Goal: Task Accomplishment & Management: Use online tool/utility

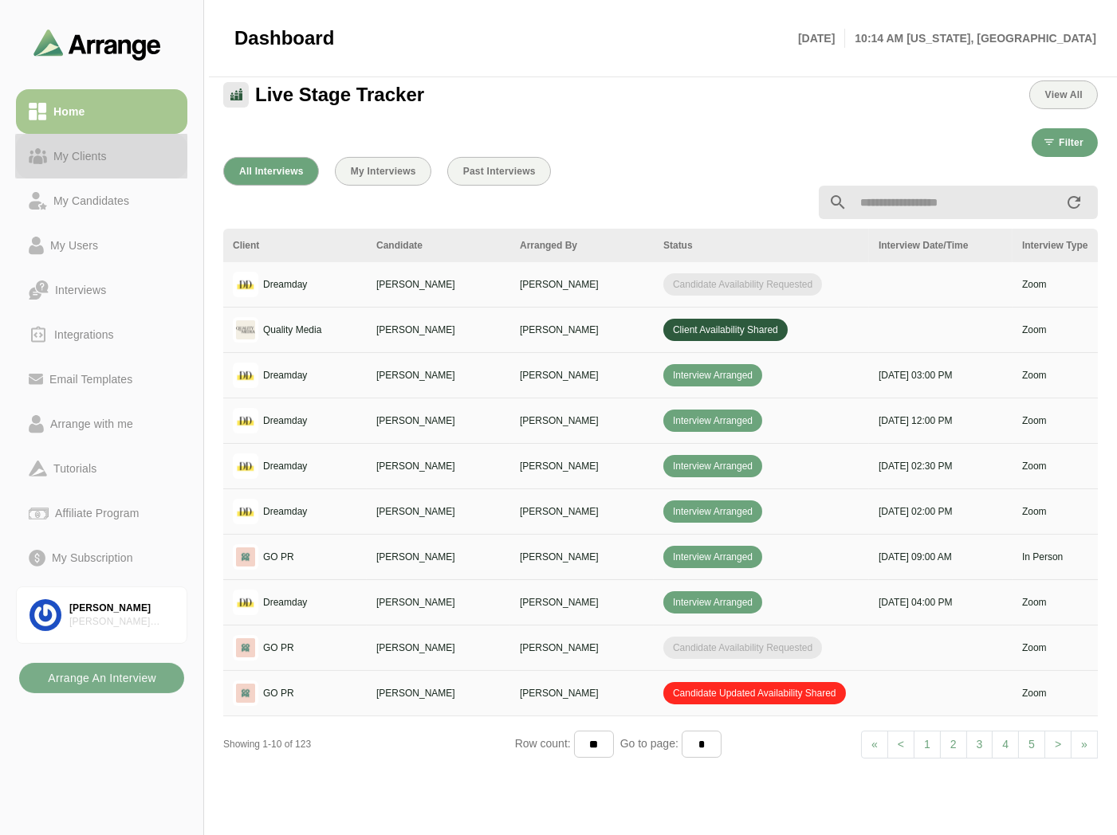
click at [100, 155] on div "My Clients" at bounding box center [80, 156] width 66 height 19
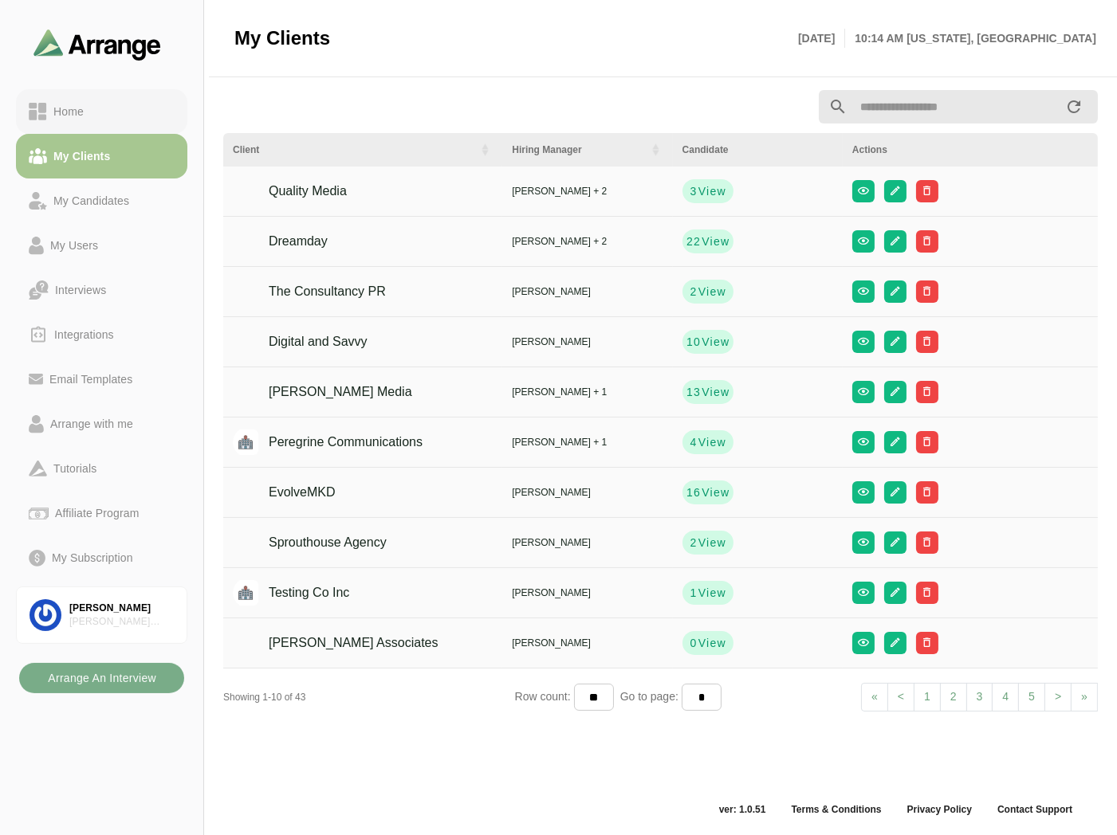
scroll to position [5, 0]
click at [132, 98] on link "Home" at bounding box center [101, 111] width 171 height 45
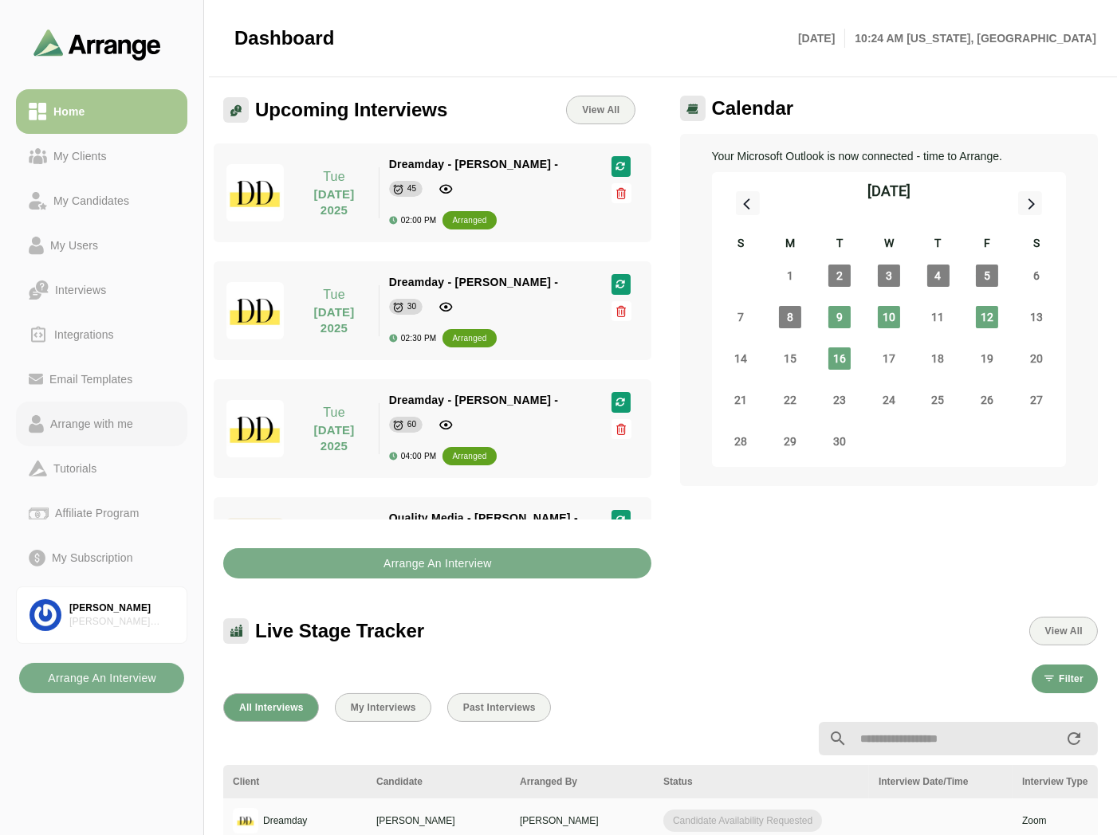
click at [117, 424] on div "Arrange with me" at bounding box center [92, 424] width 96 height 19
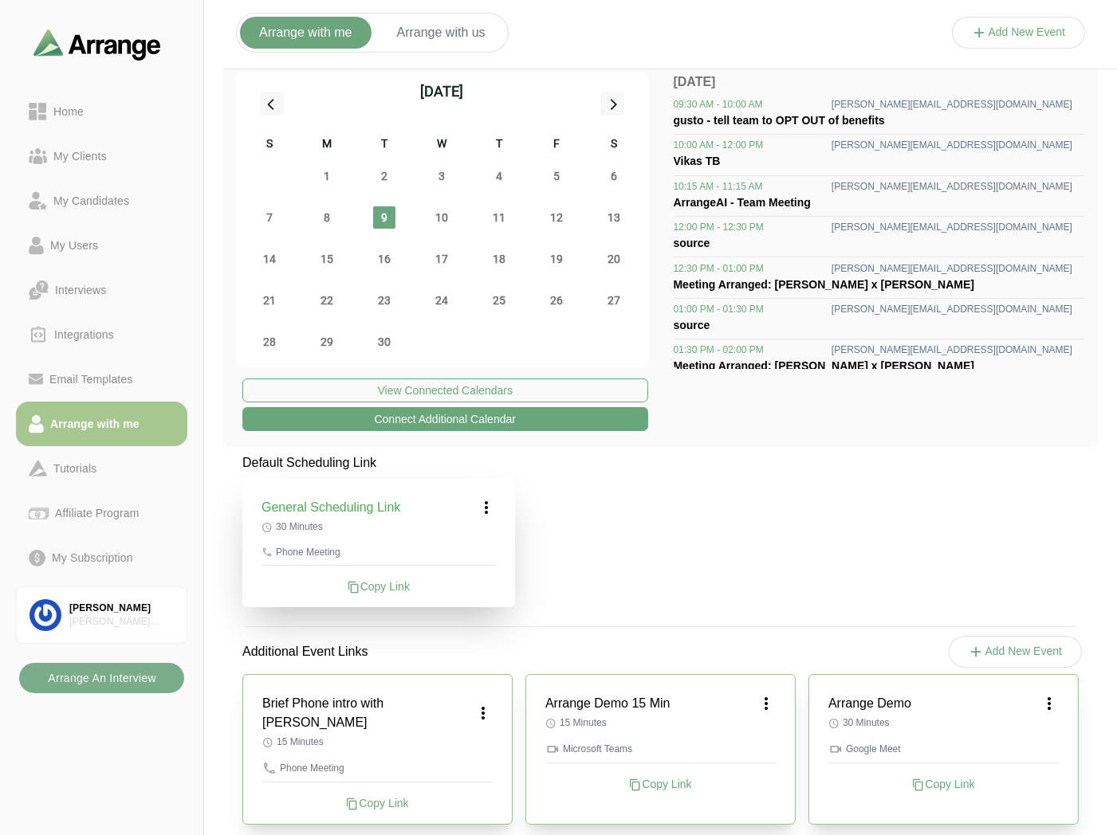
scroll to position [6, 0]
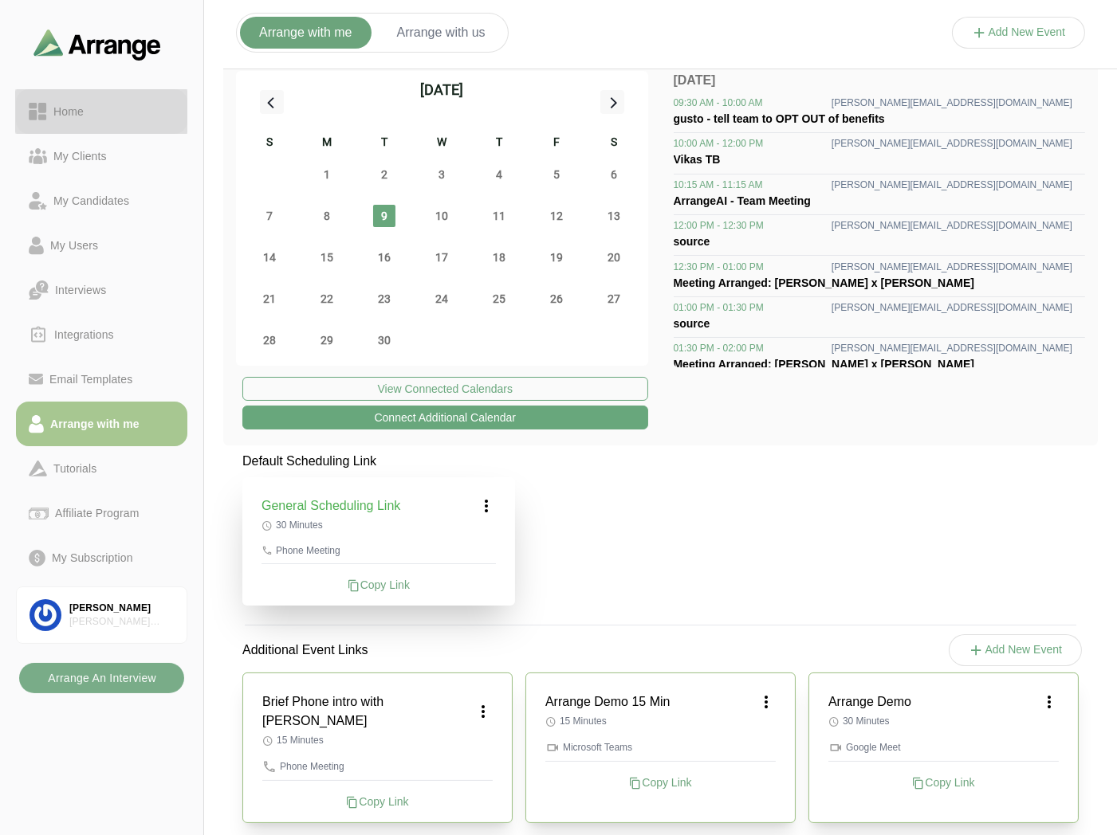
click at [108, 109] on div "Home" at bounding box center [102, 111] width 146 height 19
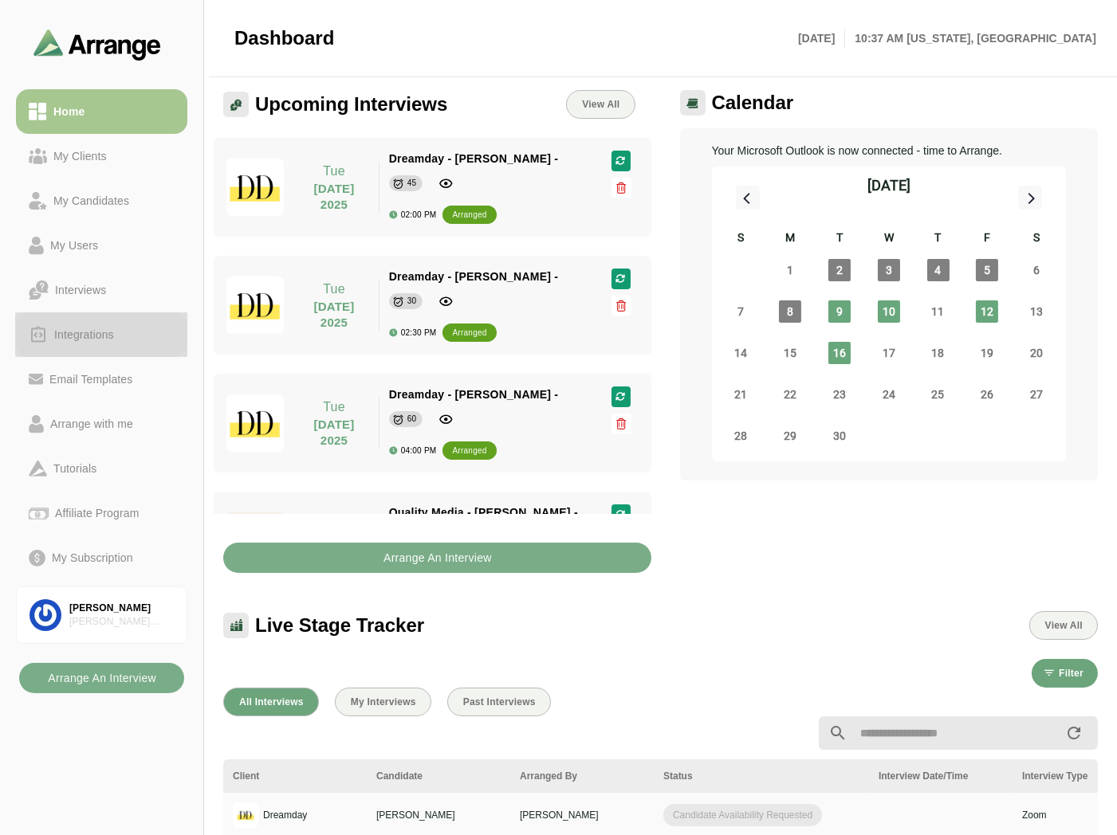
click at [99, 332] on div "Integrations" at bounding box center [84, 334] width 73 height 19
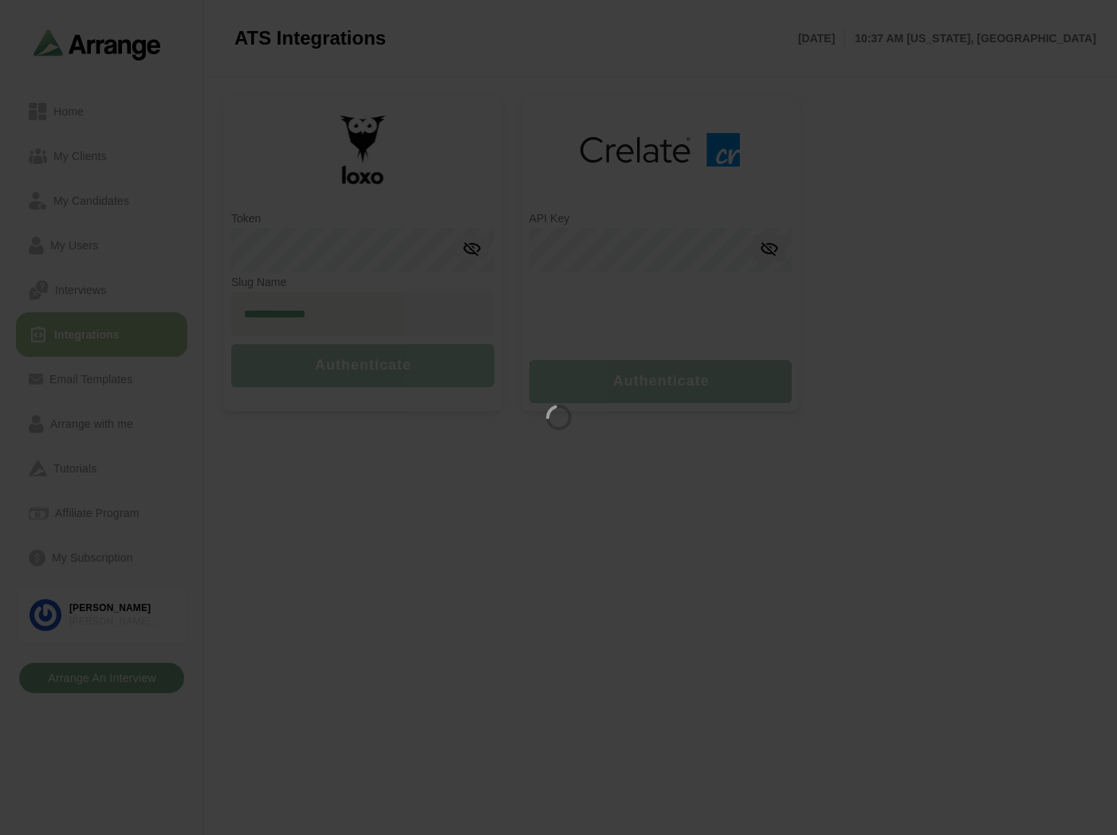
type input "**********"
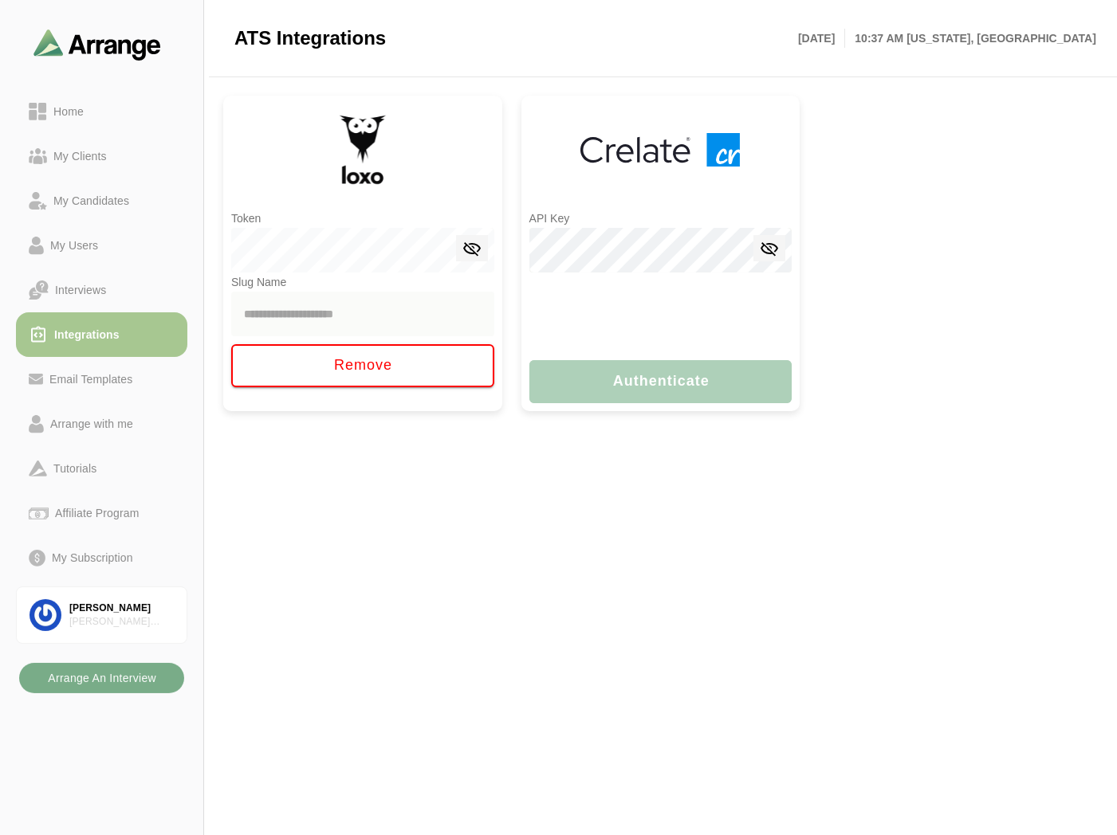
click at [918, 554] on main "**********" at bounding box center [558, 417] width 1117 height 835
drag, startPoint x: 918, startPoint y: 554, endPoint x: 790, endPoint y: 503, distance: 138.1
click at [918, 554] on main "**********" at bounding box center [558, 417] width 1117 height 835
click at [100, 681] on b "Arrange An Interview" at bounding box center [101, 678] width 109 height 30
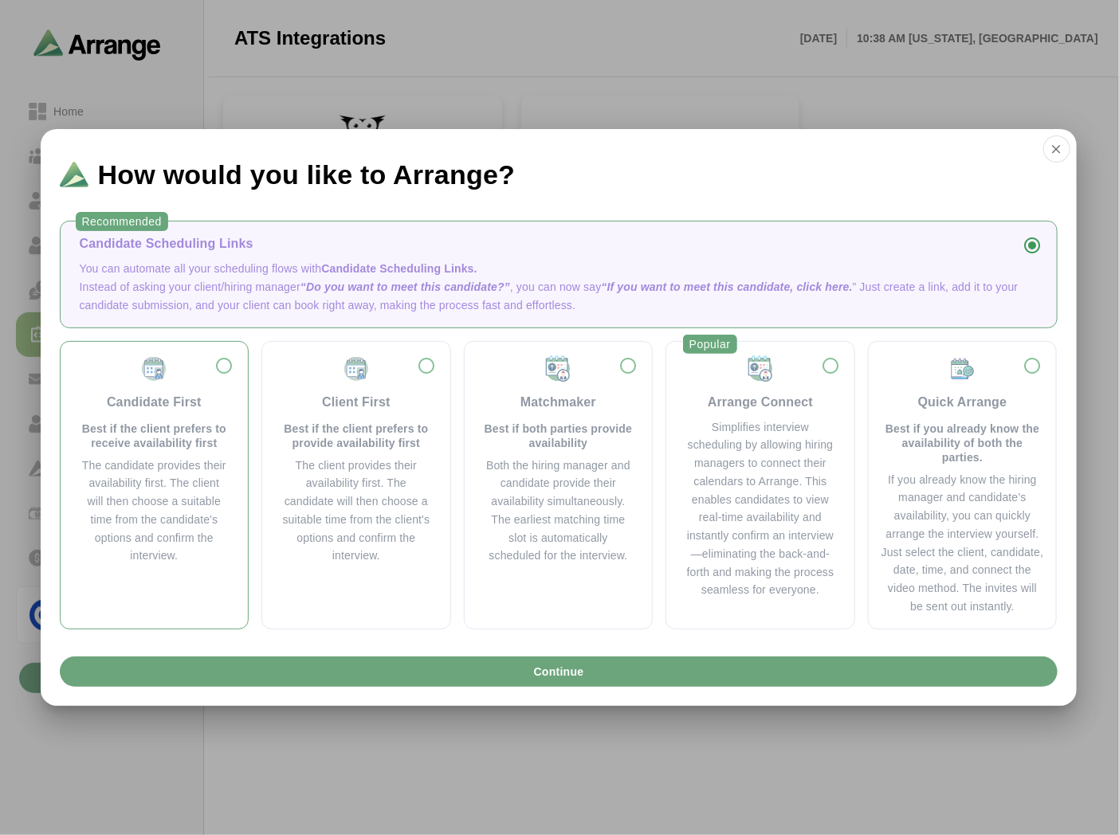
click at [187, 458] on div "The candidate provides their availability first. The client will then choose a …" at bounding box center [155, 511] width 150 height 109
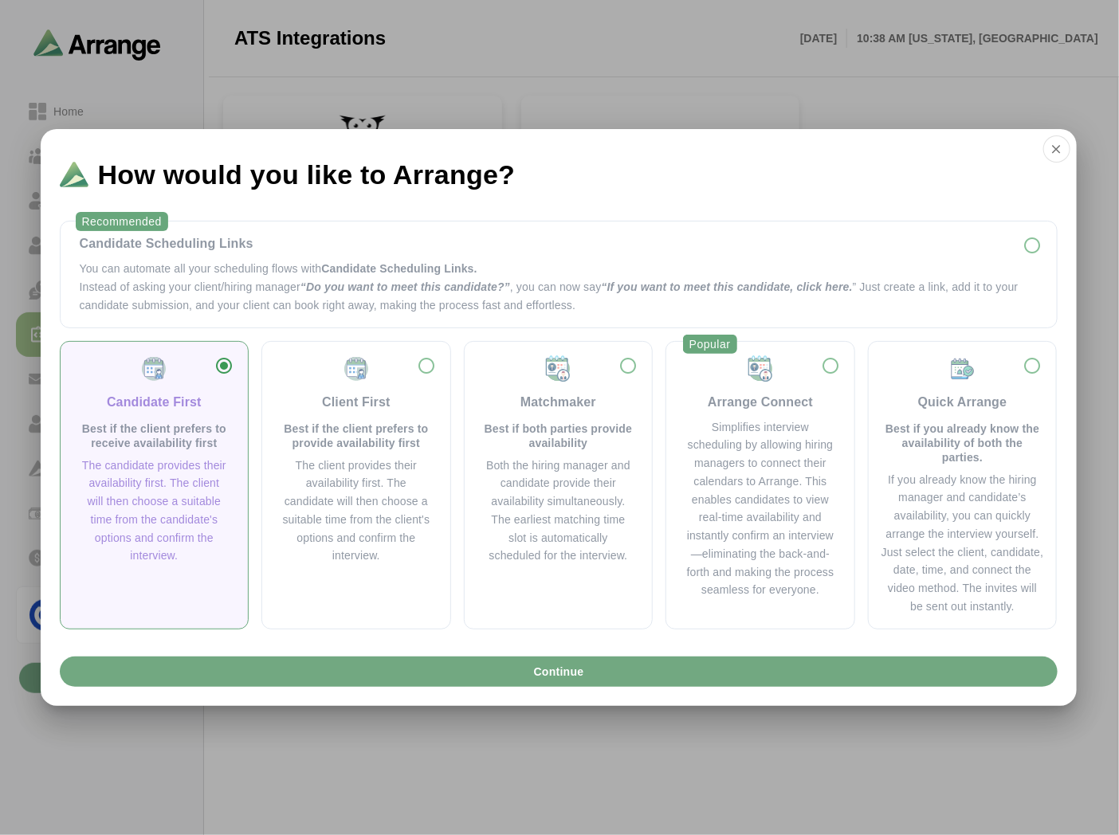
click at [533, 678] on span "Continue" at bounding box center [558, 672] width 51 height 30
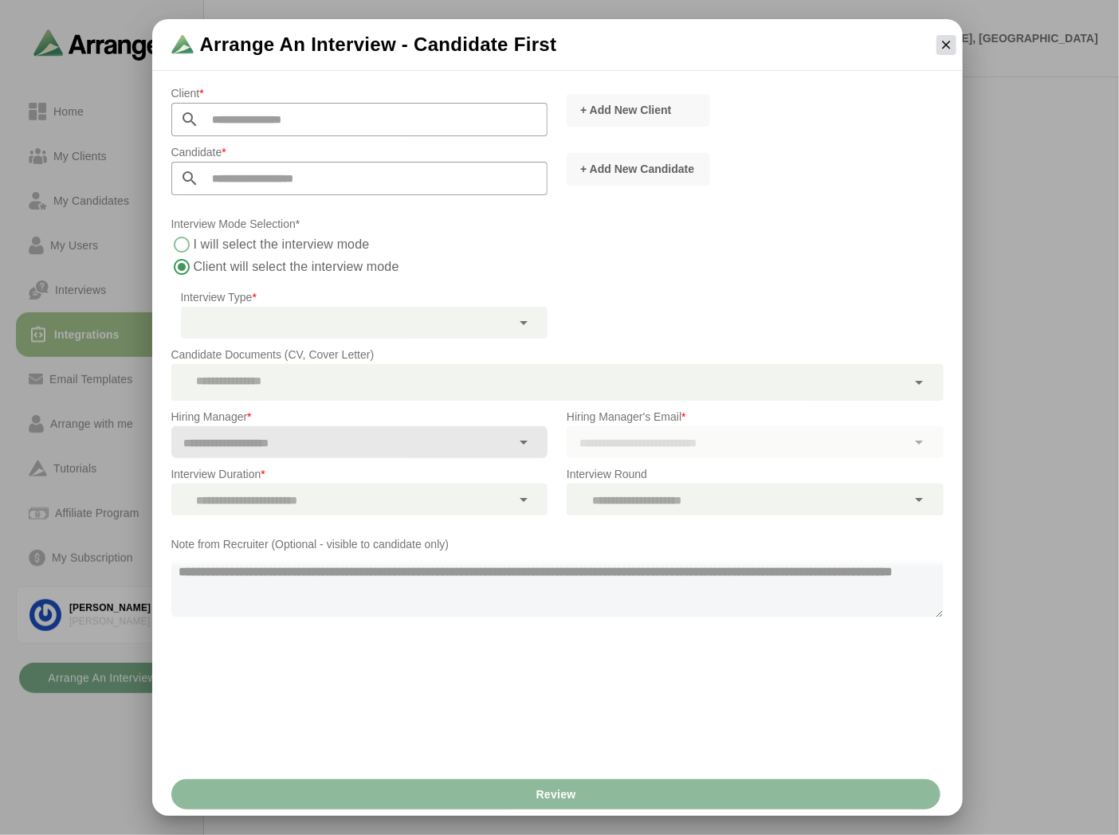
click at [946, 46] on icon "button" at bounding box center [946, 44] width 14 height 14
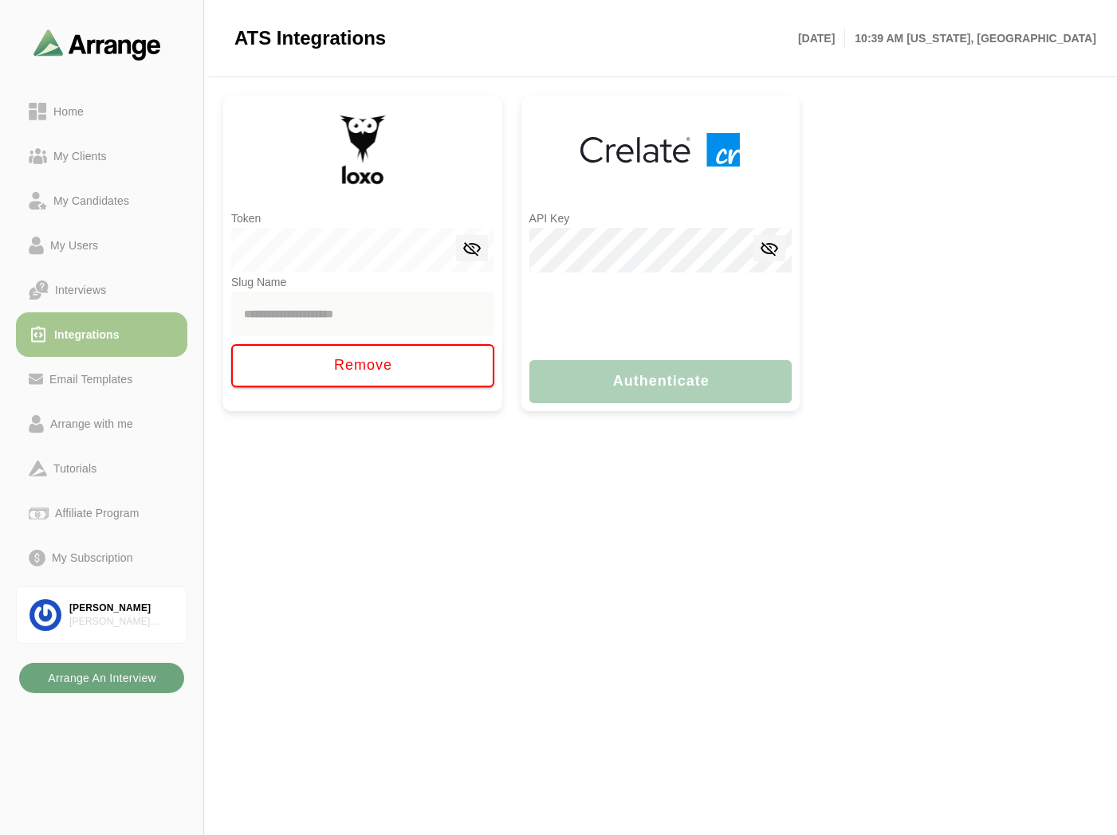
click at [88, 671] on b "Arrange An Interview" at bounding box center [101, 678] width 109 height 30
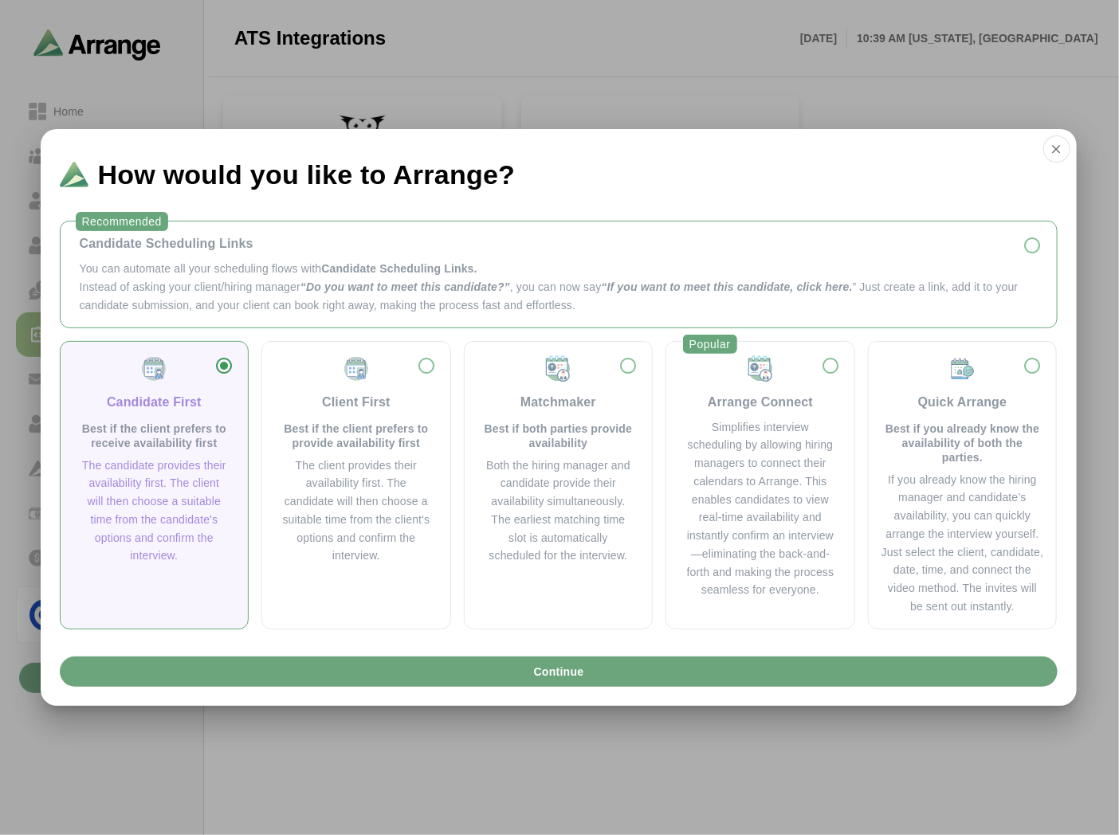
click at [280, 275] on p "You can automate all your scheduling flows with Candidate Scheduling Links." at bounding box center [559, 269] width 958 height 18
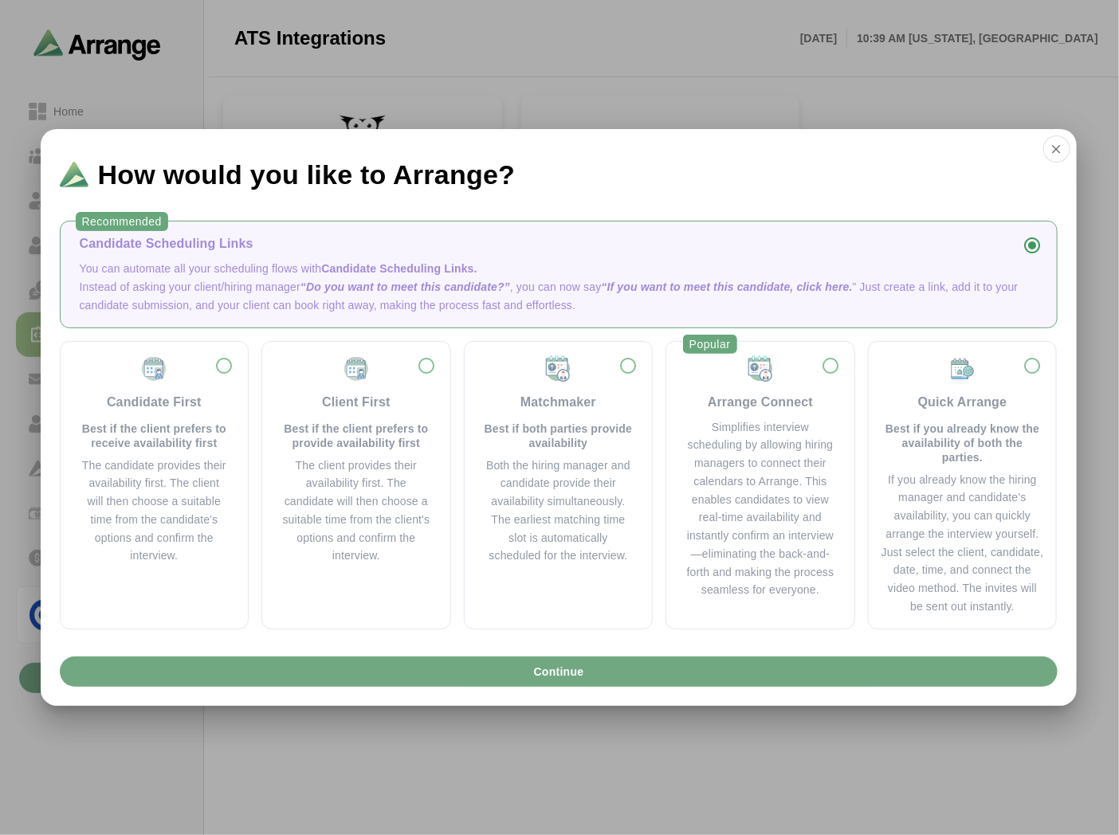
click at [320, 666] on button "Continue" at bounding box center [559, 672] width 998 height 30
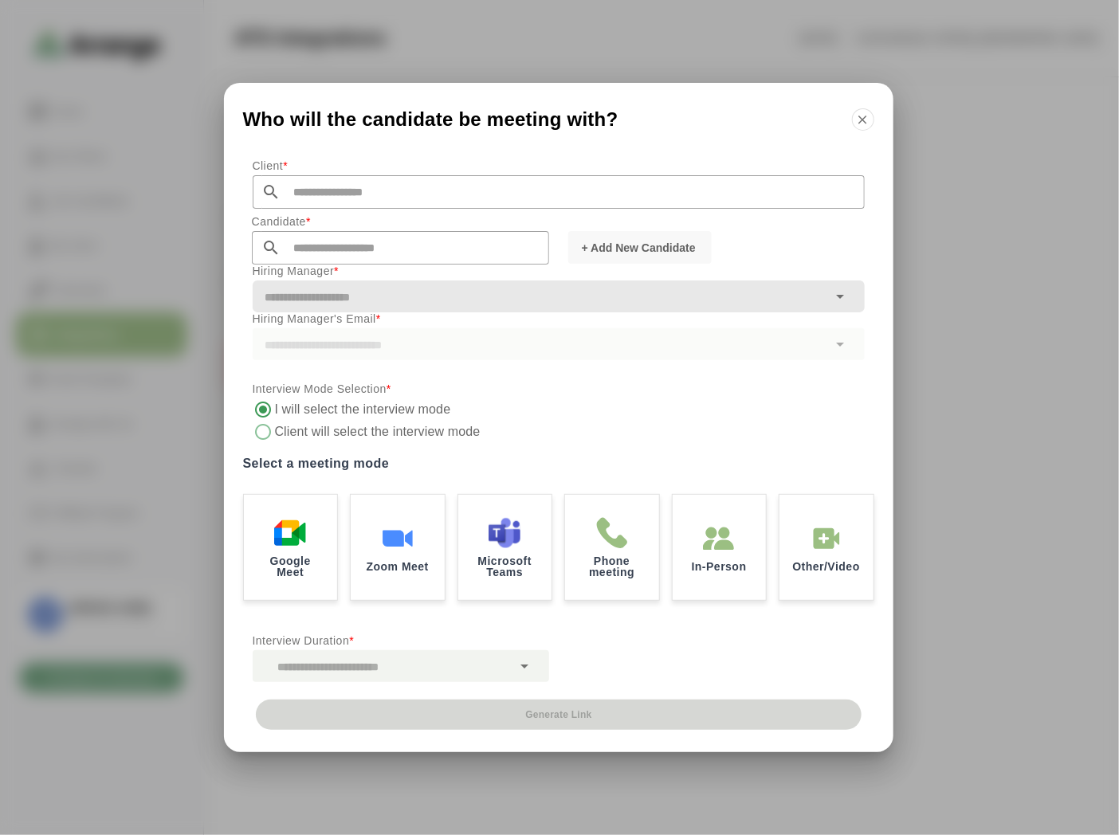
click at [309, 433] on label "Client will select the interview mode" at bounding box center [415, 432] width 281 height 22
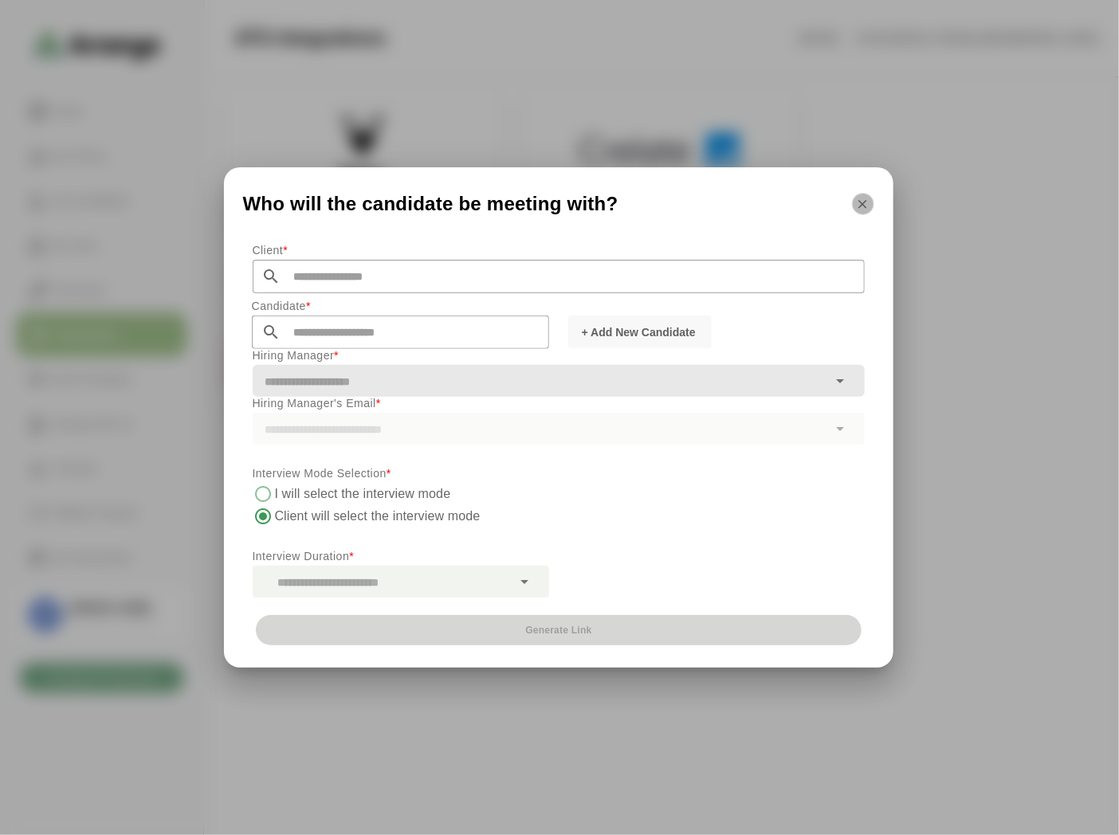
click at [856, 210] on icon "button" at bounding box center [863, 204] width 14 height 14
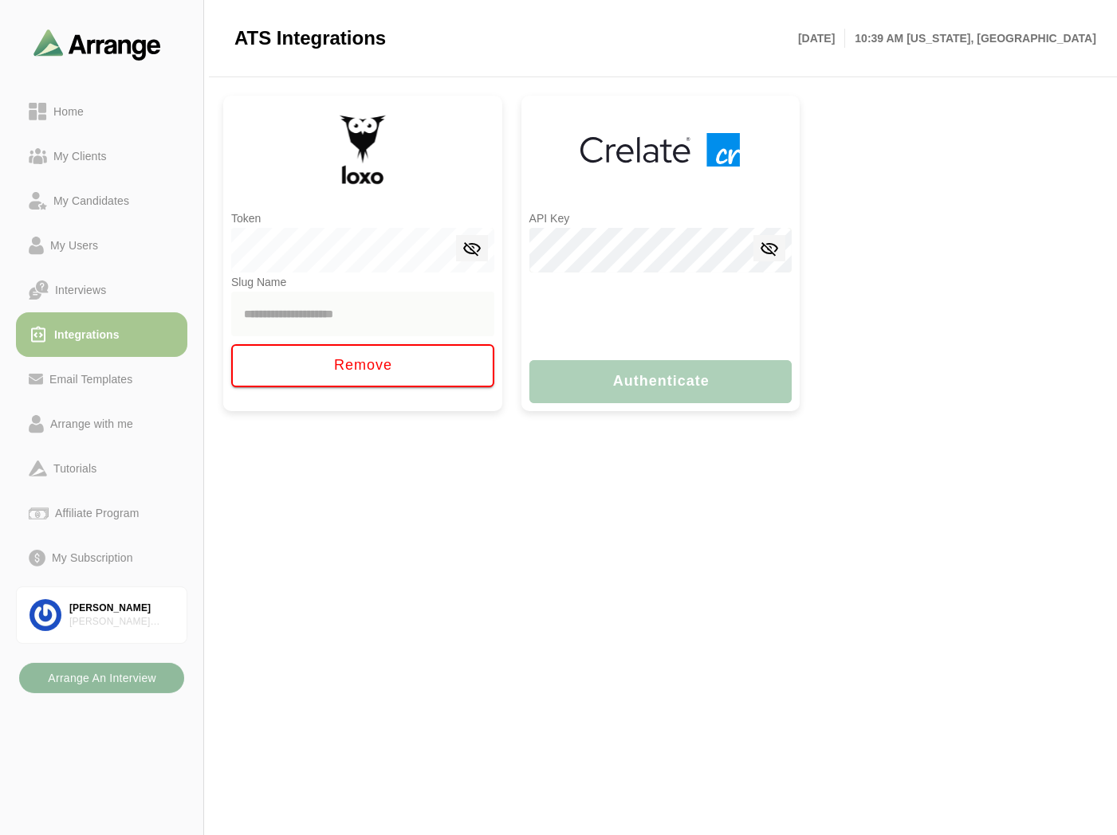
click at [61, 672] on b "Arrange An Interview" at bounding box center [101, 678] width 109 height 30
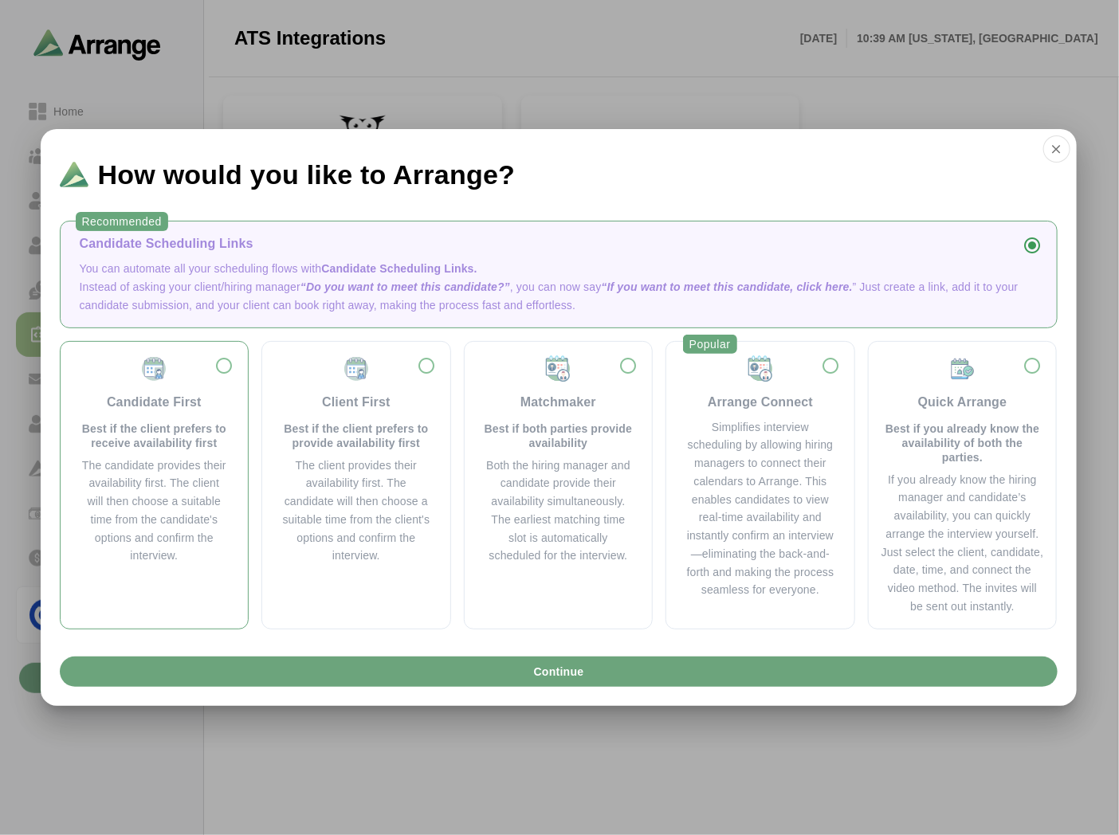
click at [223, 481] on div "The candidate provides their availability first. The client will then choose a …" at bounding box center [155, 511] width 150 height 109
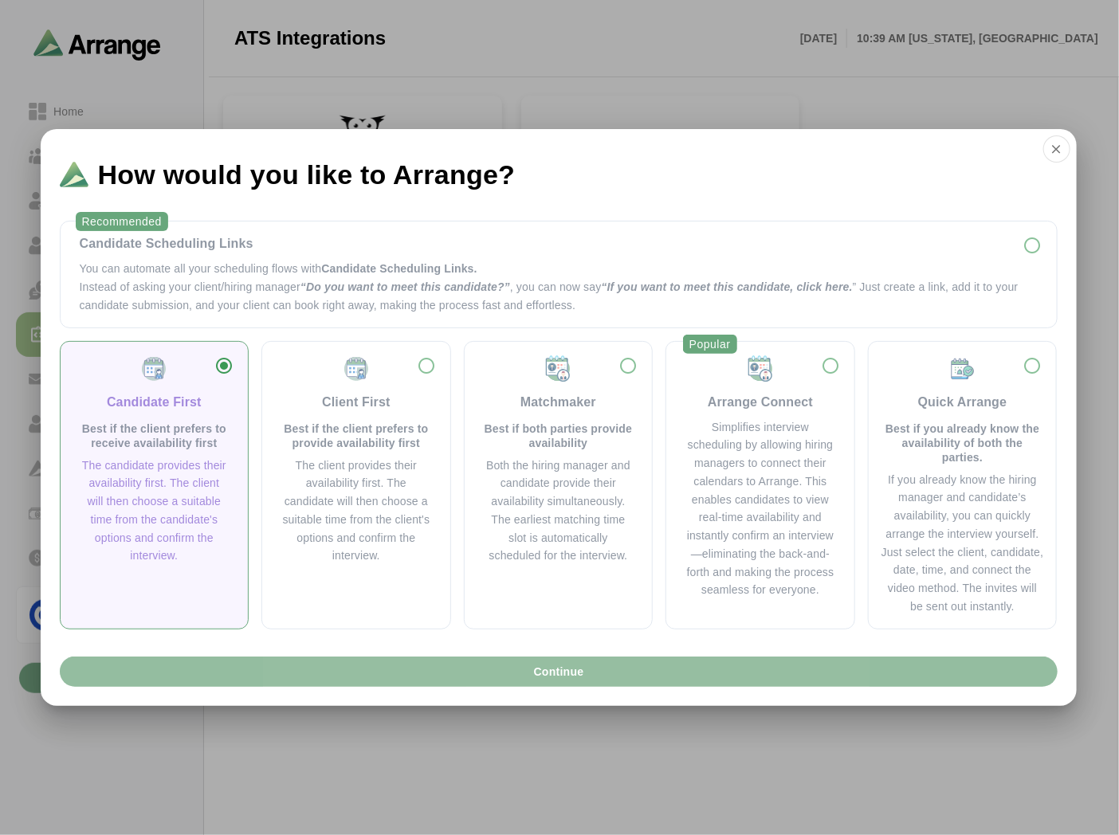
click at [375, 663] on button "Continue" at bounding box center [559, 672] width 998 height 30
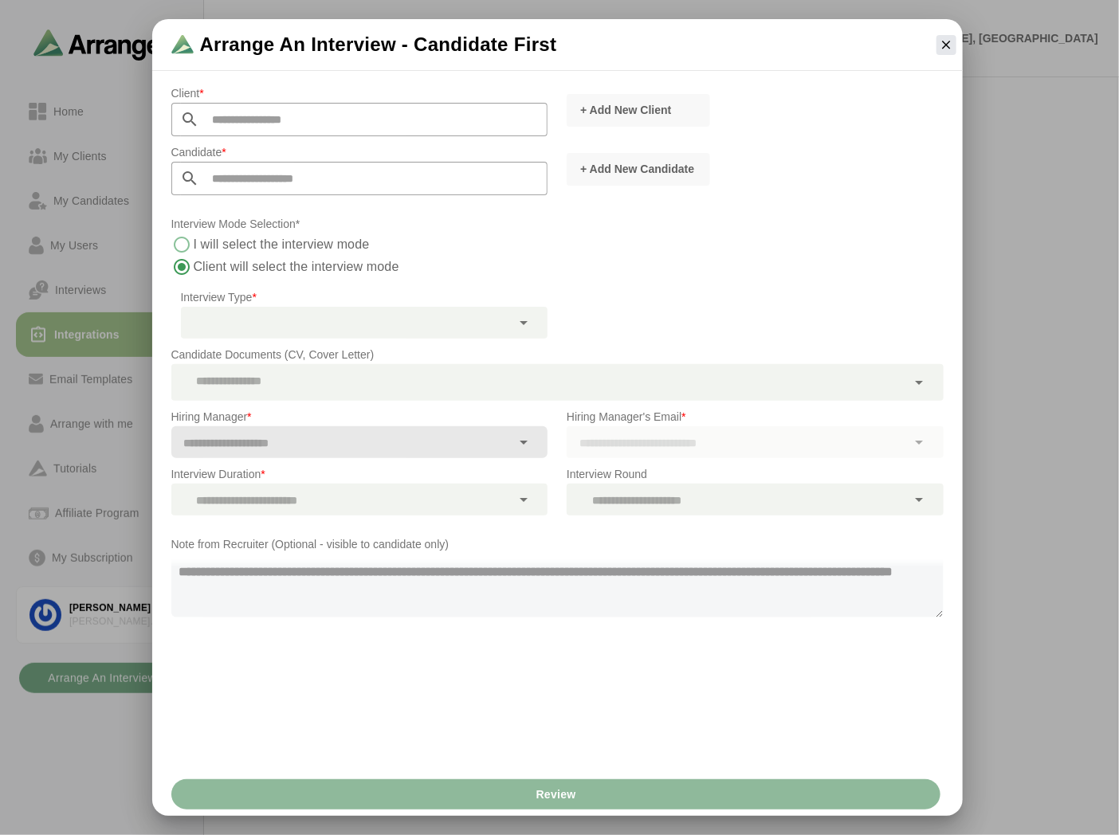
click at [362, 123] on input "text" at bounding box center [374, 119] width 348 height 33
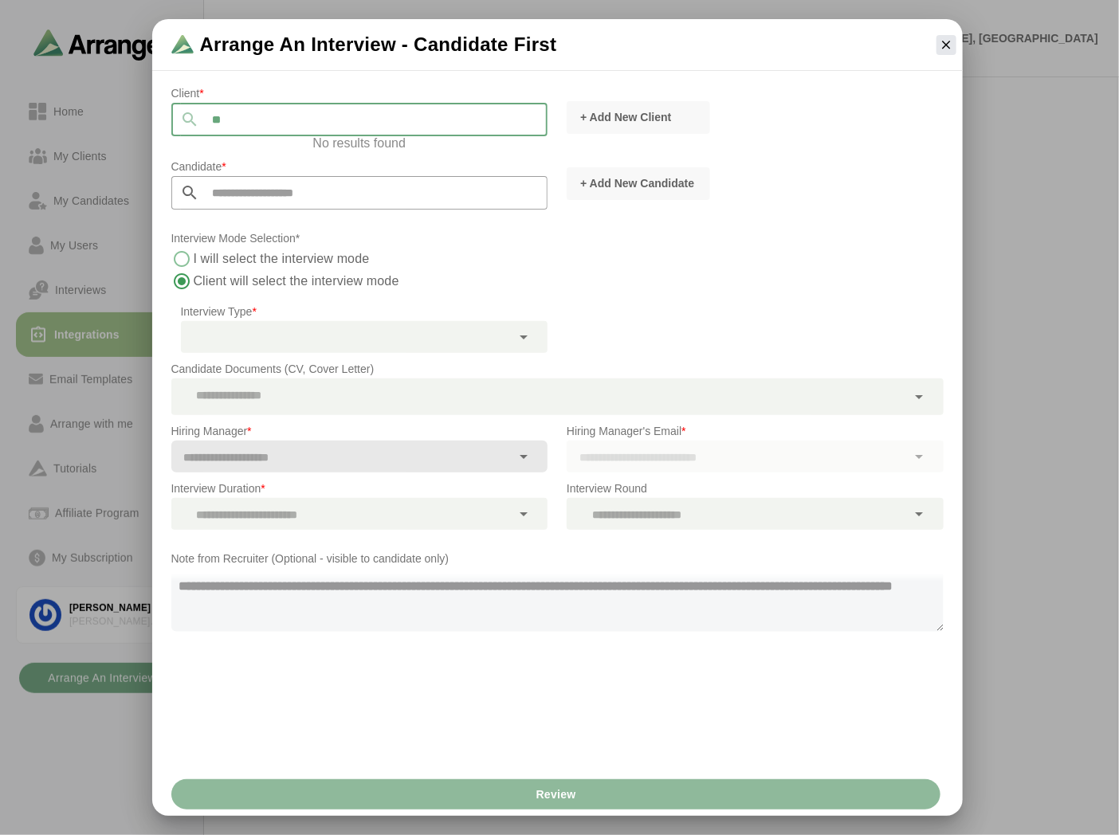
type input "*"
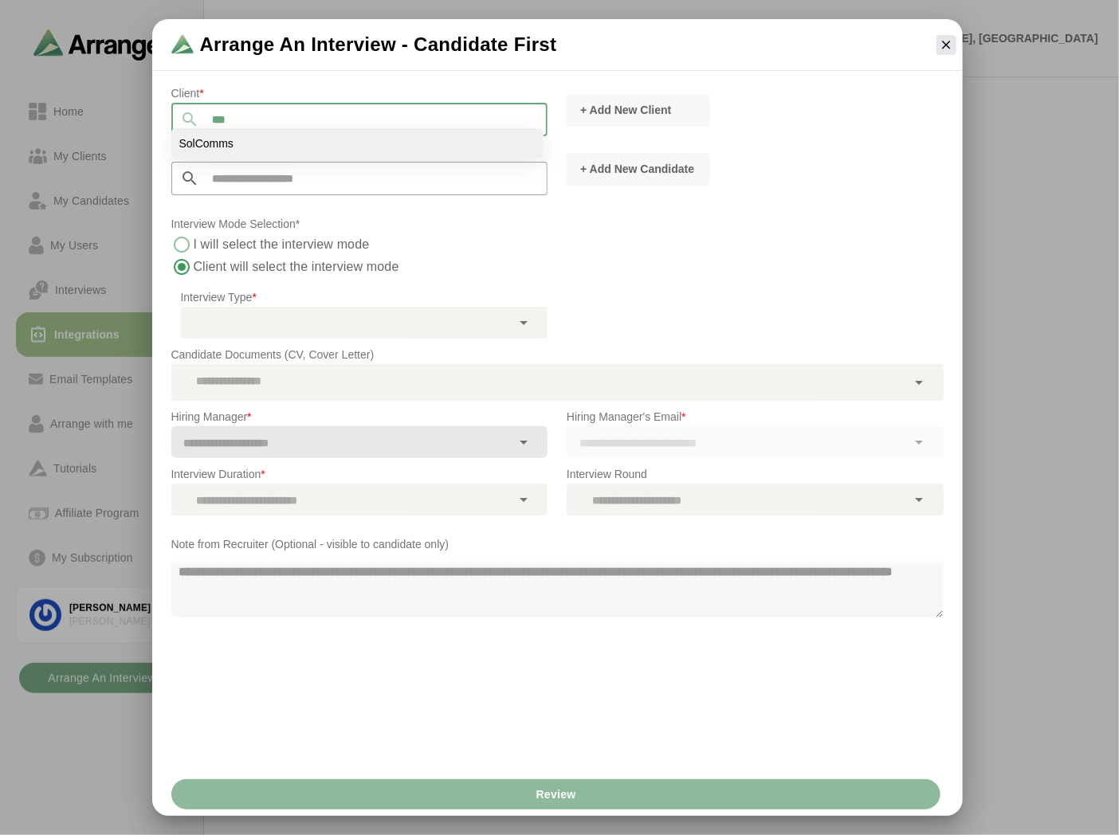
click at [229, 147] on span "SolComms" at bounding box center [206, 143] width 54 height 14
type input "********"
click at [267, 249] on label "I will select the interview mode" at bounding box center [282, 245] width 177 height 22
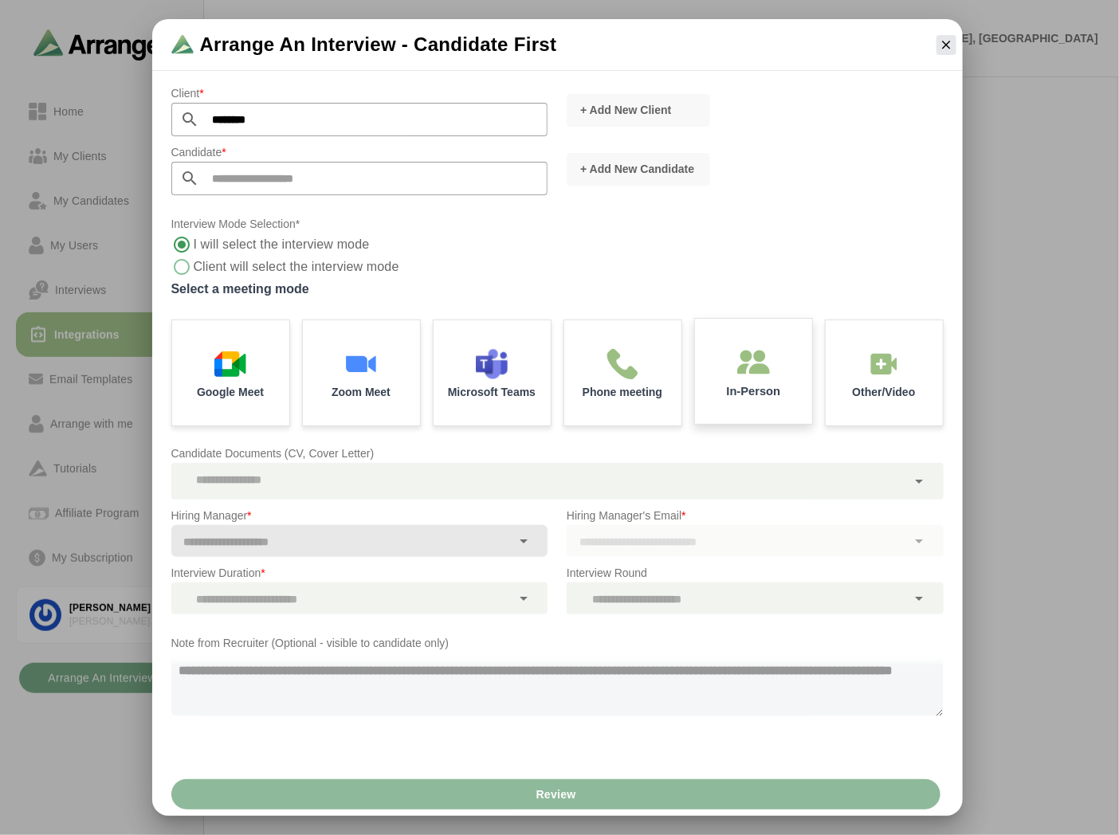
click at [766, 388] on p "In-Person" at bounding box center [753, 392] width 54 height 12
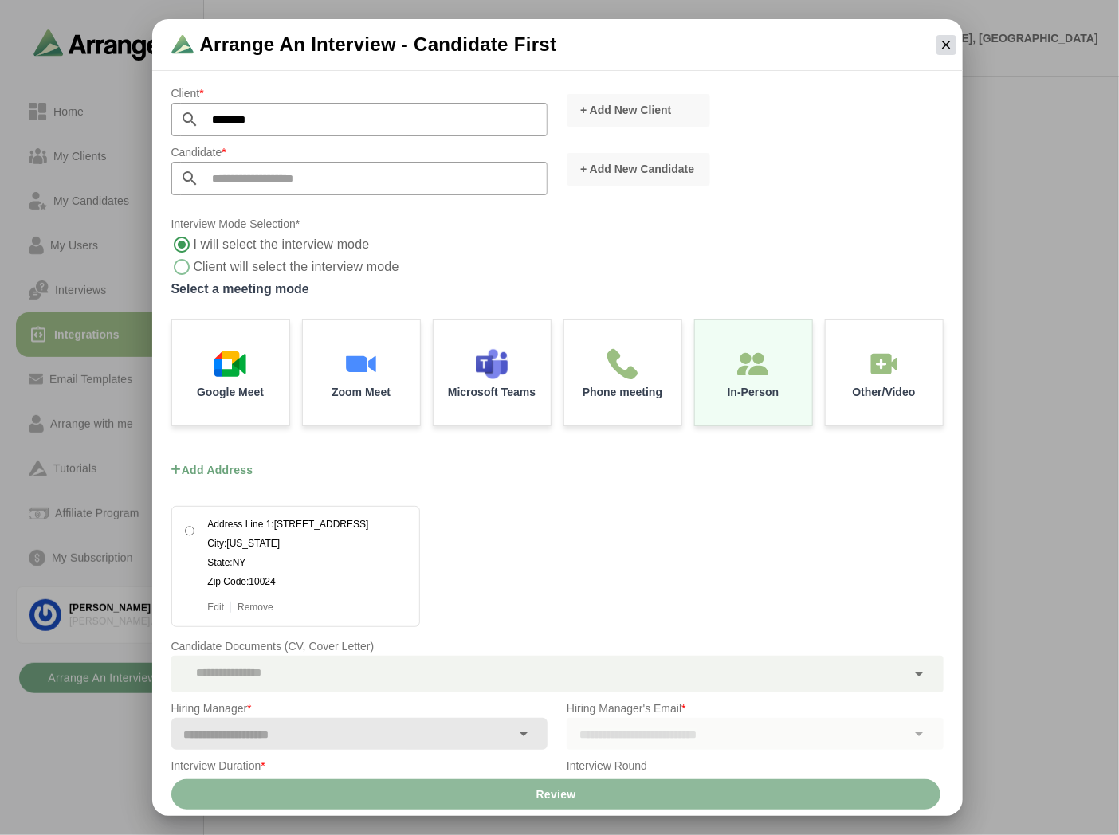
click at [949, 46] on icon "button" at bounding box center [946, 44] width 14 height 14
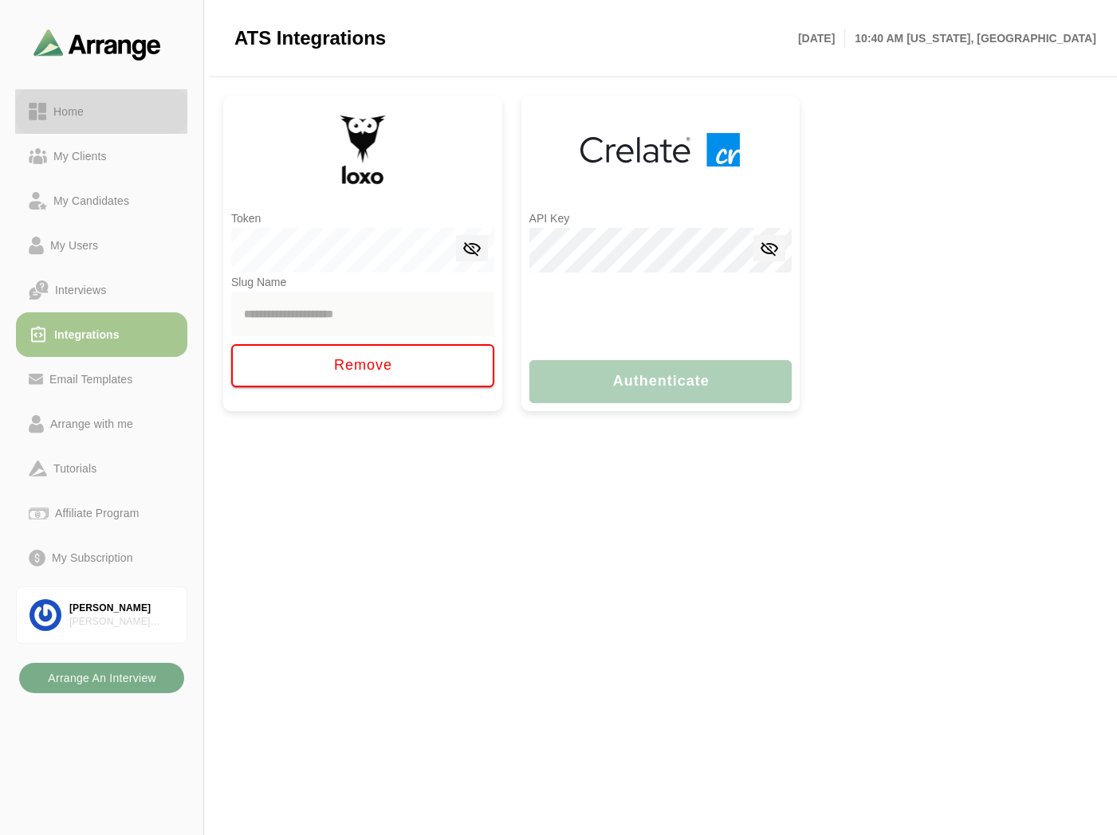
click at [86, 116] on div "Home" at bounding box center [68, 111] width 43 height 19
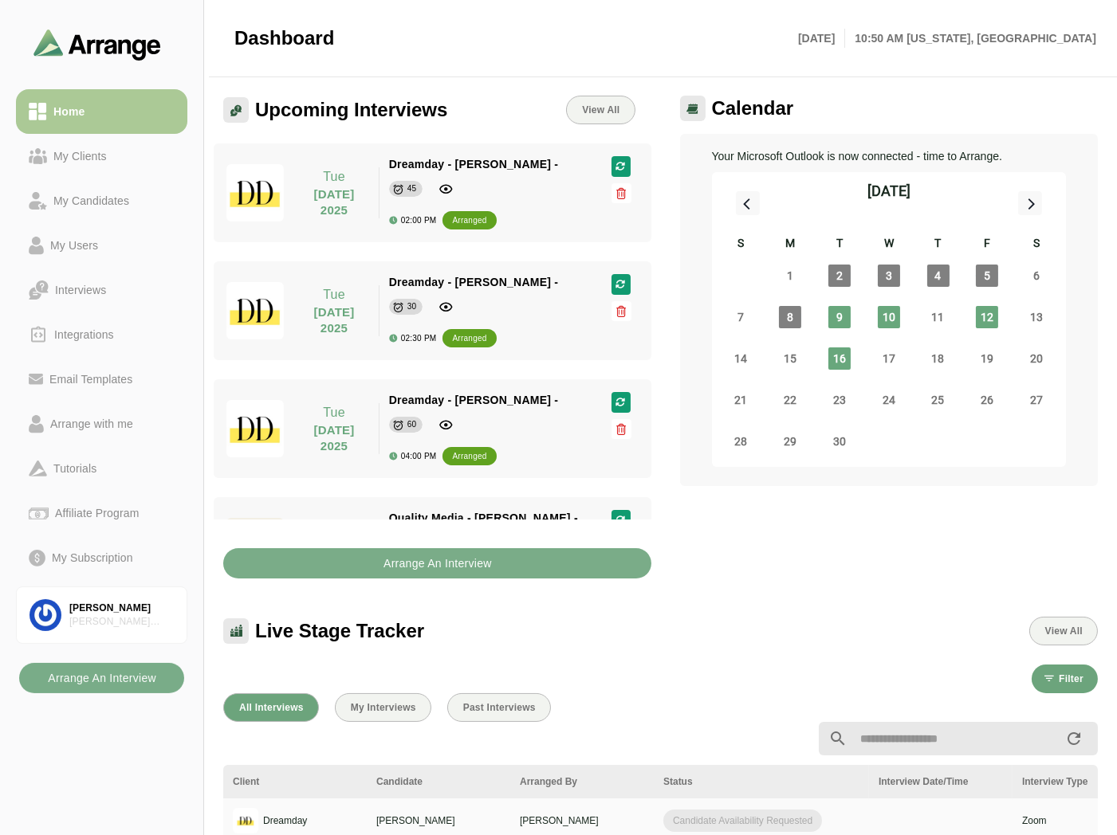
click at [74, 144] on link "My Clients" at bounding box center [101, 156] width 171 height 45
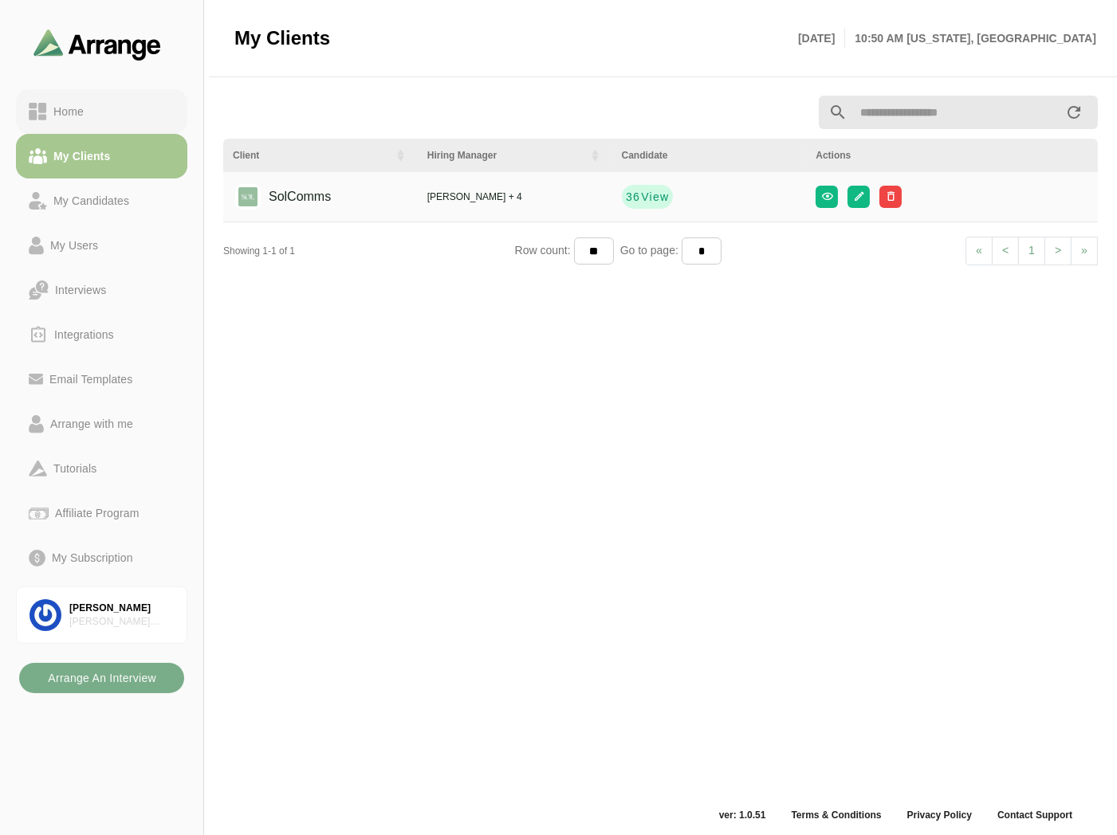
click at [99, 96] on link "Home" at bounding box center [101, 111] width 171 height 45
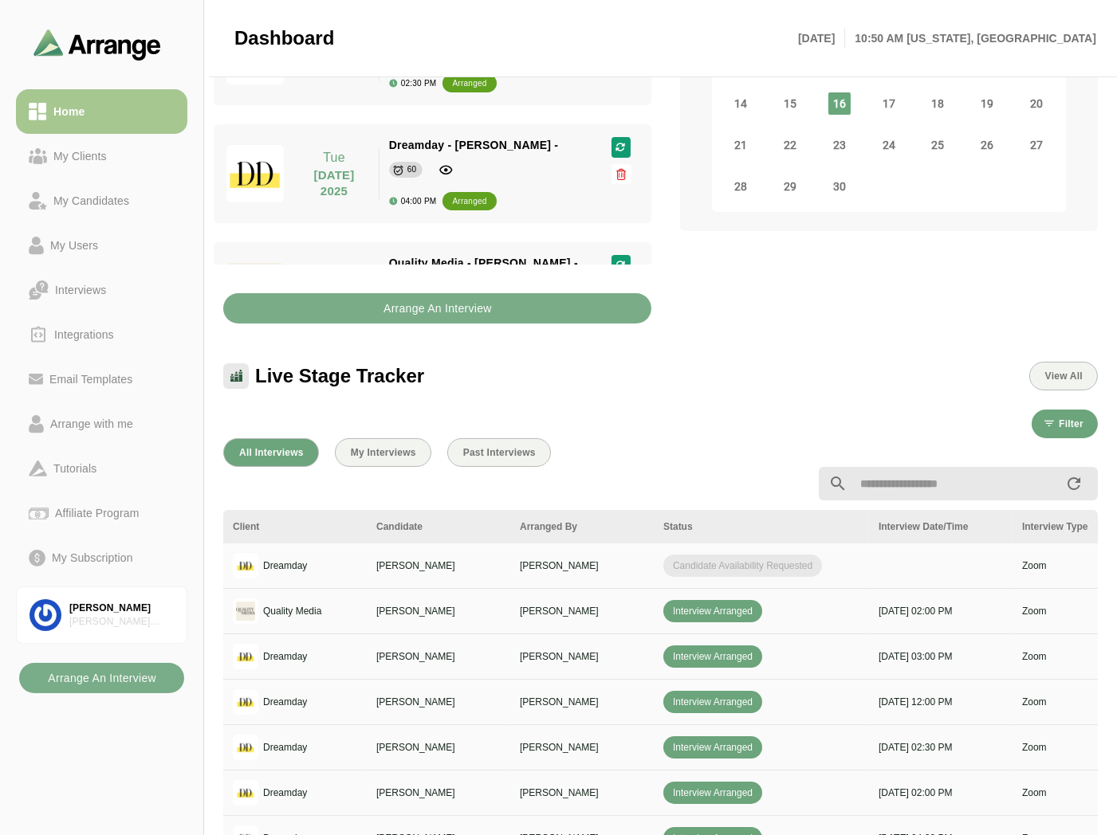
scroll to position [265, 0]
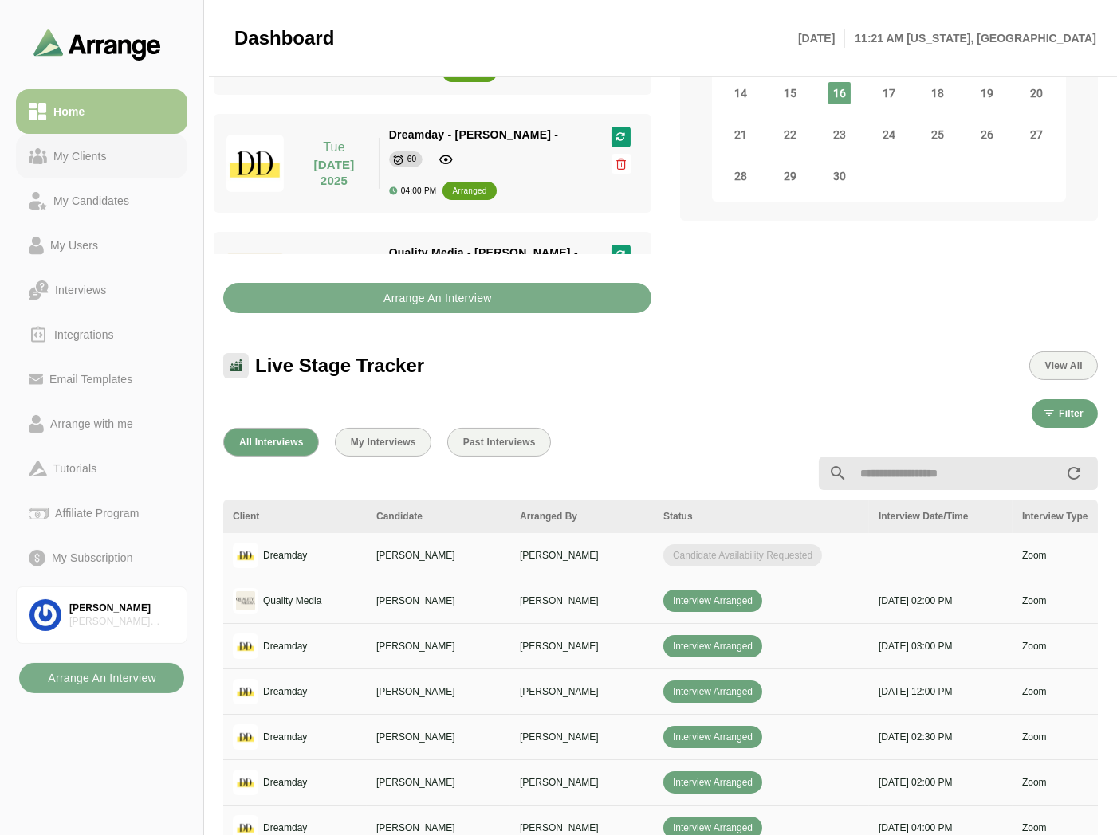
click at [114, 168] on link "My Clients" at bounding box center [101, 156] width 171 height 45
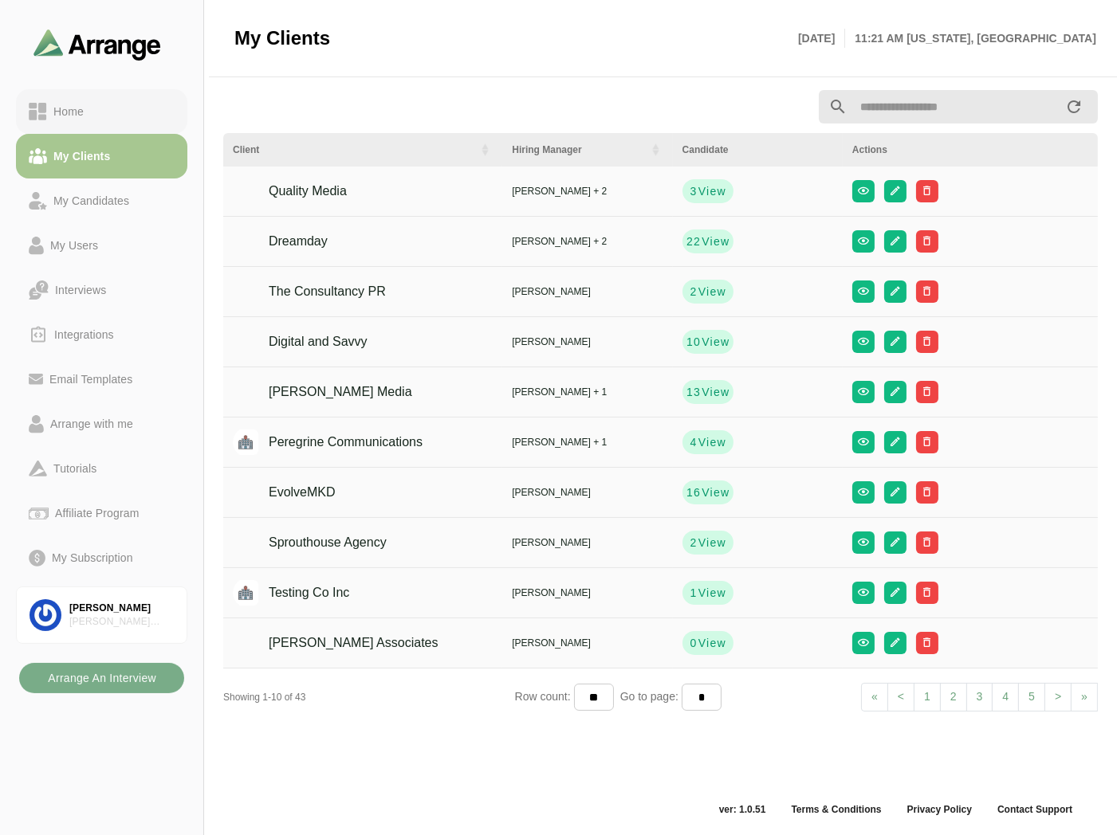
scroll to position [5, 0]
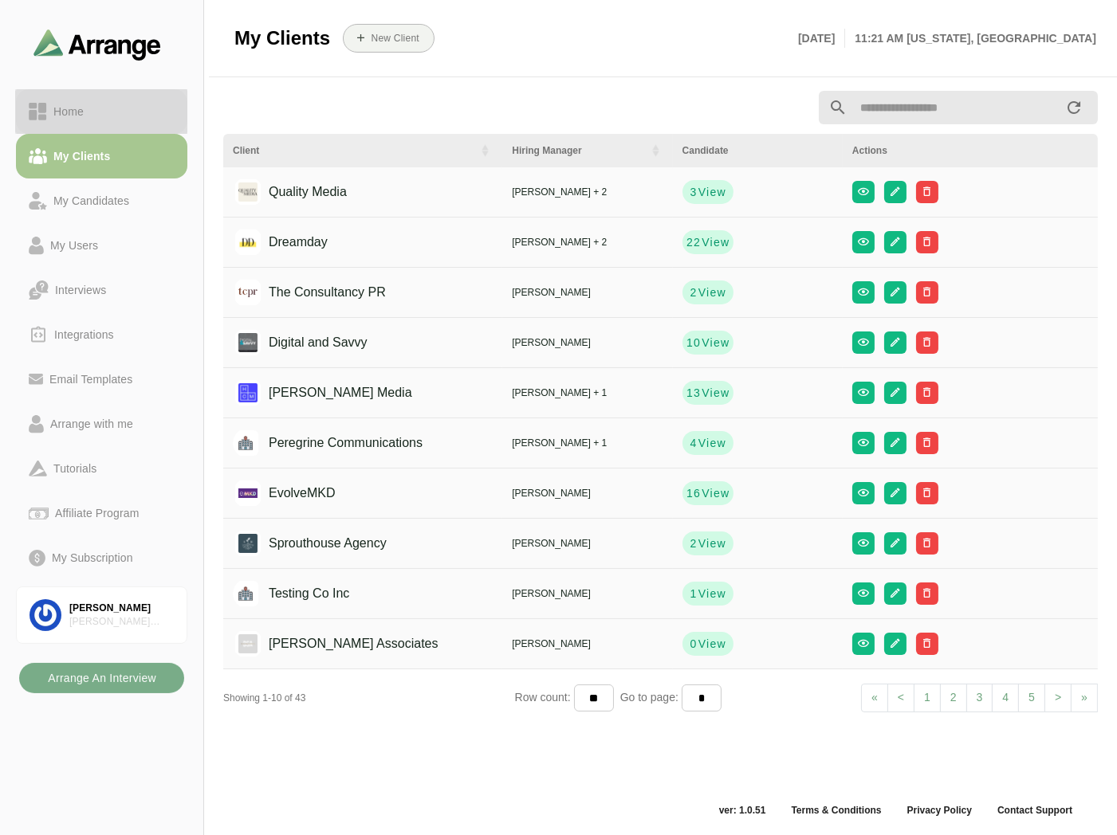
click at [120, 124] on link "Home" at bounding box center [101, 111] width 171 height 45
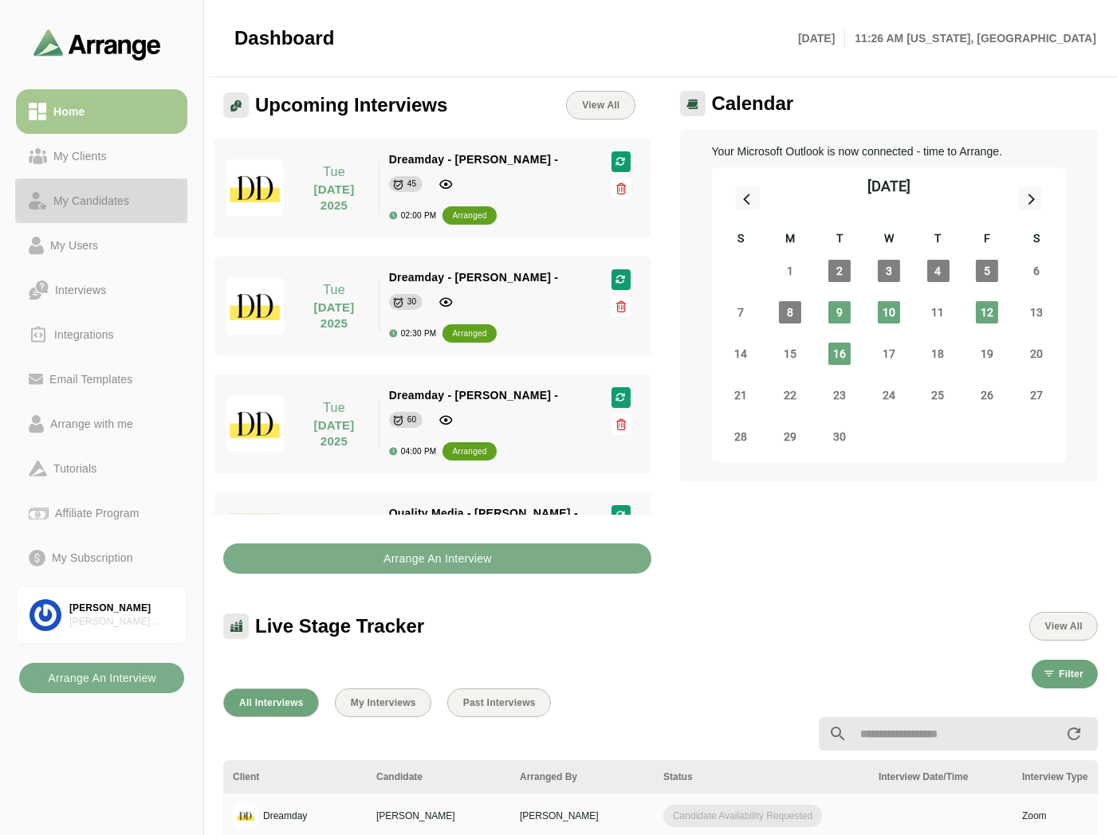
click at [81, 186] on link "My Candidates" at bounding box center [101, 201] width 171 height 45
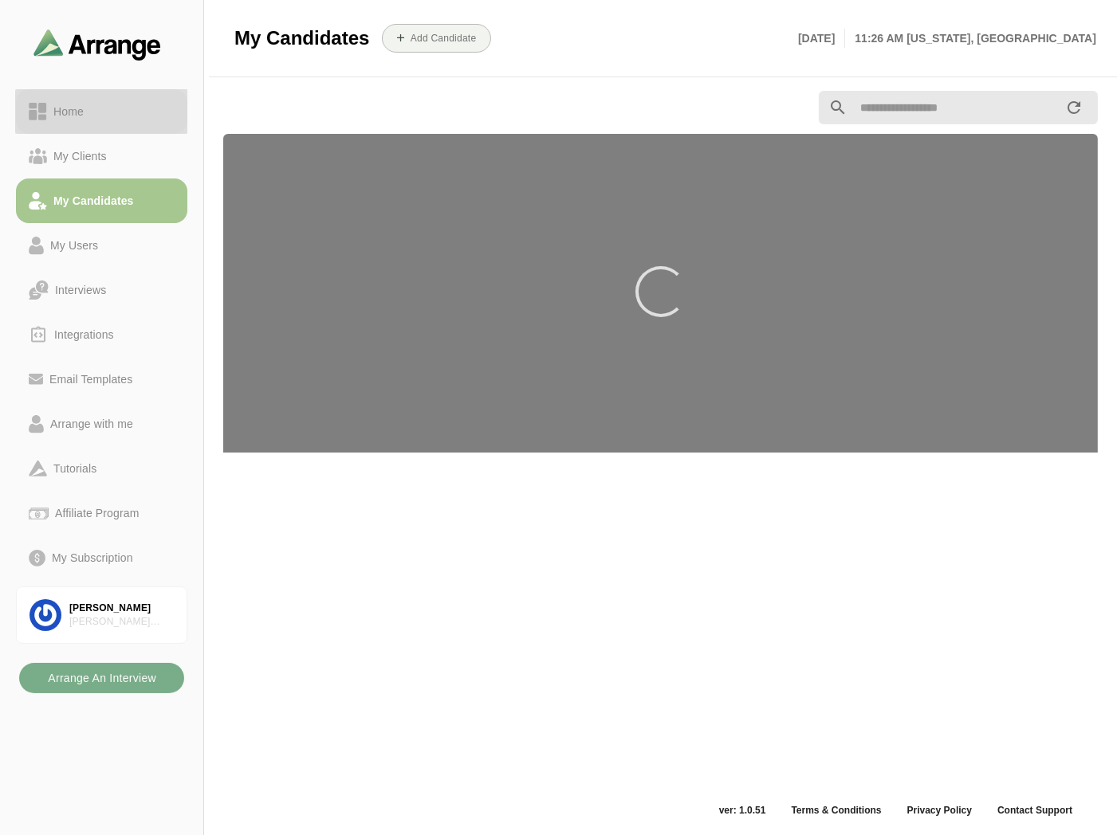
click at [102, 120] on div "Home" at bounding box center [102, 111] width 146 height 19
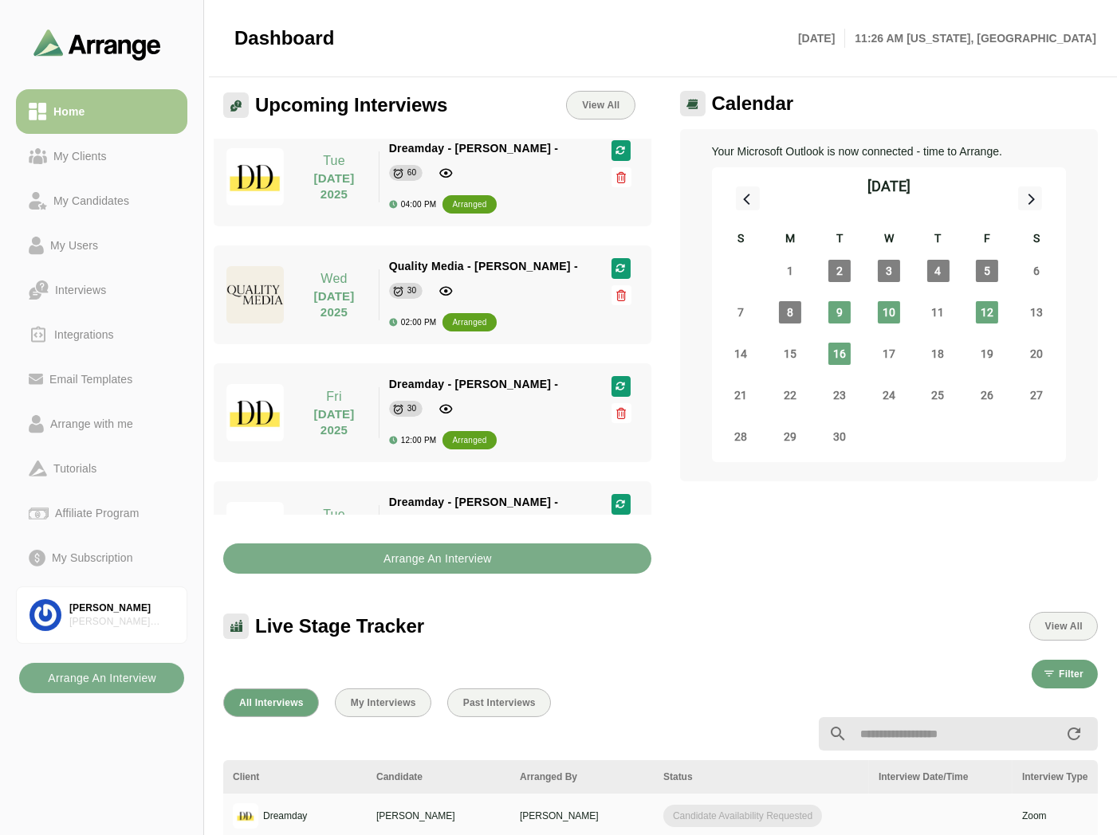
scroll to position [331, 0]
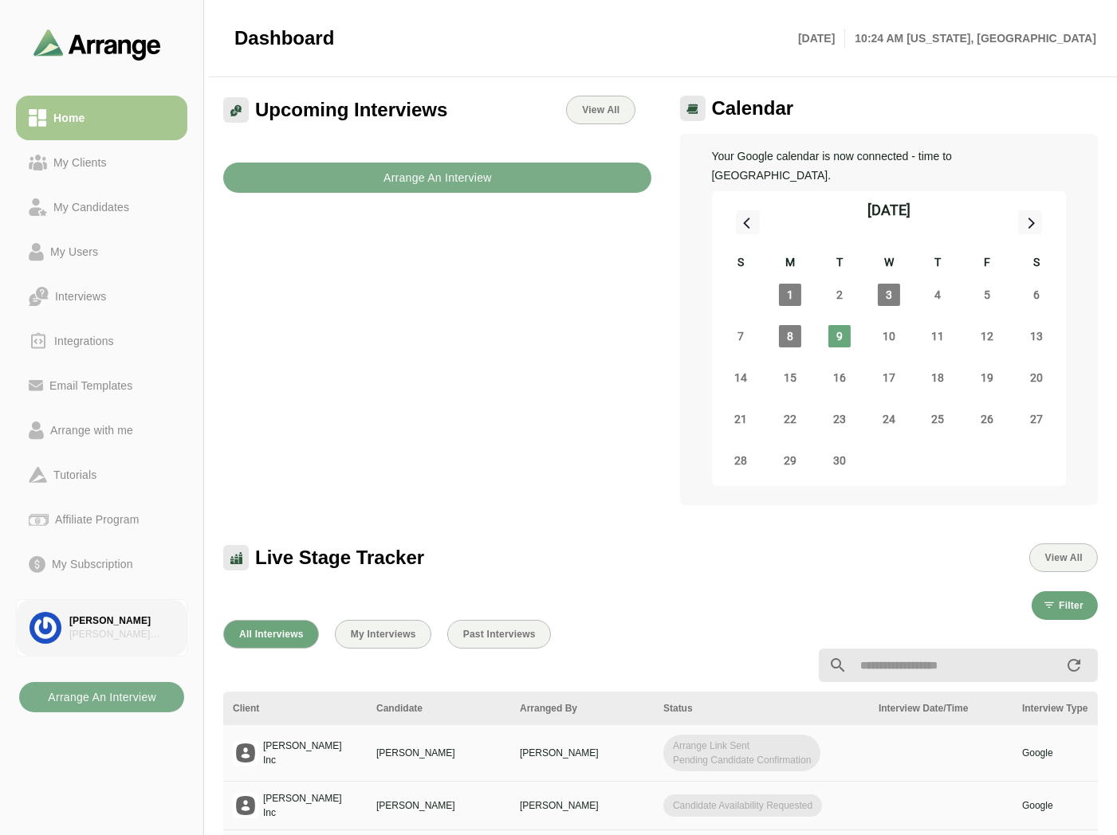
click at [102, 622] on div "[PERSON_NAME]" at bounding box center [121, 622] width 104 height 14
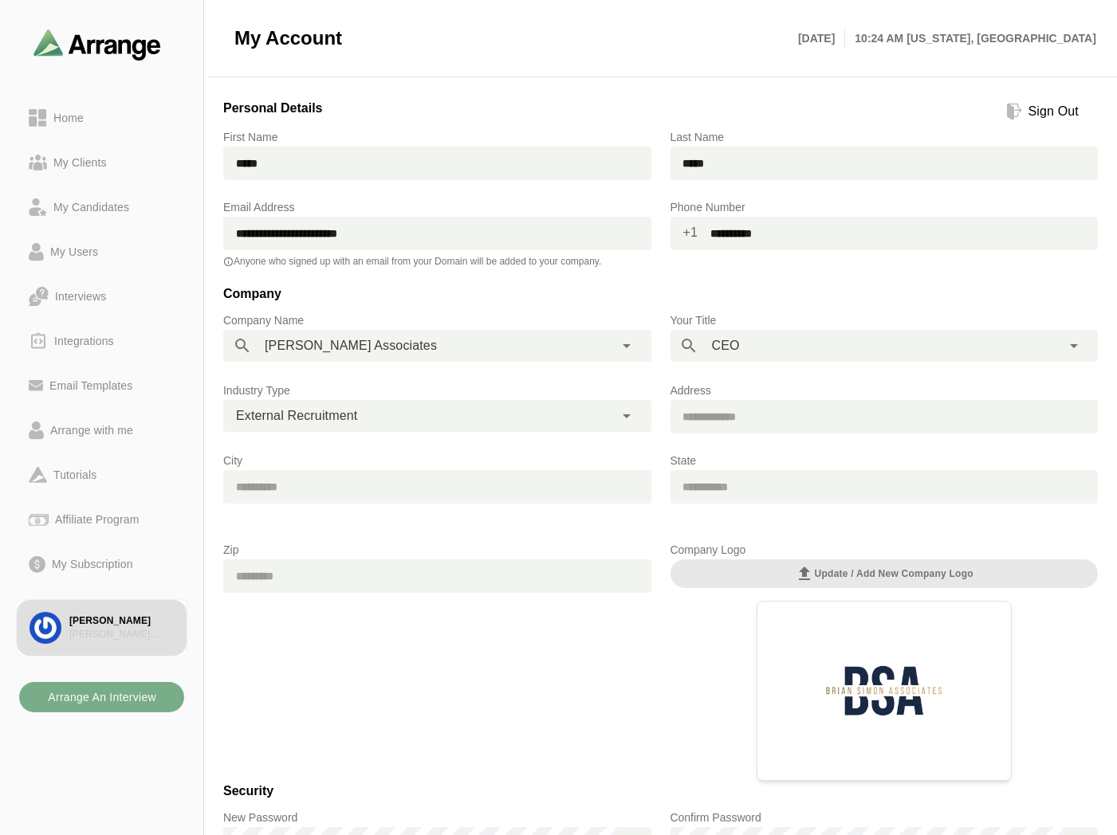
click at [692, 233] on span "+1" at bounding box center [684, 233] width 28 height 32
click at [718, 230] on input "**********" at bounding box center [898, 233] width 400 height 33
click at [702, 259] on div at bounding box center [884, 262] width 403 height 11
click at [101, 117] on div "Home" at bounding box center [102, 117] width 146 height 19
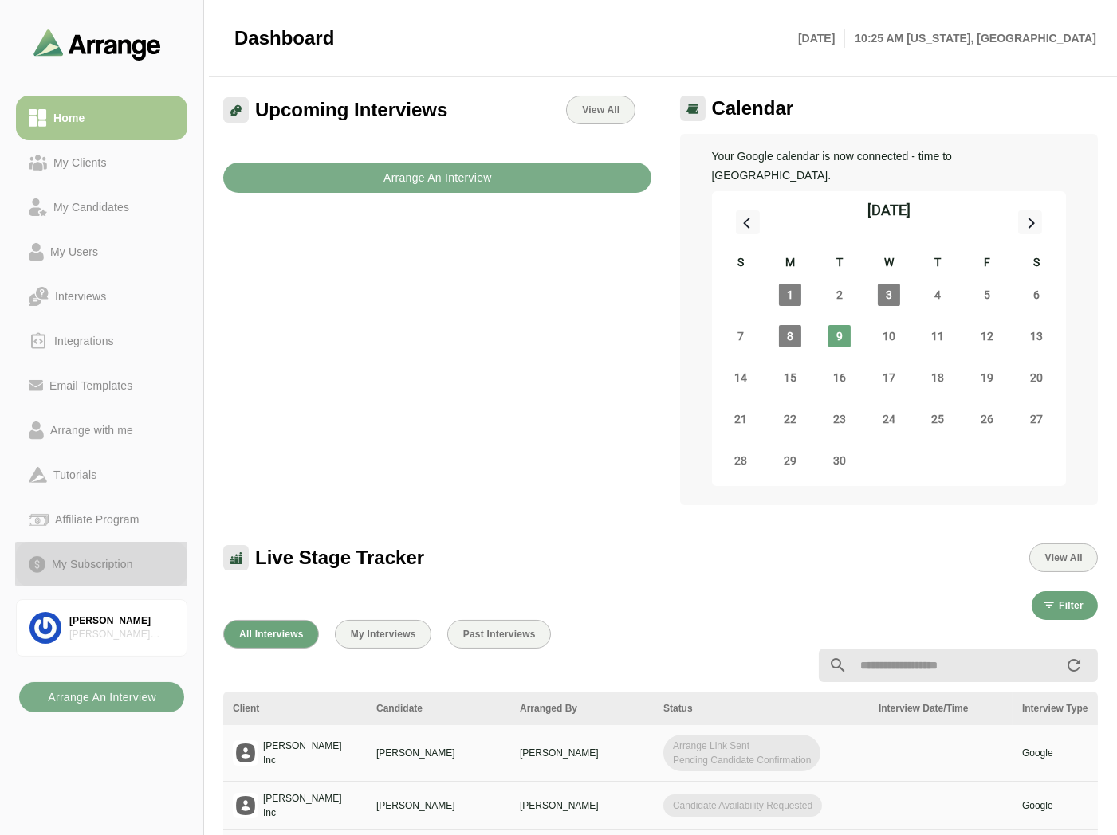
click at [65, 567] on div "My Subscription" at bounding box center [92, 564] width 94 height 19
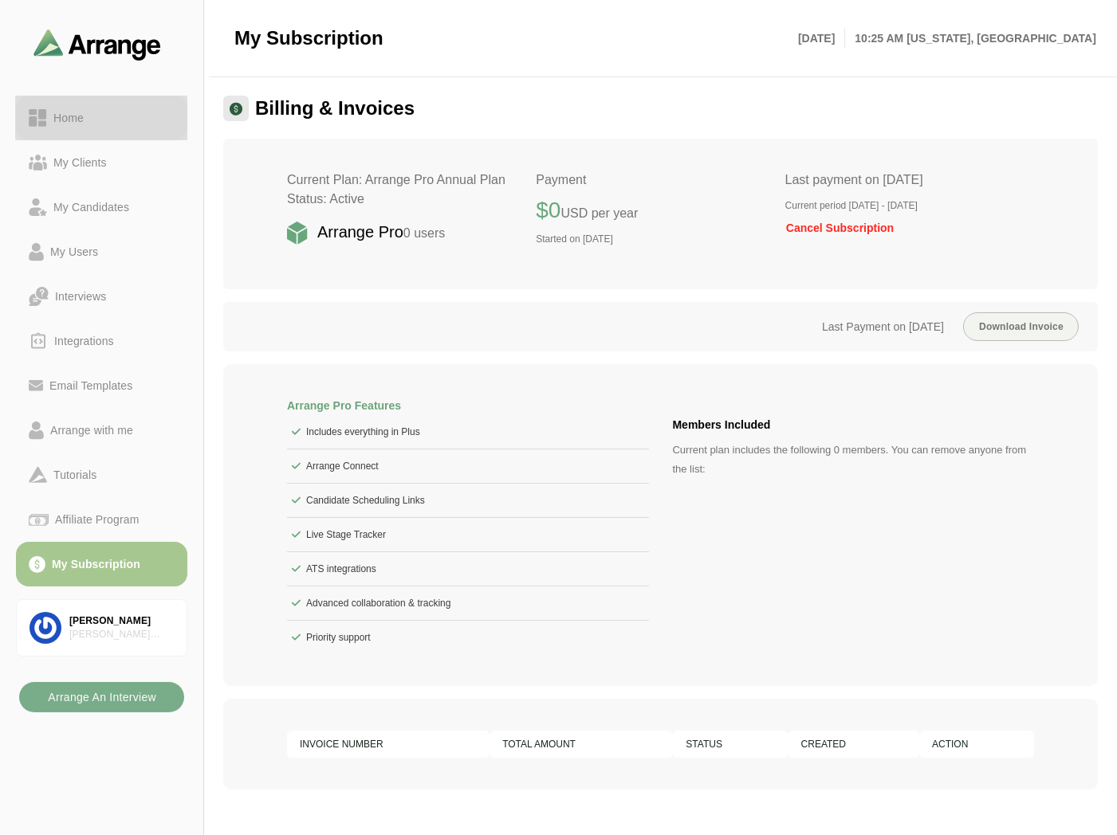
click at [69, 101] on link "Home" at bounding box center [101, 118] width 171 height 45
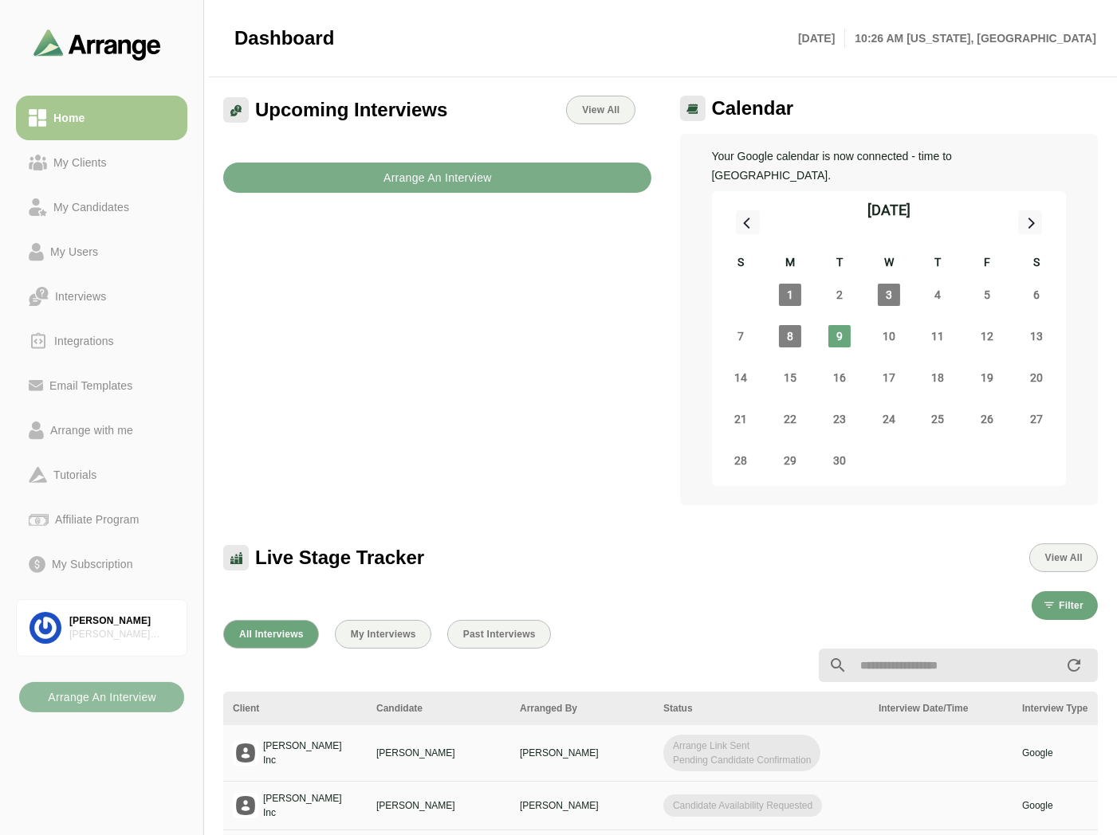
click at [106, 703] on b "Arrange An Interview" at bounding box center [101, 697] width 109 height 30
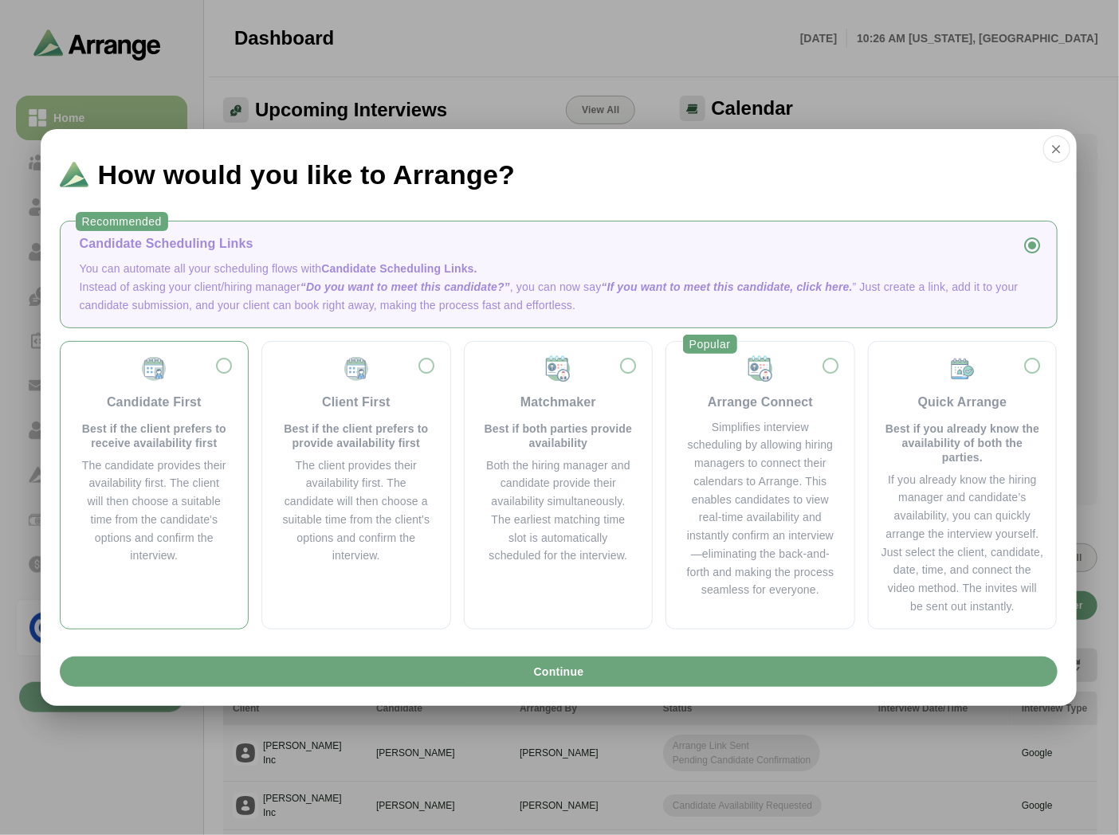
click at [141, 370] on img at bounding box center [154, 369] width 29 height 29
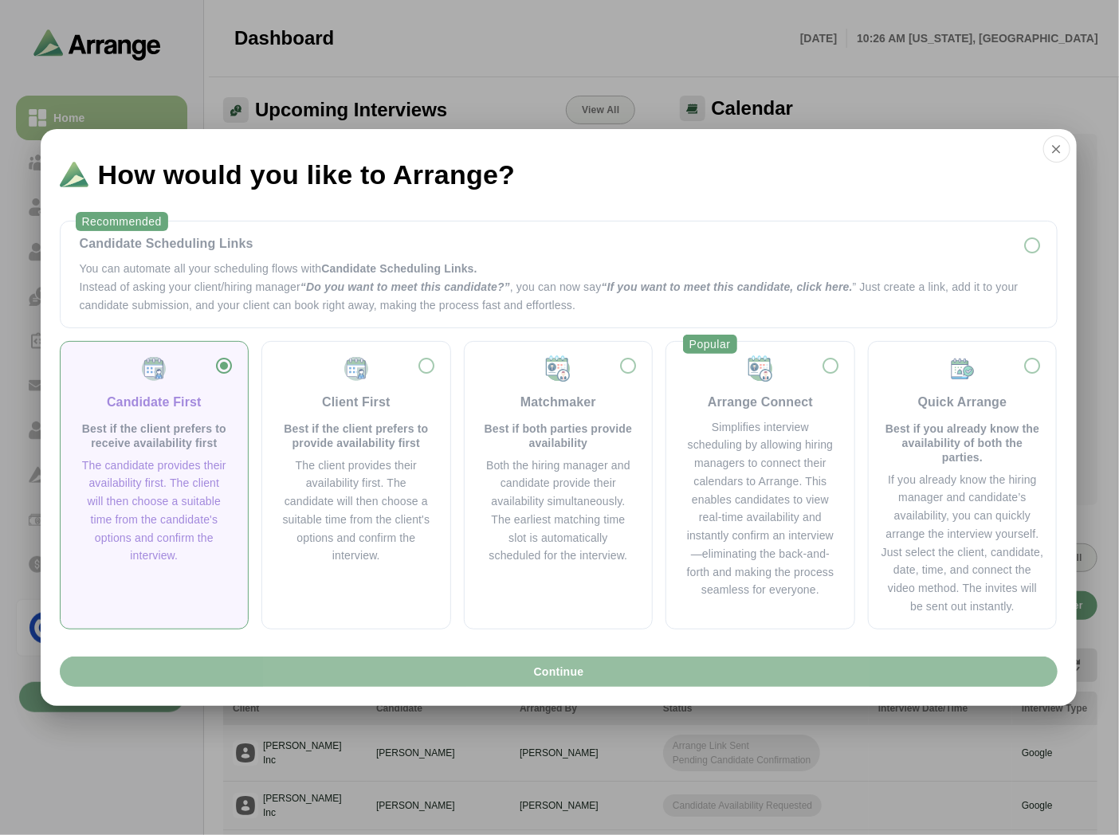
click at [450, 675] on button "Continue" at bounding box center [559, 672] width 998 height 30
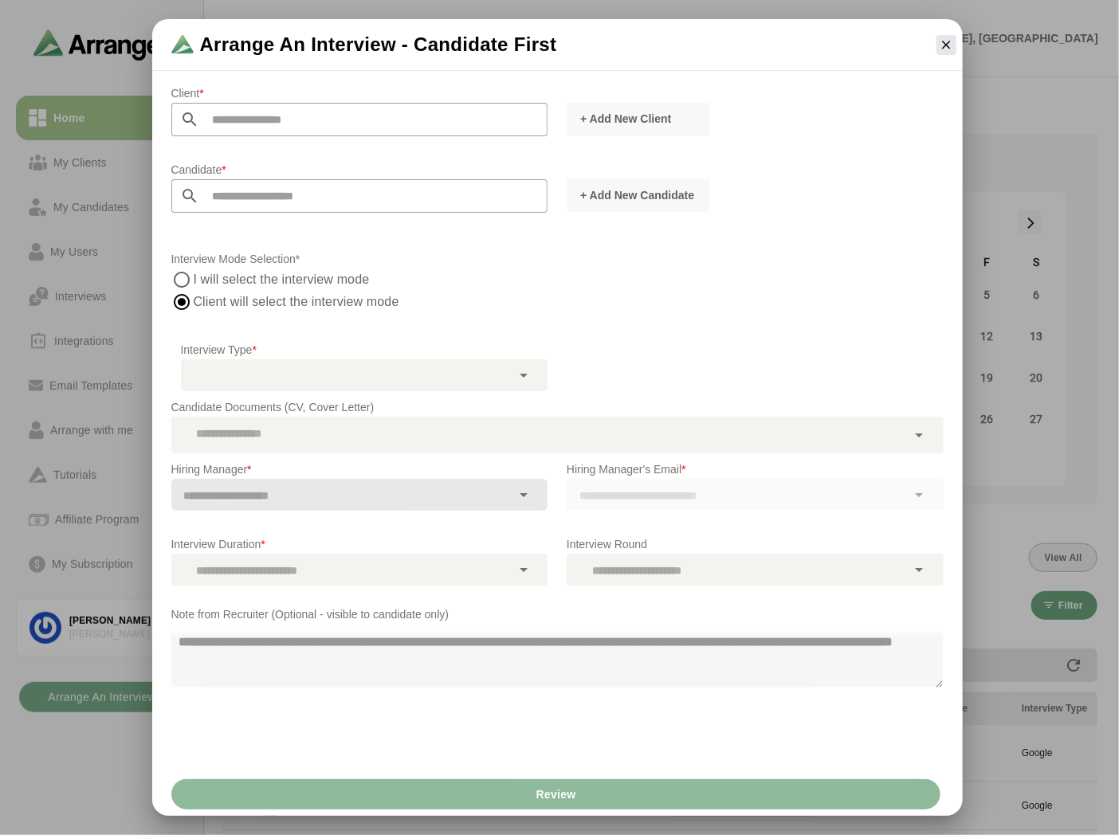
click at [181, 226] on div at bounding box center [359, 222] width 377 height 18
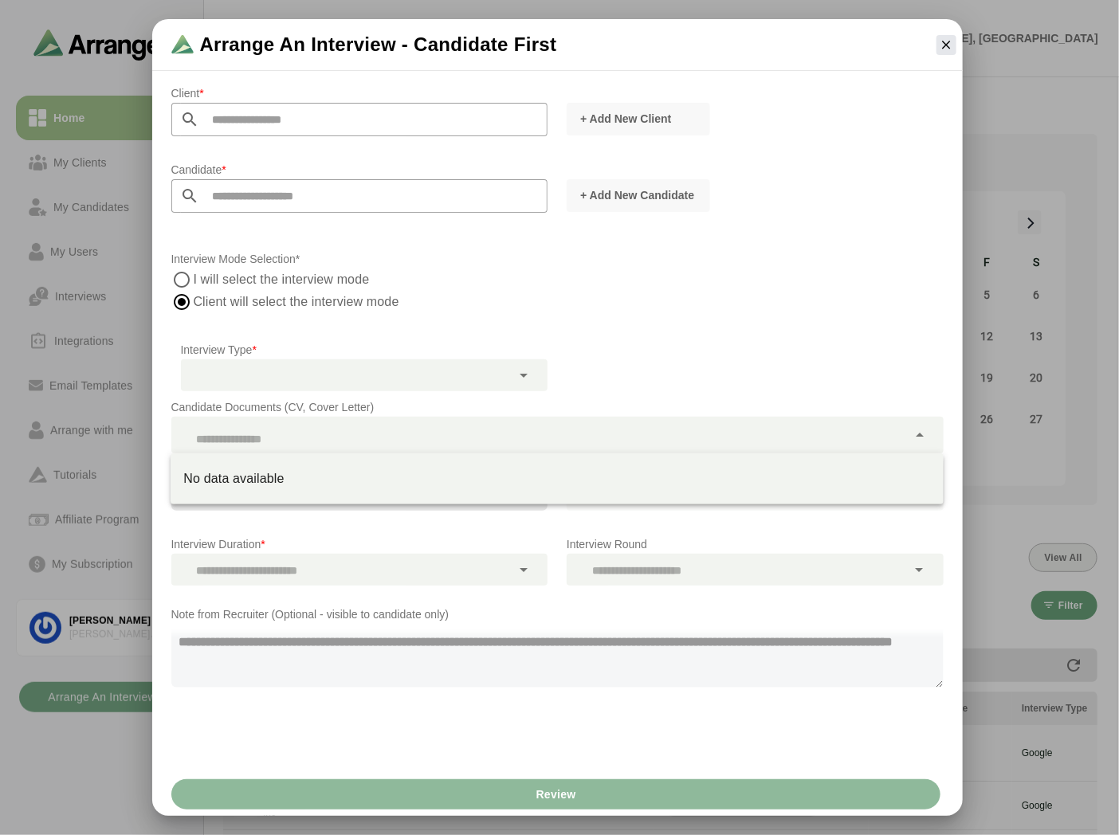
click at [267, 428] on div at bounding box center [539, 435] width 736 height 37
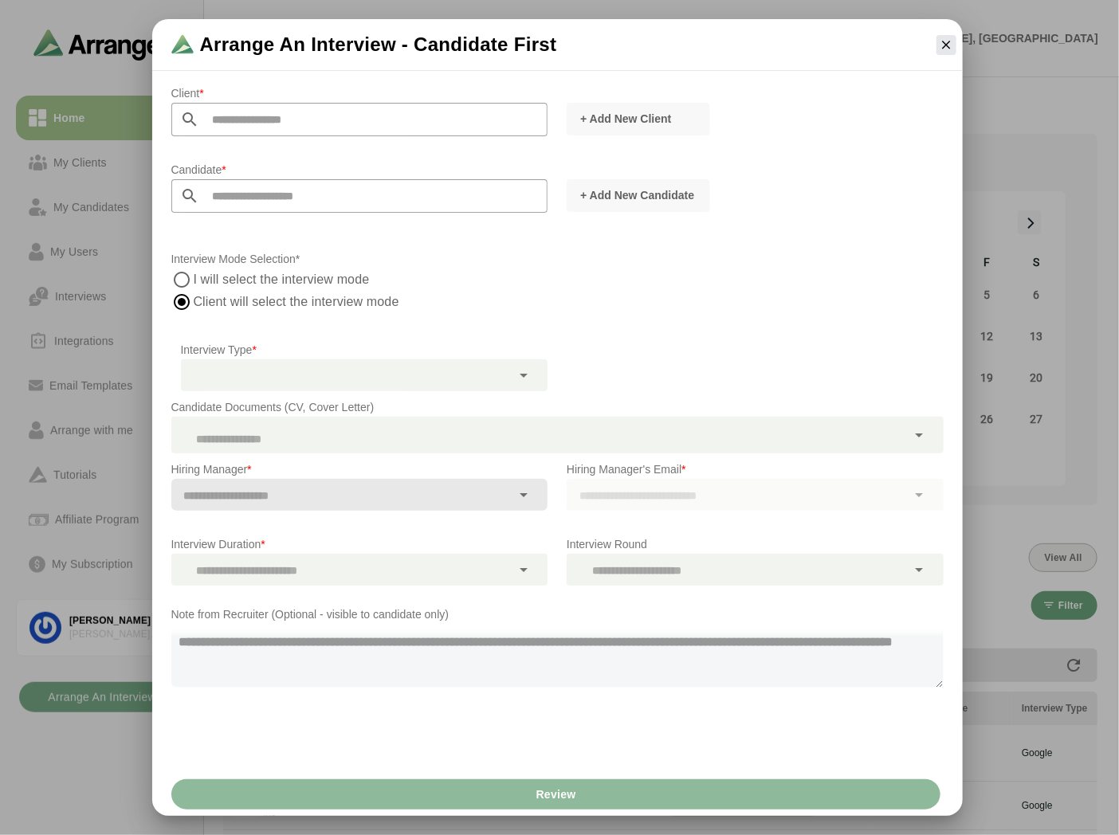
click at [539, 493] on div at bounding box center [359, 495] width 377 height 32
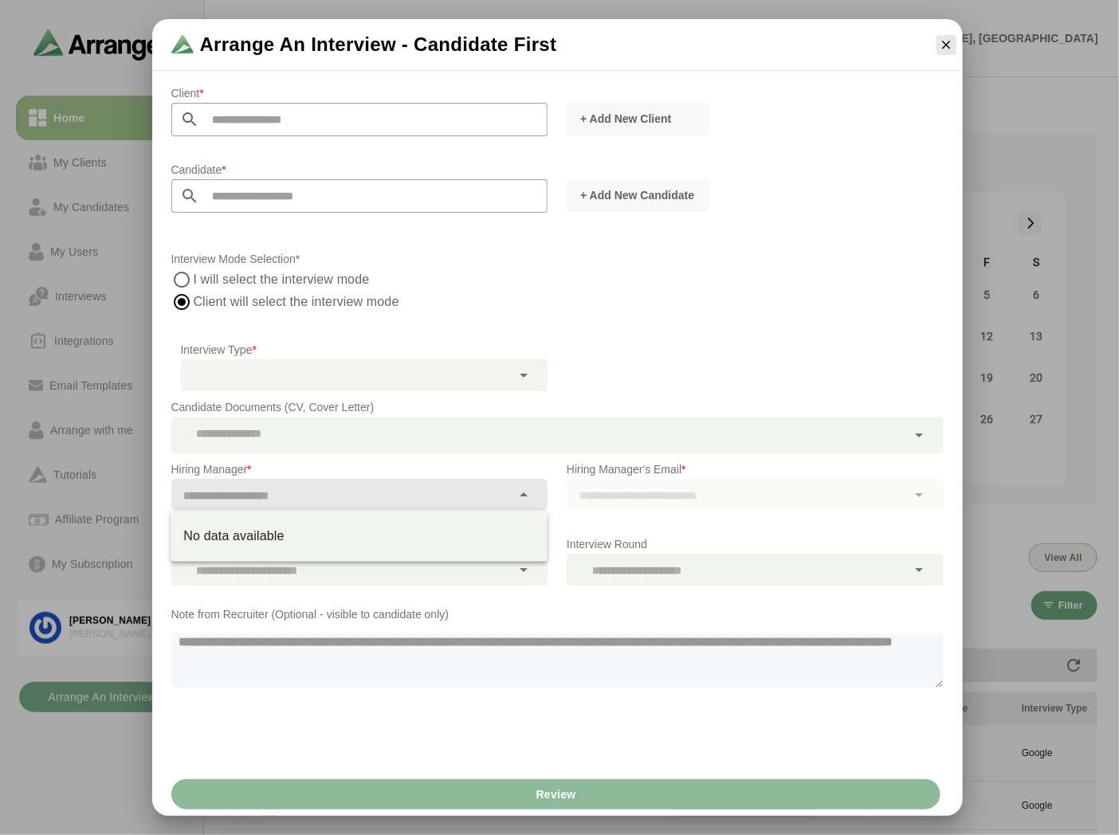
click at [539, 493] on div at bounding box center [359, 495] width 377 height 32
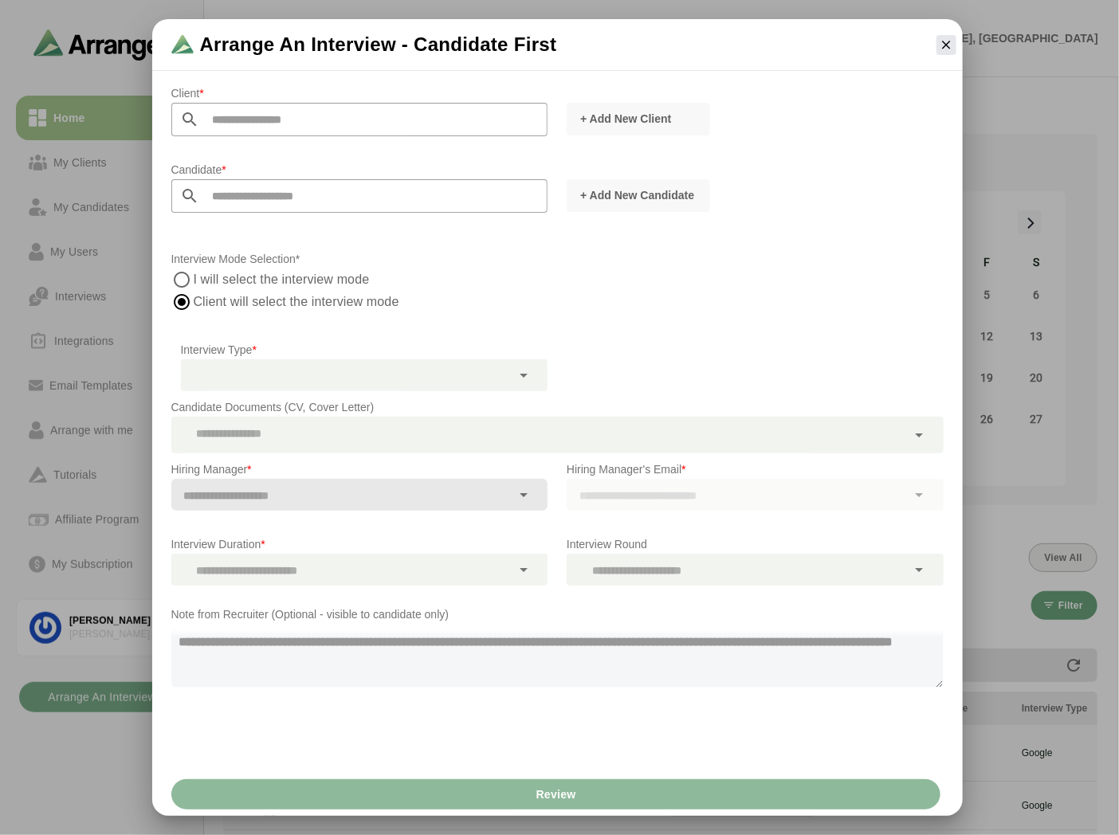
click at [522, 497] on icon at bounding box center [523, 494] width 19 height 19
click at [943, 48] on icon "button" at bounding box center [946, 44] width 14 height 14
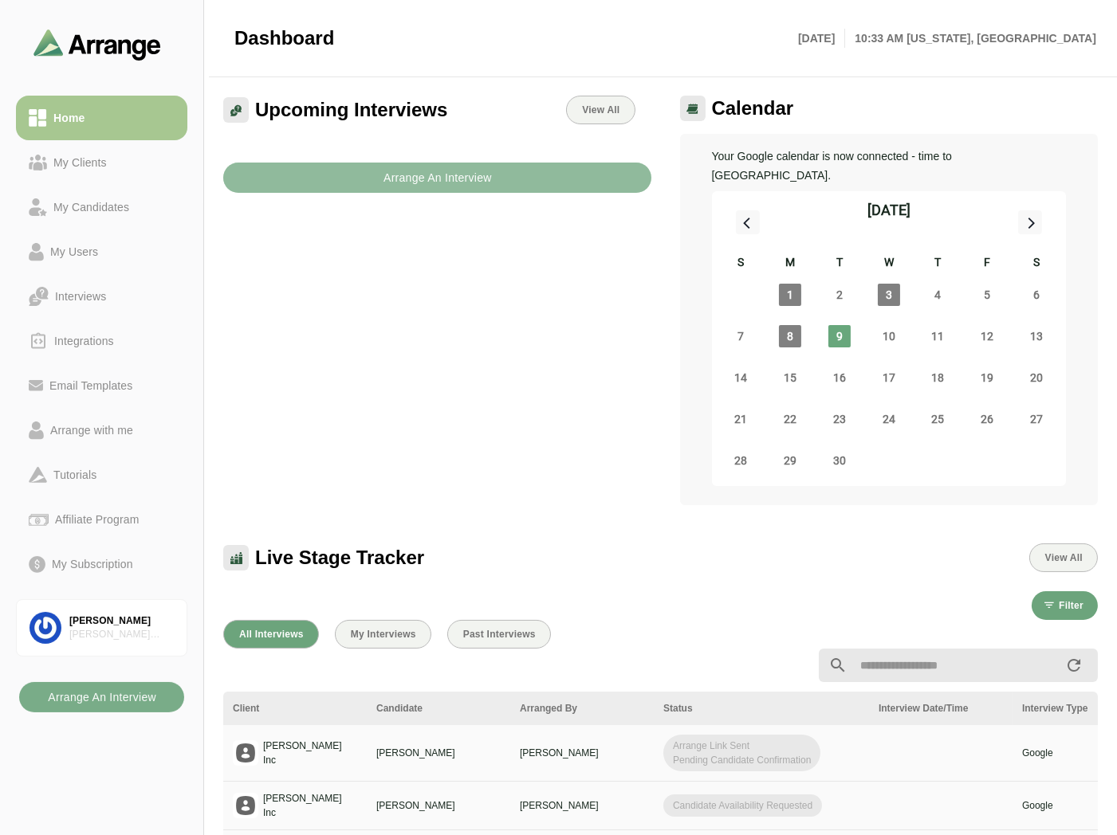
click at [491, 190] on button "Arrange An Interview" at bounding box center [437, 178] width 428 height 30
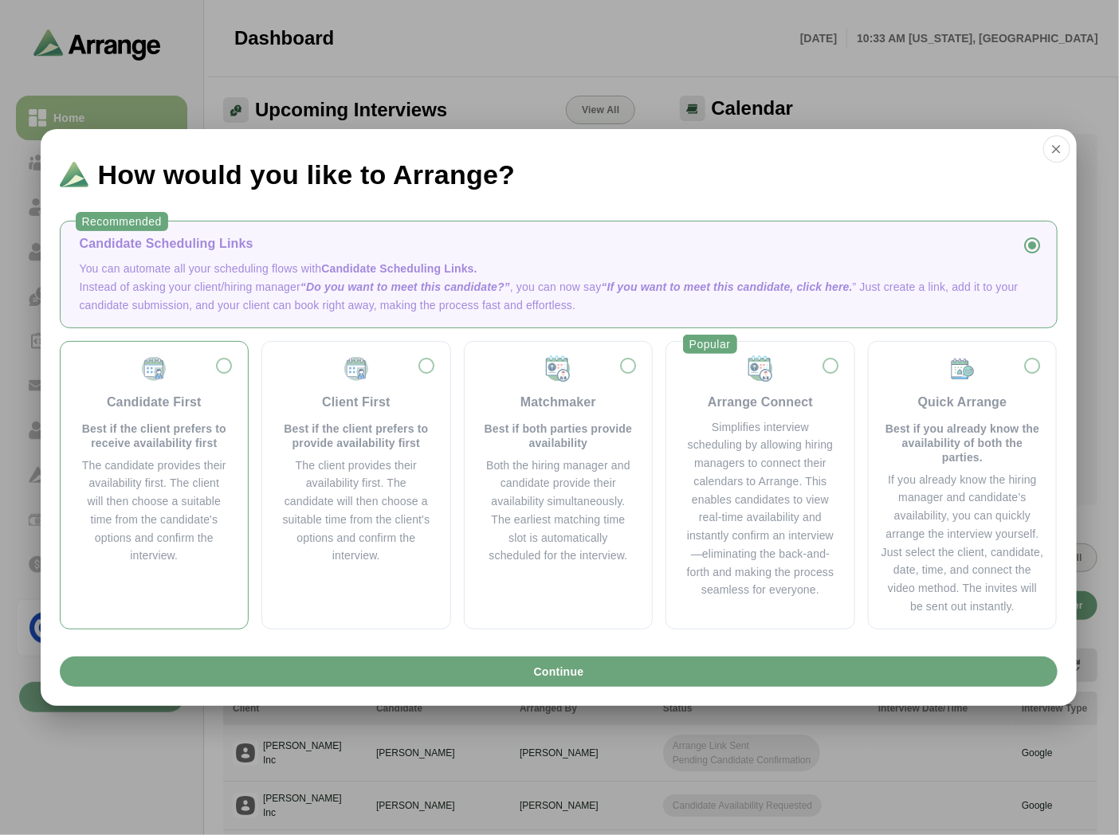
click at [130, 415] on div "Candidate First Best if the client prefers to receive availability first" at bounding box center [155, 403] width 150 height 96
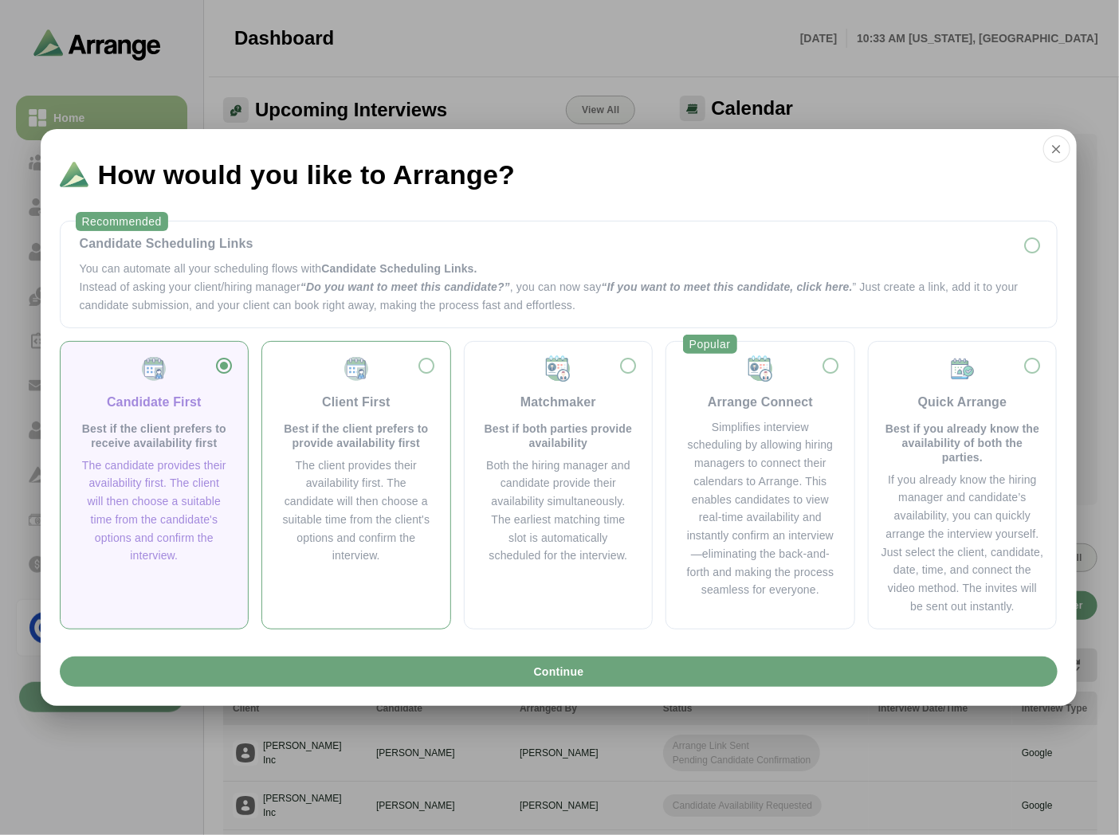
click at [347, 431] on p "Best if the client prefers to provide availability first" at bounding box center [356, 436] width 150 height 29
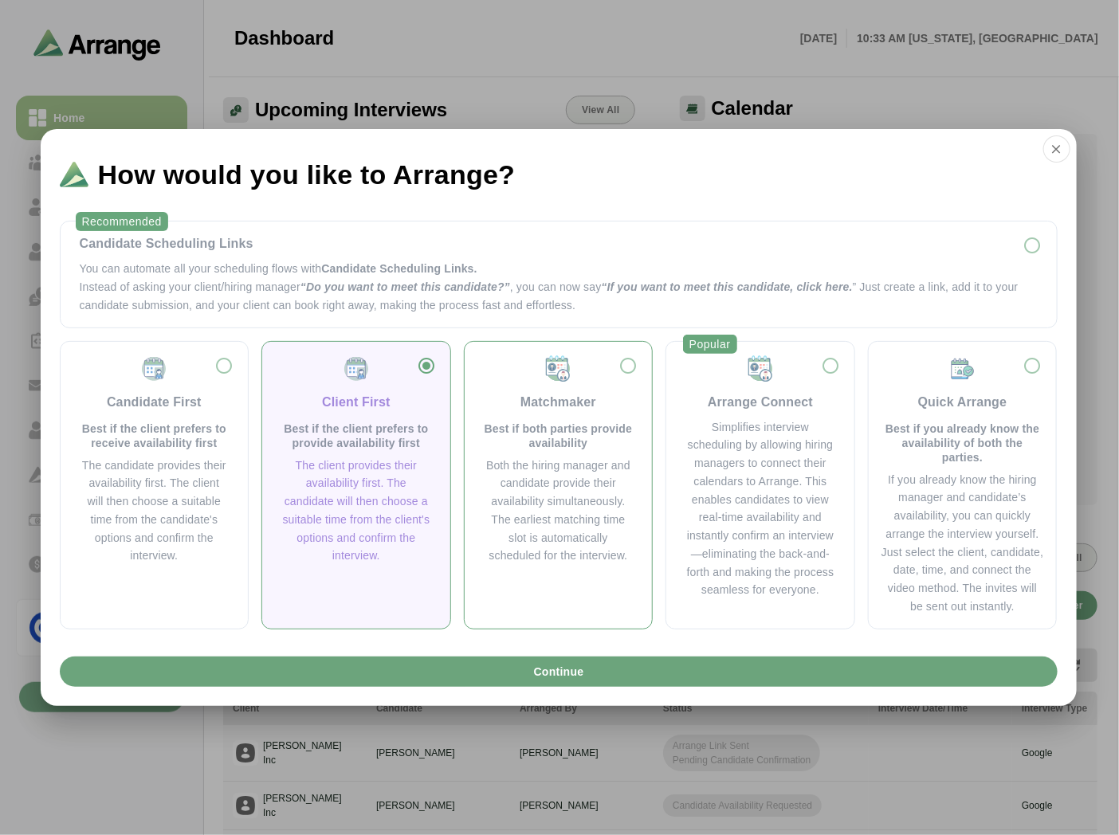
click at [585, 427] on p "Best if both parties provide availability" at bounding box center [559, 436] width 150 height 29
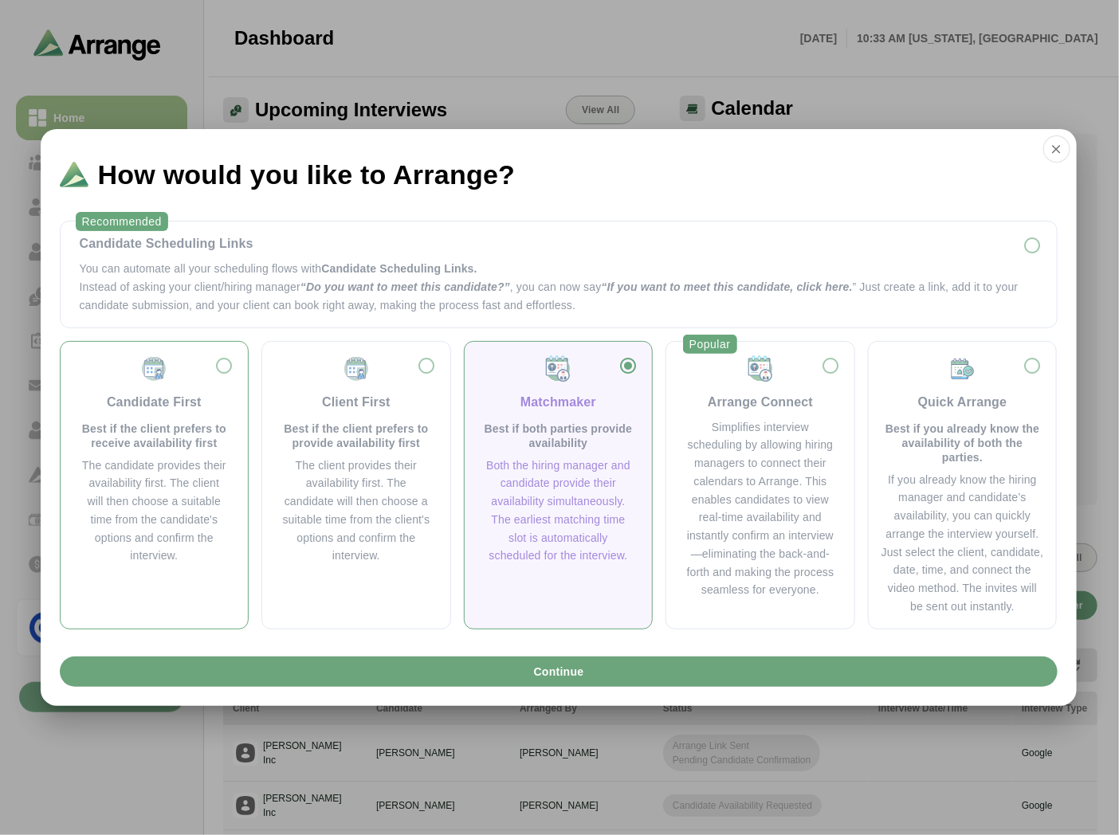
click at [145, 477] on div "The candidate provides their availability first. The client will then choose a …" at bounding box center [155, 511] width 150 height 109
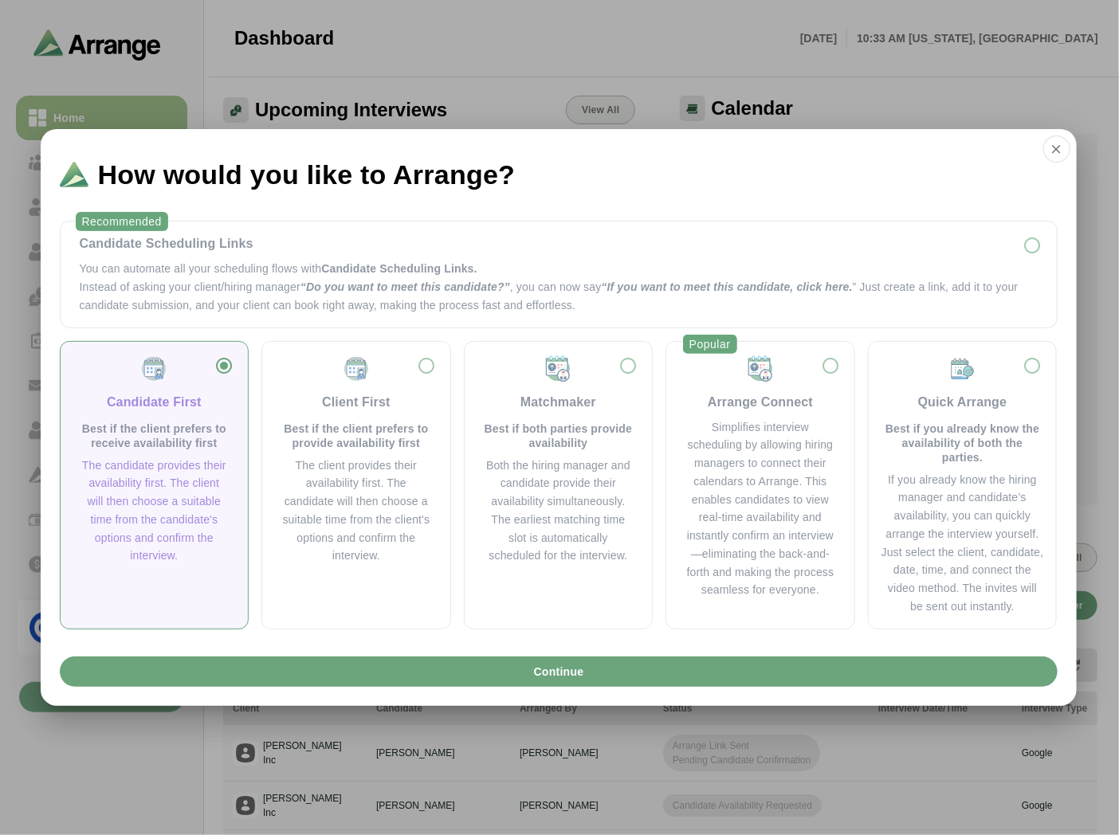
click at [459, 484] on div "Candidate First Best if the client prefers to receive availability first The ca…" at bounding box center [559, 485] width 998 height 289
click at [595, 484] on div "Both the hiring manager and candidate provide their availability simultaneously…" at bounding box center [559, 511] width 150 height 109
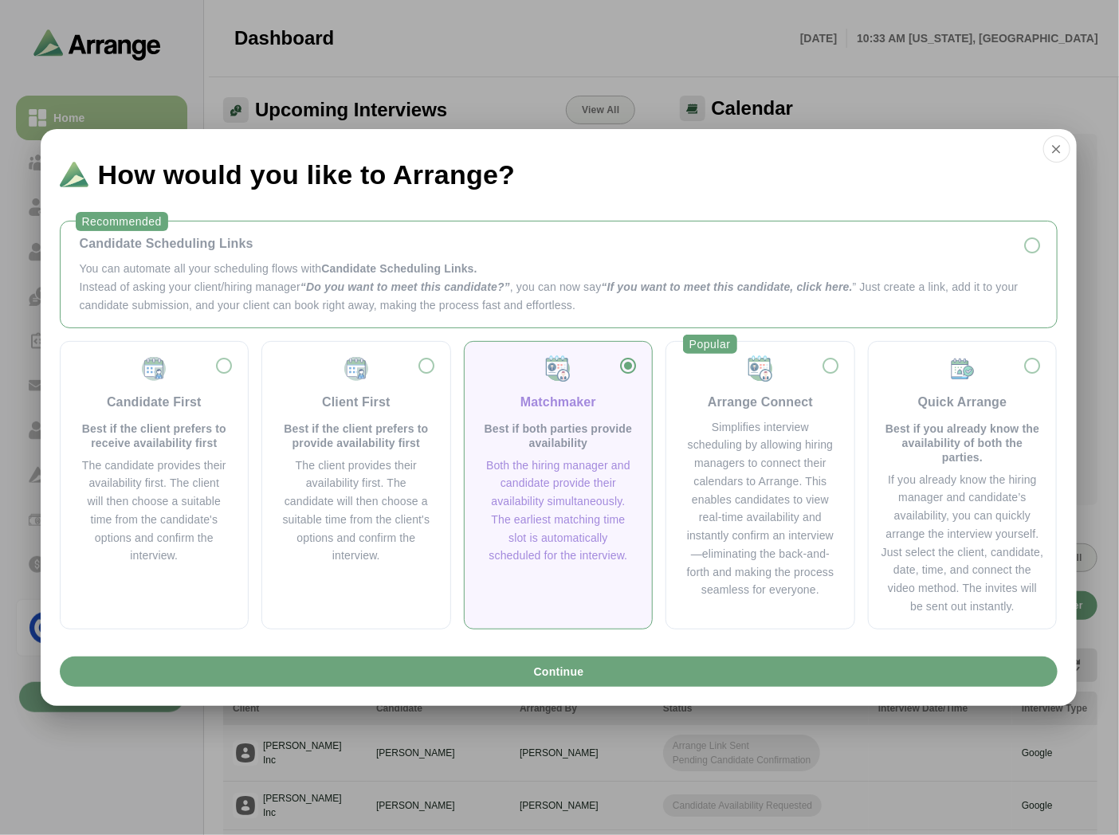
click at [353, 280] on p "Instead of asking your client/hiring manager “Do you want to meet this candidat…" at bounding box center [559, 296] width 958 height 37
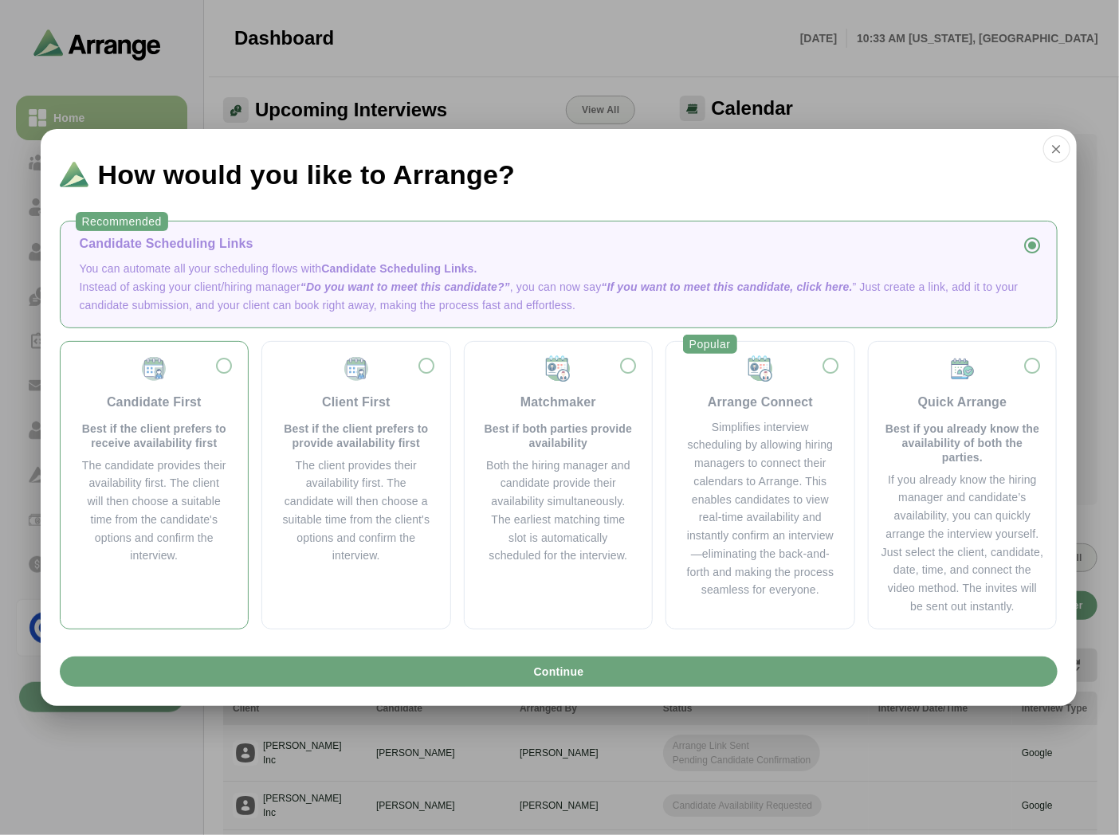
click at [122, 410] on div "Candidate First" at bounding box center [154, 402] width 95 height 19
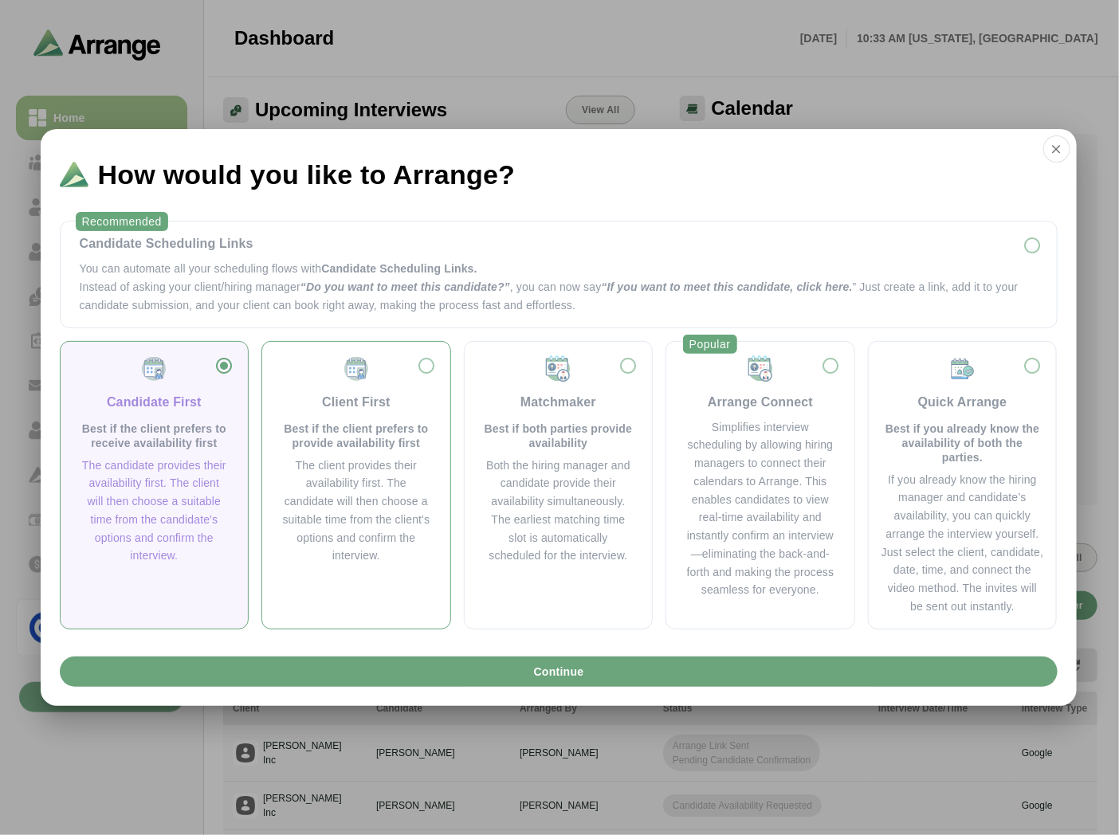
click at [330, 423] on p "Best if the client prefers to provide availability first" at bounding box center [356, 436] width 150 height 29
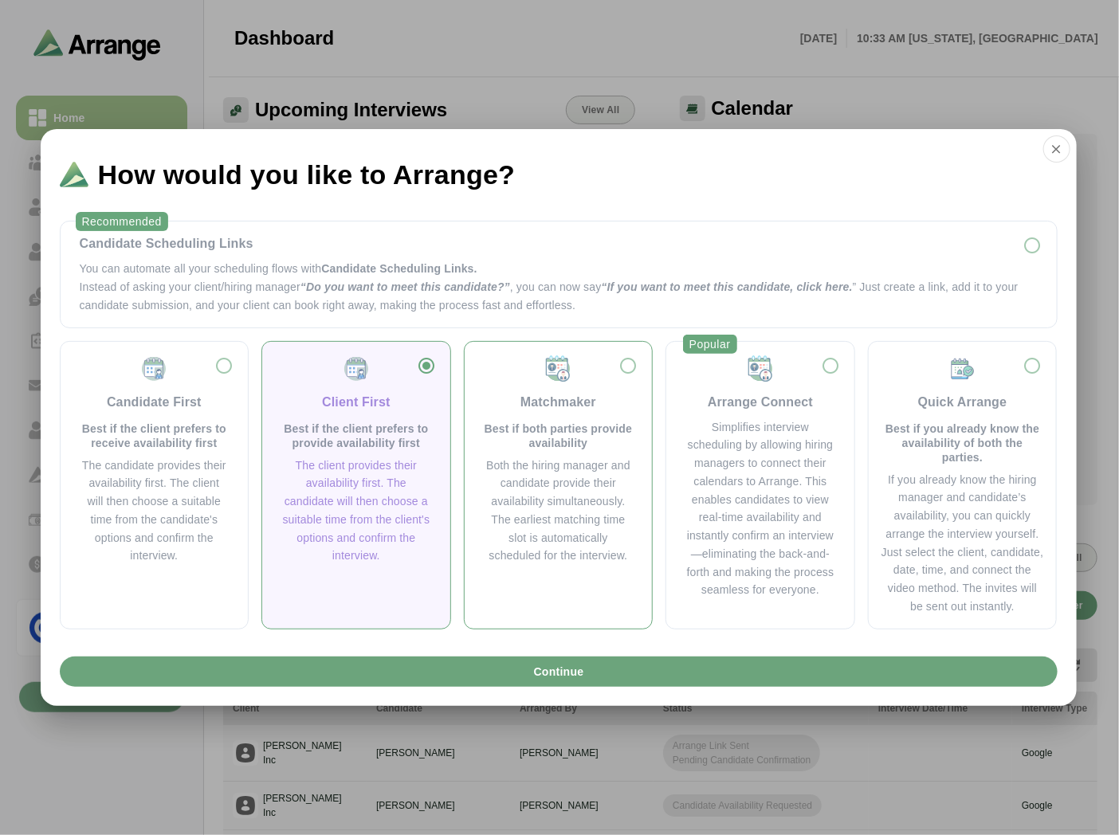
click at [574, 442] on p "Best if both parties provide availability" at bounding box center [559, 436] width 150 height 29
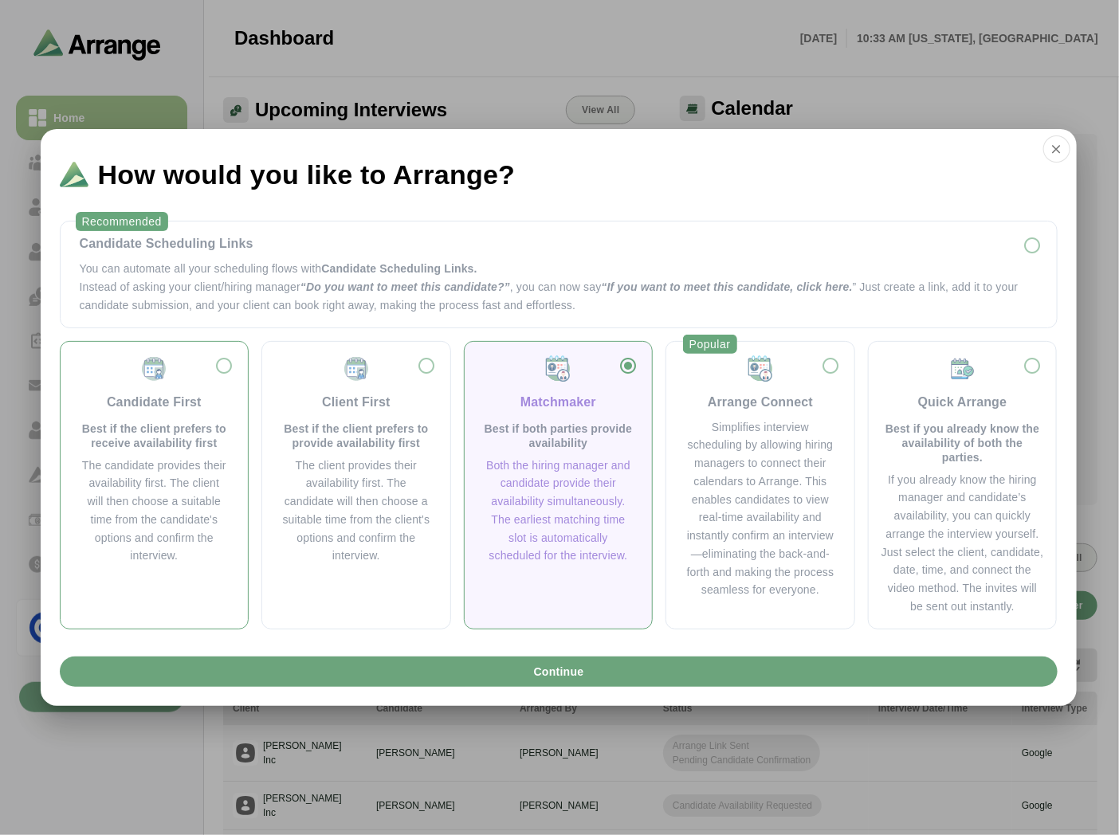
click at [144, 513] on div "The candidate provides their availability first. The client will then choose a …" at bounding box center [155, 511] width 150 height 109
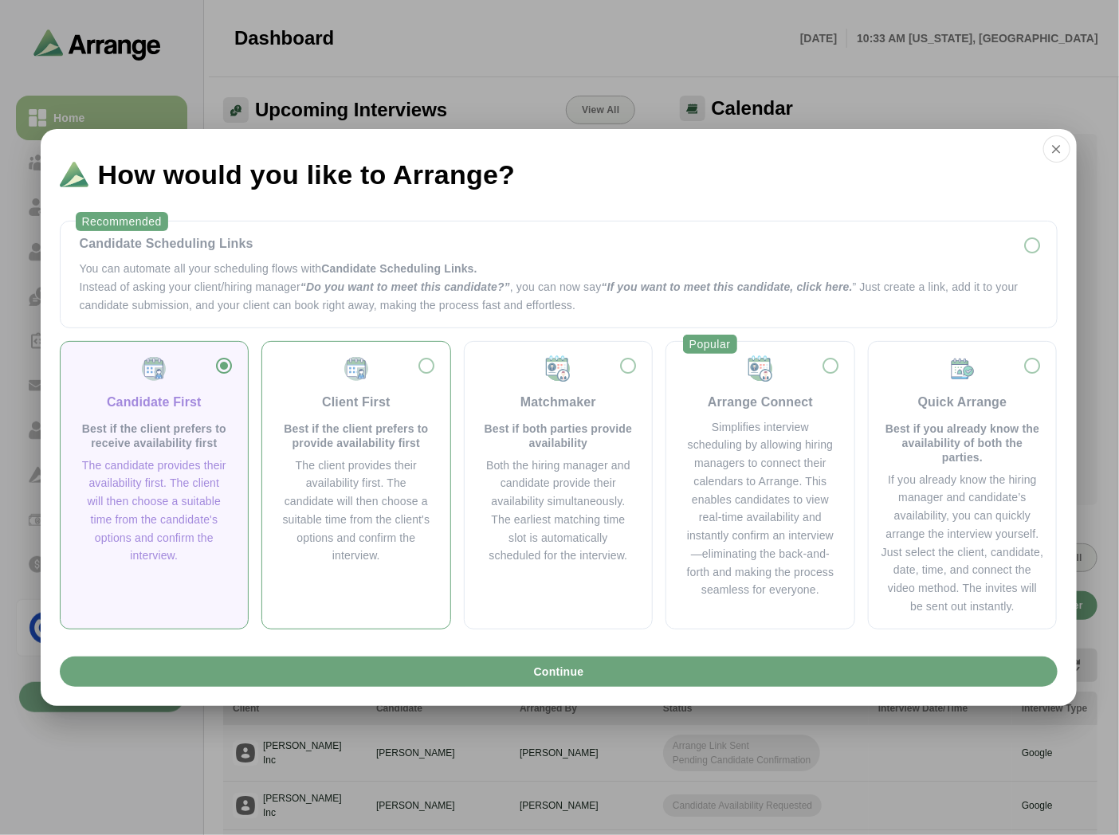
click at [448, 482] on div "Client First Best if the client prefers to provide availability first The clien…" at bounding box center [356, 485] width 190 height 289
click at [592, 460] on div "Both the hiring manager and candidate provide their availability simultaneously…" at bounding box center [559, 511] width 150 height 109
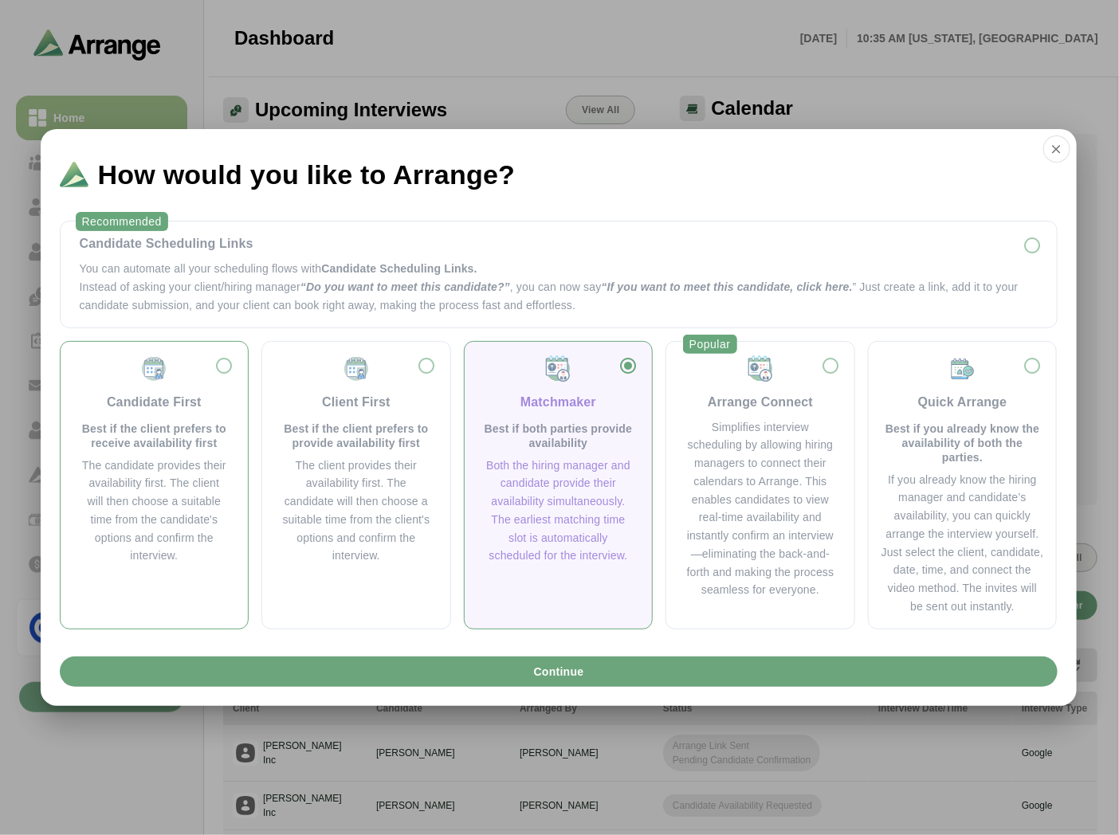
click at [131, 481] on div "The candidate provides their availability first. The client will then choose a …" at bounding box center [155, 511] width 150 height 109
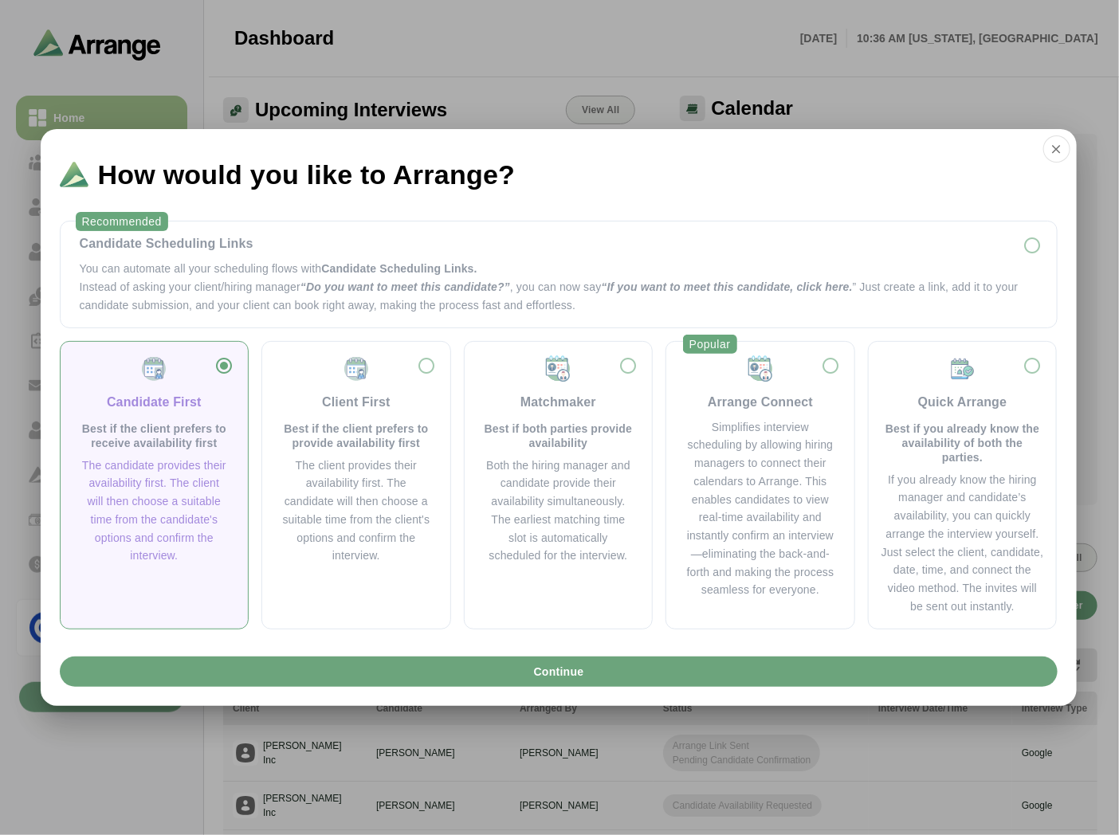
click at [145, 391] on div "Candidate First Best if the client prefers to receive availability first" at bounding box center [155, 403] width 150 height 96
drag, startPoint x: 393, startPoint y: 424, endPoint x: 410, endPoint y: 423, distance: 16.8
click at [395, 424] on p "Best if the client prefers to provide availability first" at bounding box center [356, 436] width 150 height 29
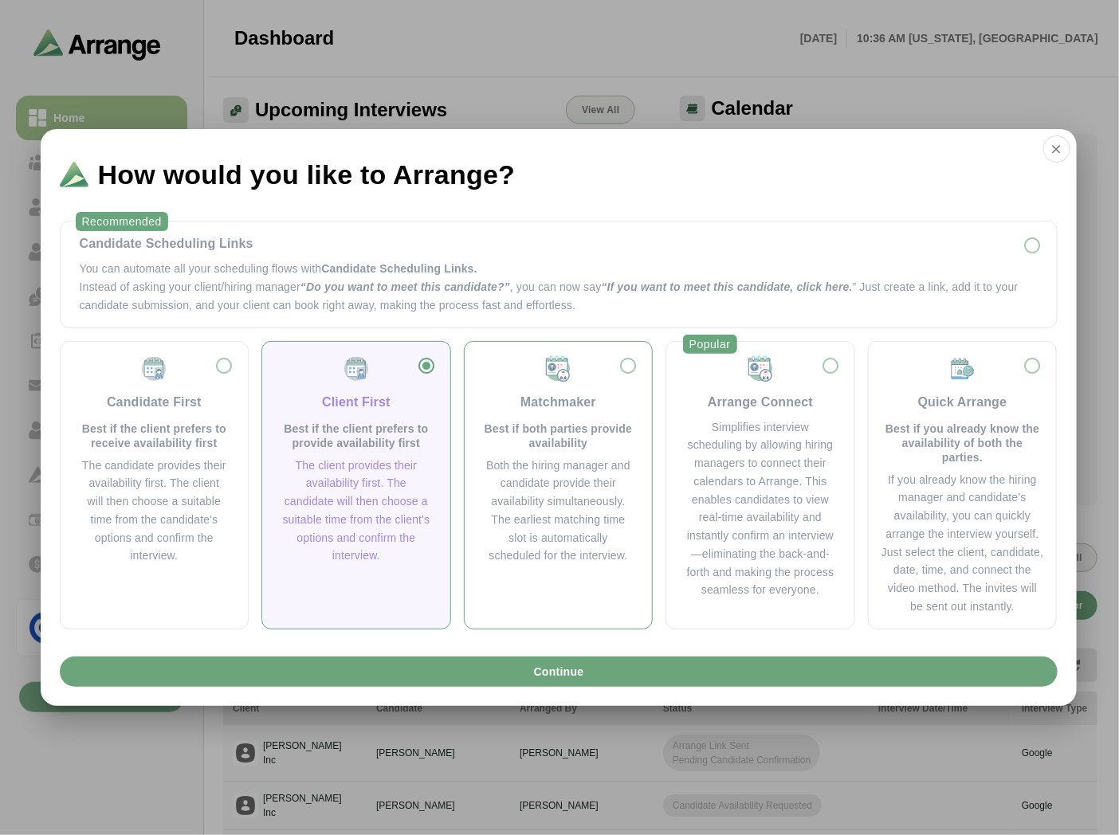
click at [533, 417] on div "Matchmaker Best if both parties provide availability" at bounding box center [559, 403] width 150 height 96
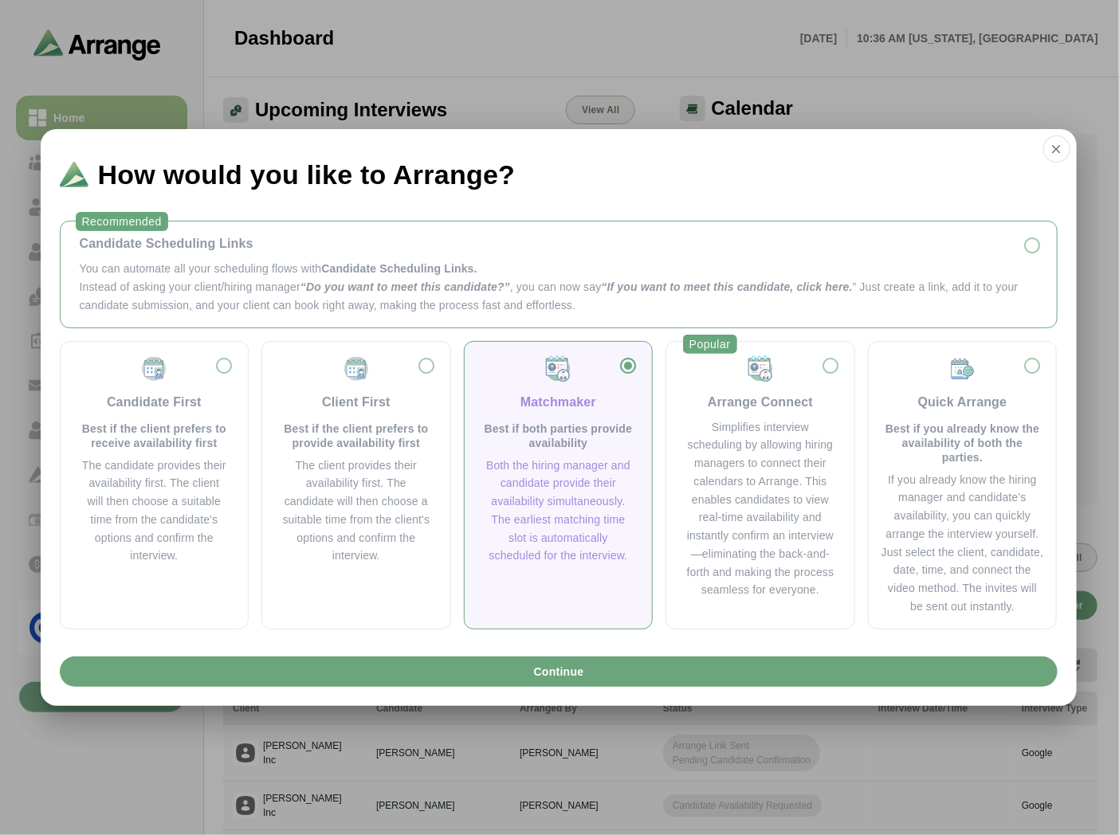
click at [231, 291] on p "Instead of asking your client/hiring manager “Do you want to meet this candidat…" at bounding box center [559, 296] width 958 height 37
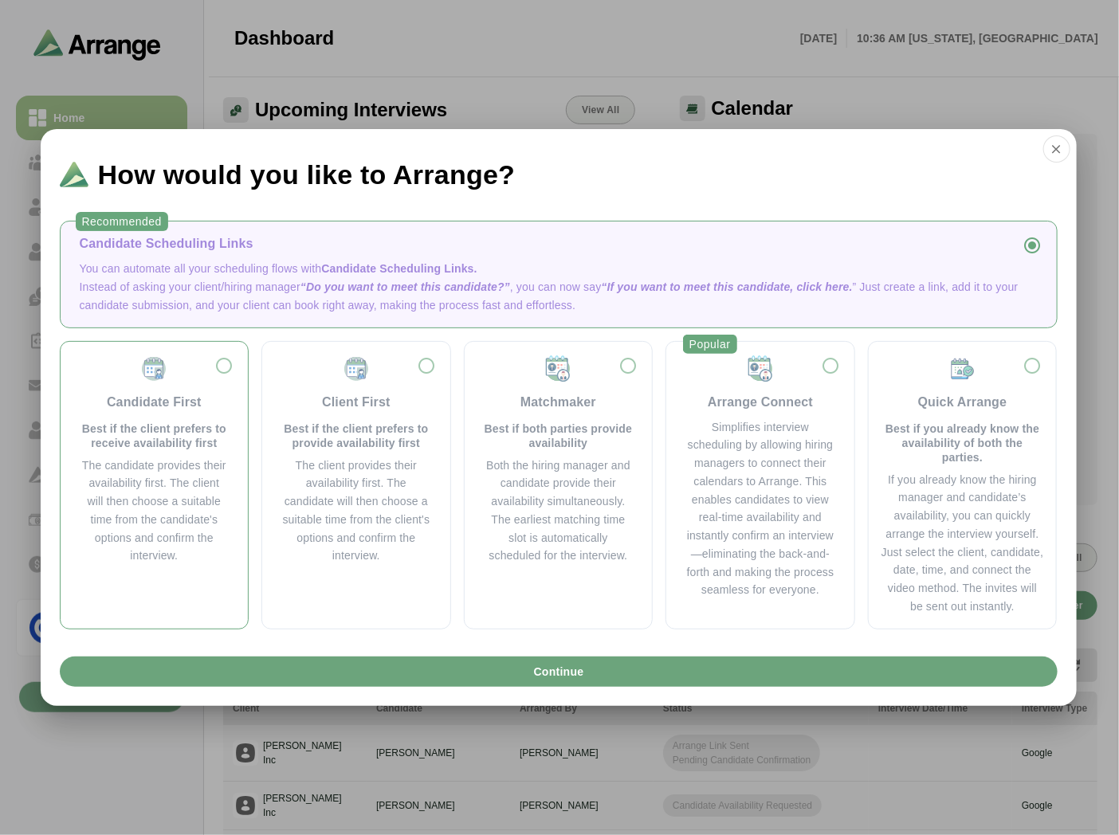
click at [163, 407] on div "Candidate First" at bounding box center [154, 402] width 95 height 19
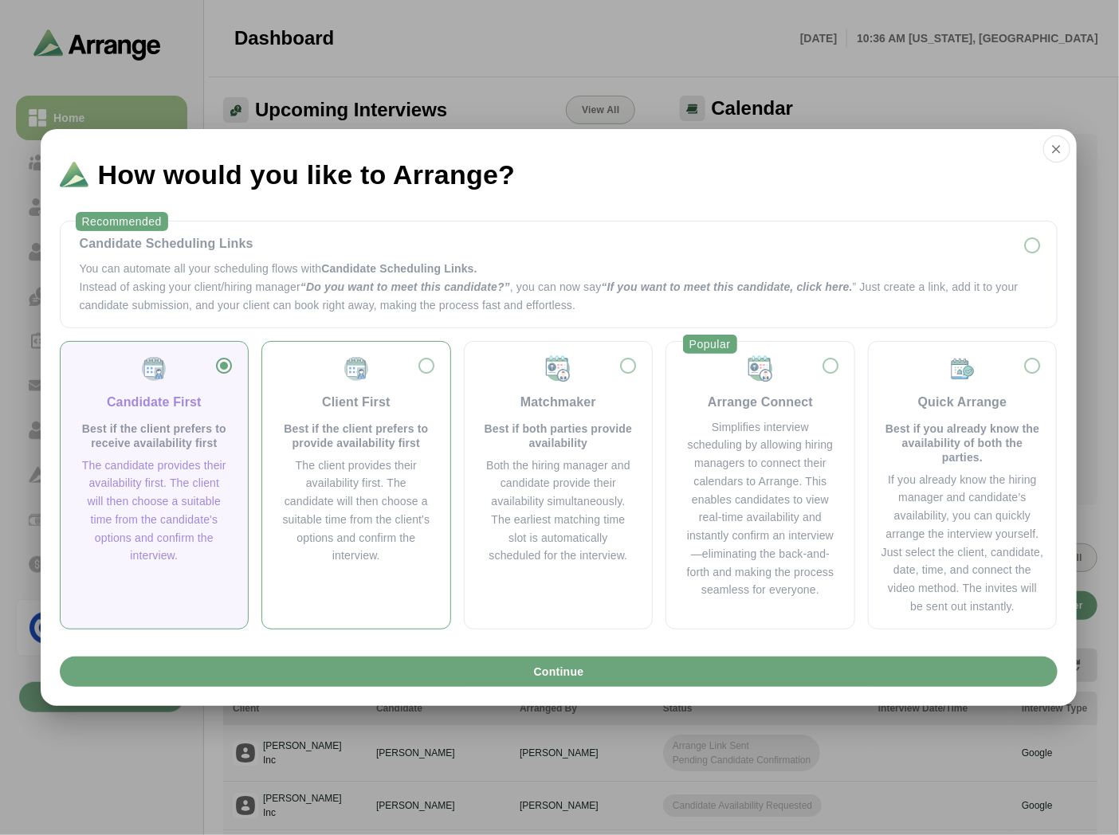
click at [300, 415] on div "Client First Best if the client prefers to provide availability first" at bounding box center [356, 403] width 150 height 96
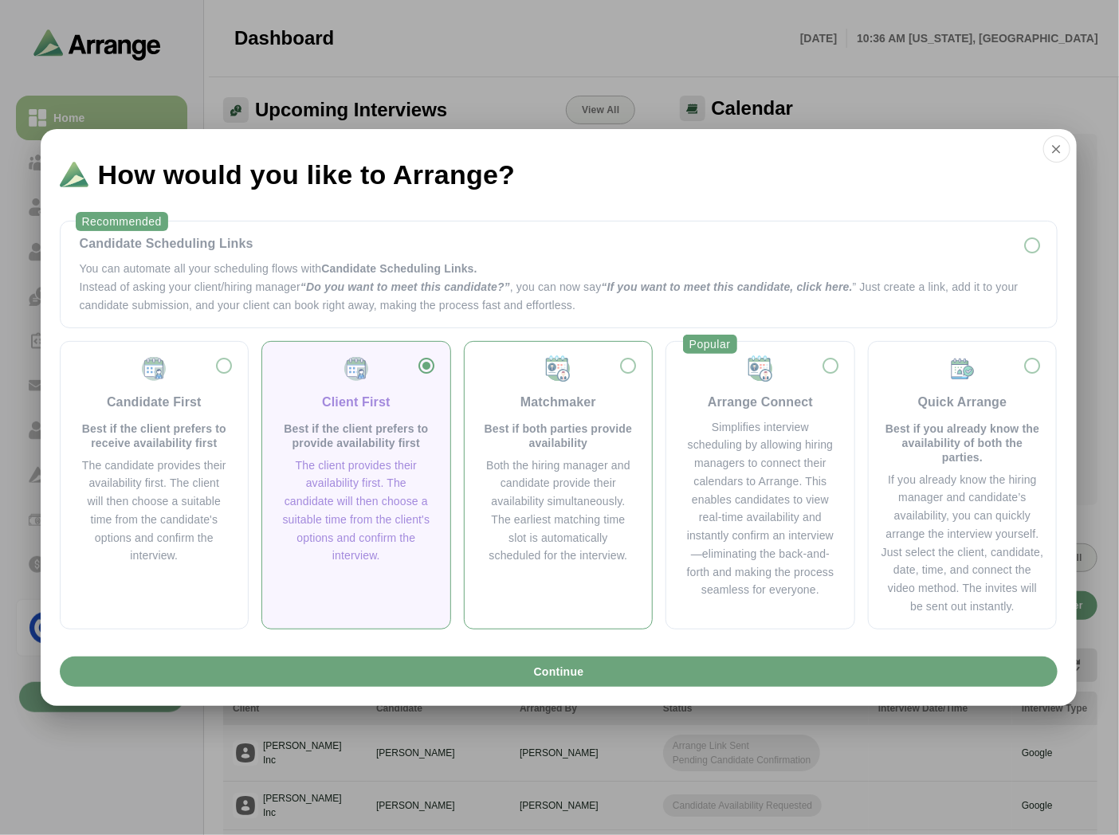
click at [504, 428] on p "Best if both parties provide availability" at bounding box center [559, 436] width 150 height 29
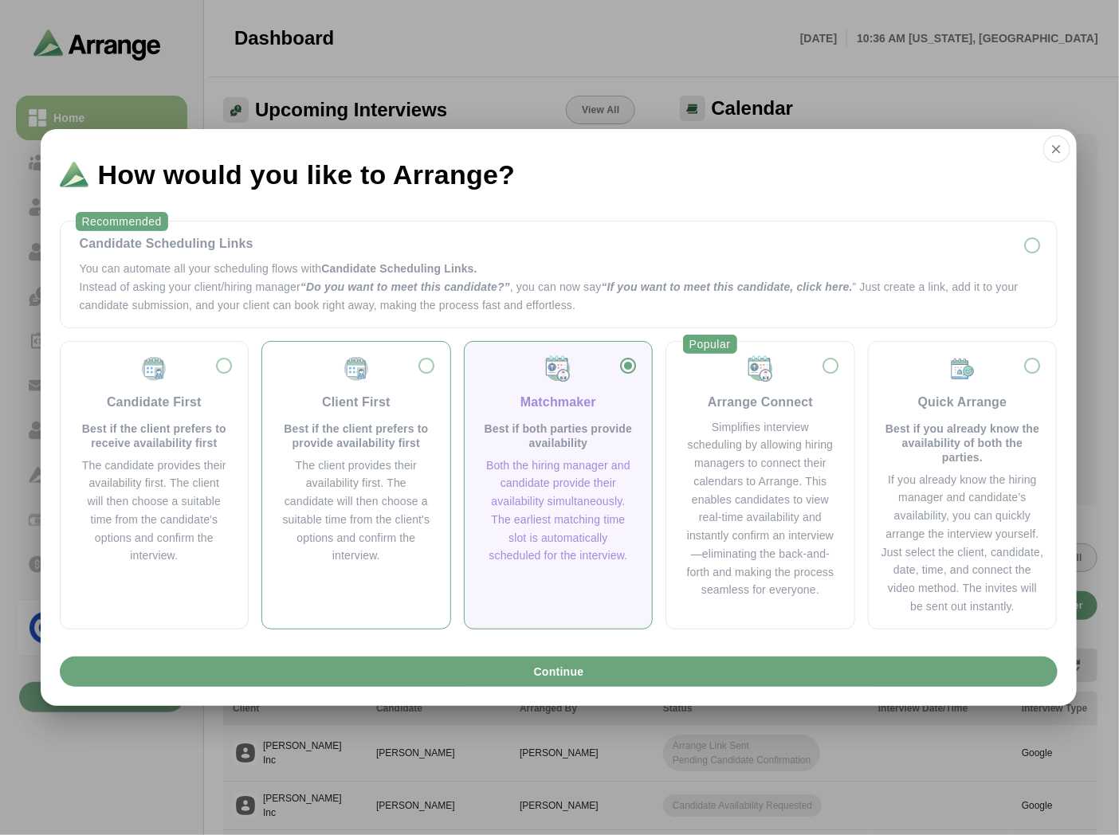
click at [321, 454] on div "Client First Best if the client prefers to provide availability first The clien…" at bounding box center [356, 460] width 163 height 211
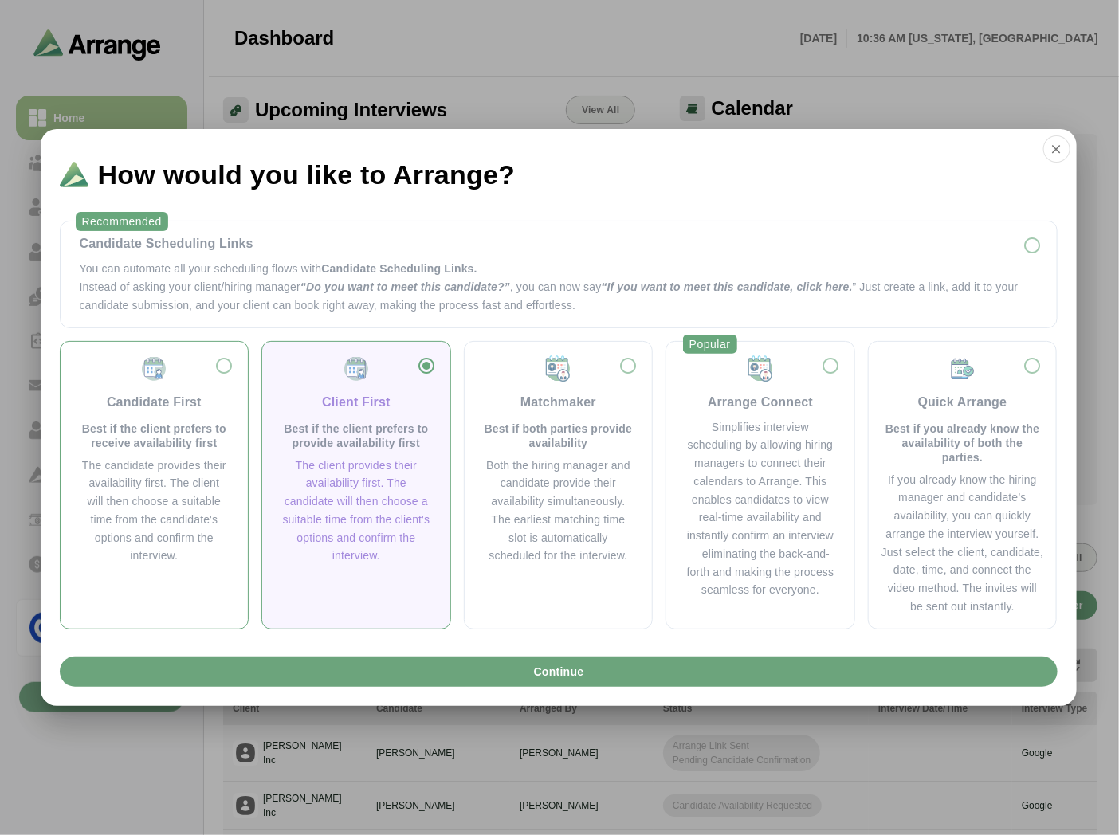
click at [200, 453] on div "Candidate First Best if the client prefers to receive availability first The ca…" at bounding box center [154, 460] width 163 height 211
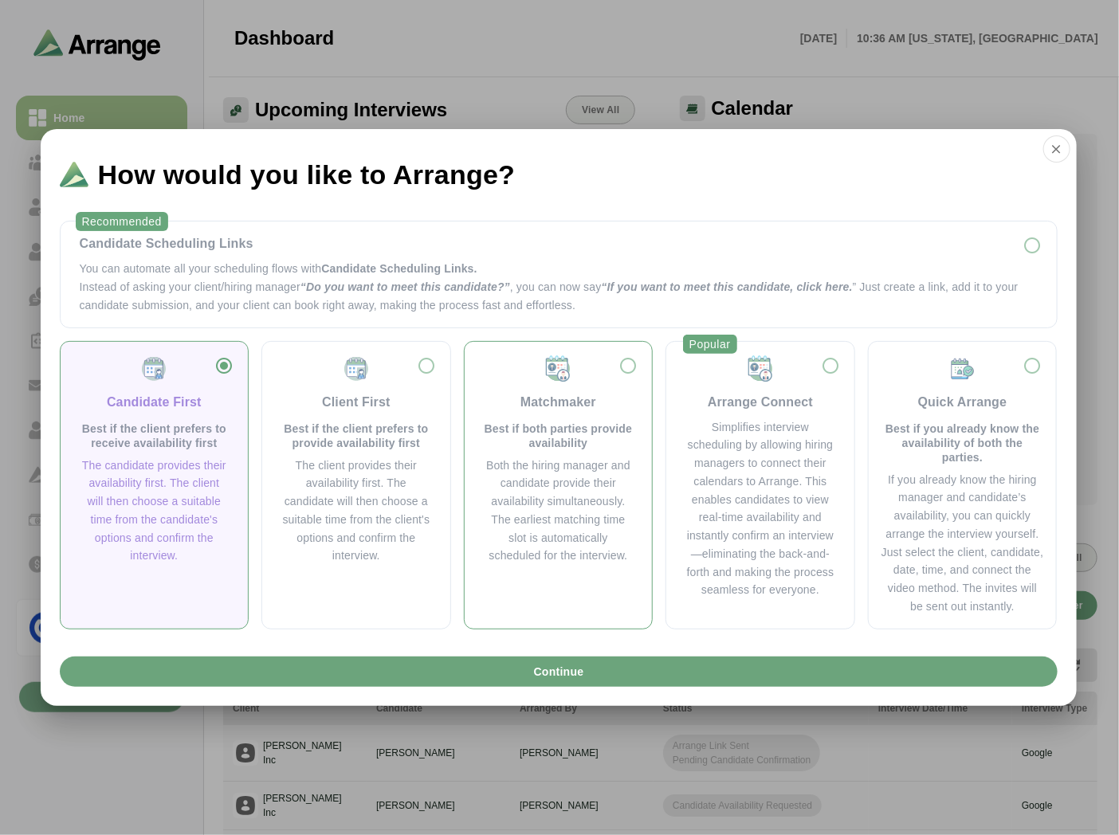
drag, startPoint x: 510, startPoint y: 450, endPoint x: 527, endPoint y: 397, distance: 56.0
click at [512, 450] on div "Matchmaker Best if both parties provide availability Both the hiring manager an…" at bounding box center [559, 460] width 163 height 211
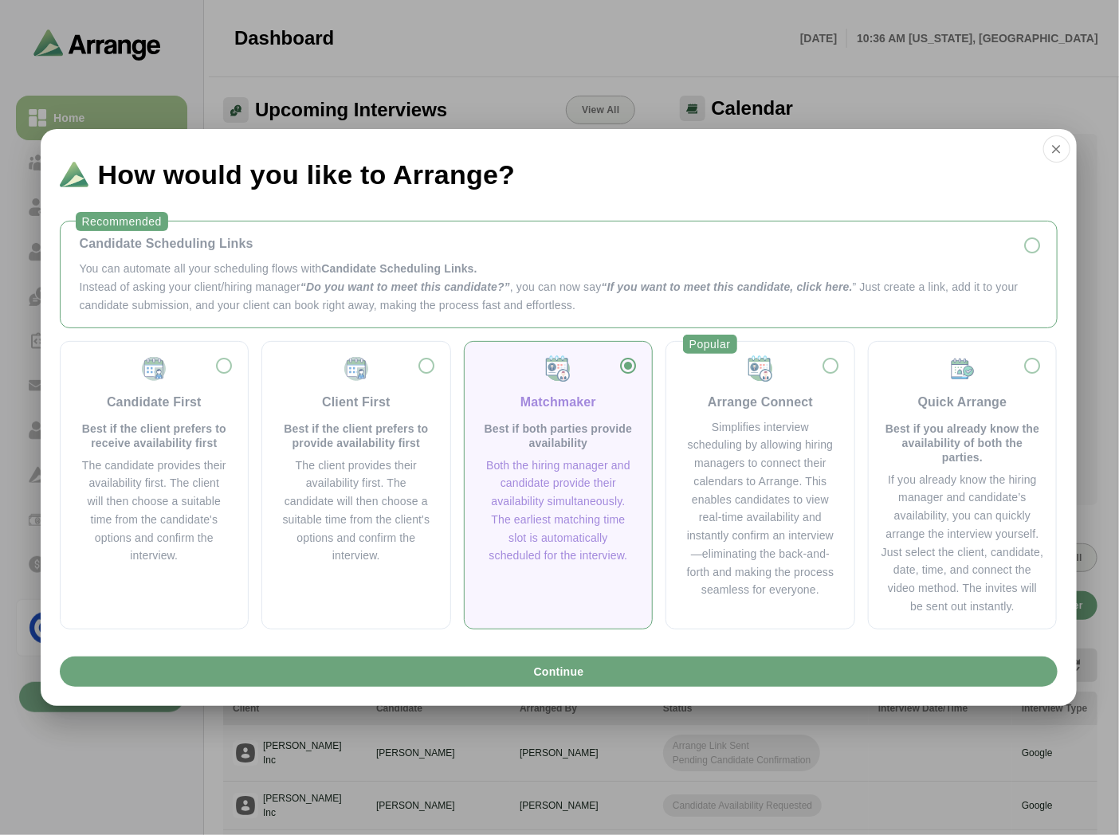
click at [353, 257] on div "Candidate Scheduling Links You can automate all your scheduling flows with Cand…" at bounding box center [558, 274] width 971 height 80
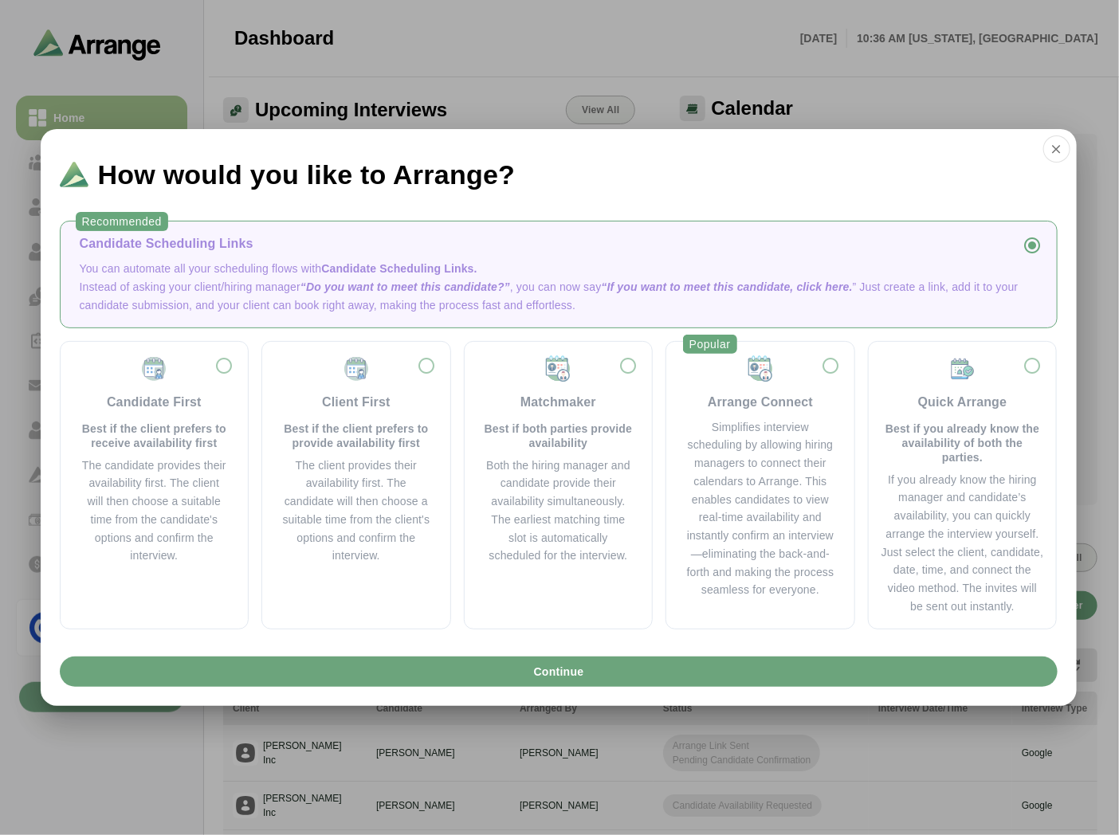
click at [186, 274] on p "You can automate all your scheduling flows with Candidate Scheduling Links." at bounding box center [559, 269] width 958 height 18
click at [201, 236] on div "Candidate Scheduling Links" at bounding box center [559, 243] width 958 height 19
click at [148, 380] on img at bounding box center [154, 369] width 29 height 29
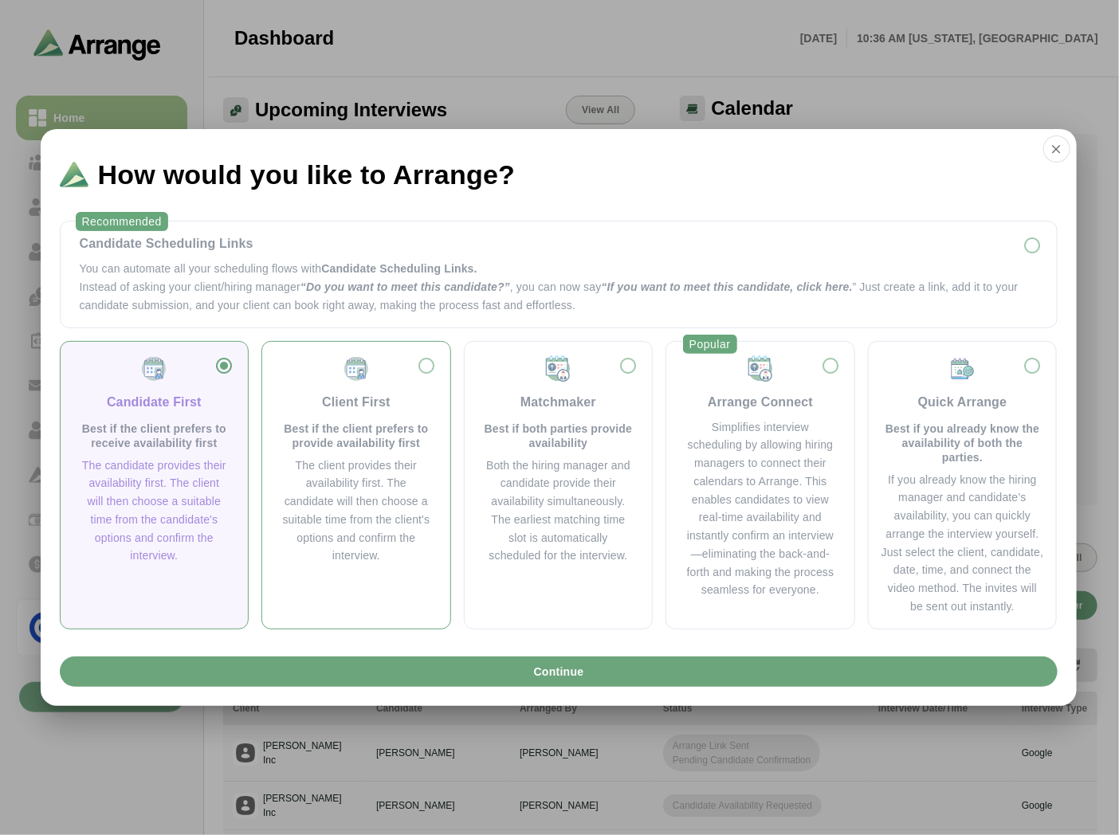
click at [351, 396] on div "Client First" at bounding box center [356, 402] width 68 height 19
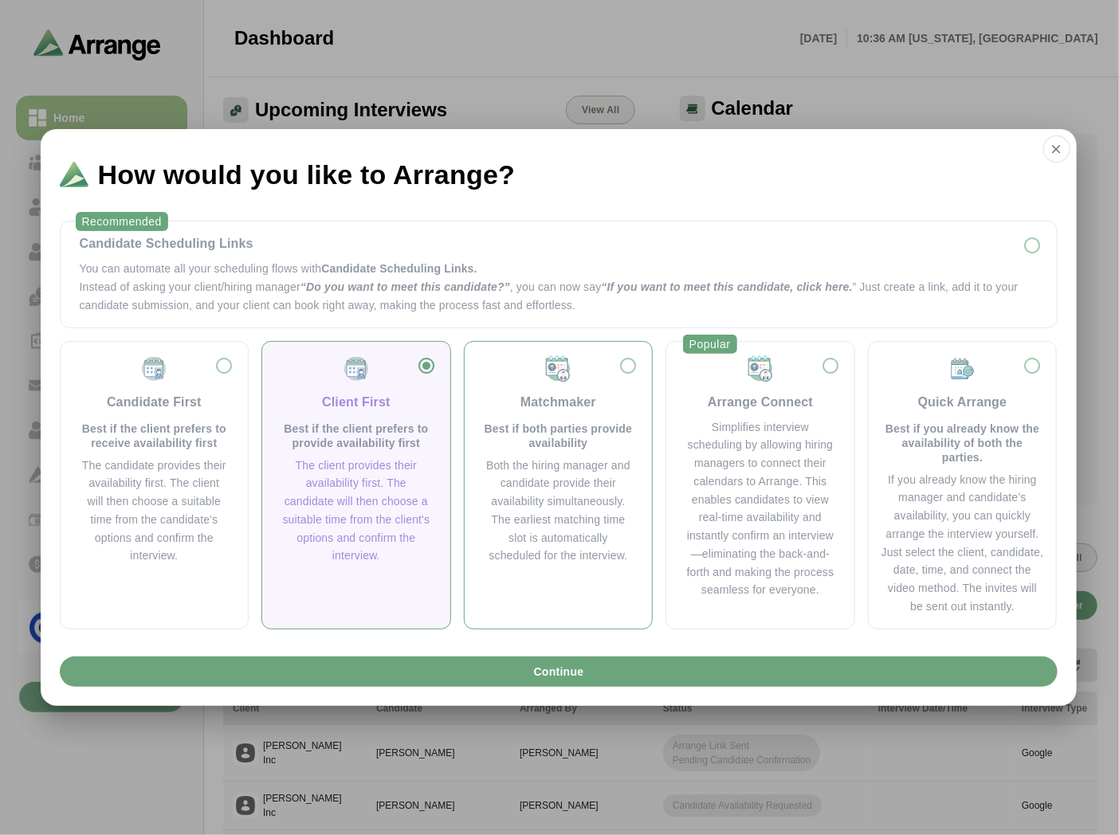
click at [513, 404] on div "Matchmaker Best if both parties provide availability" at bounding box center [559, 403] width 150 height 96
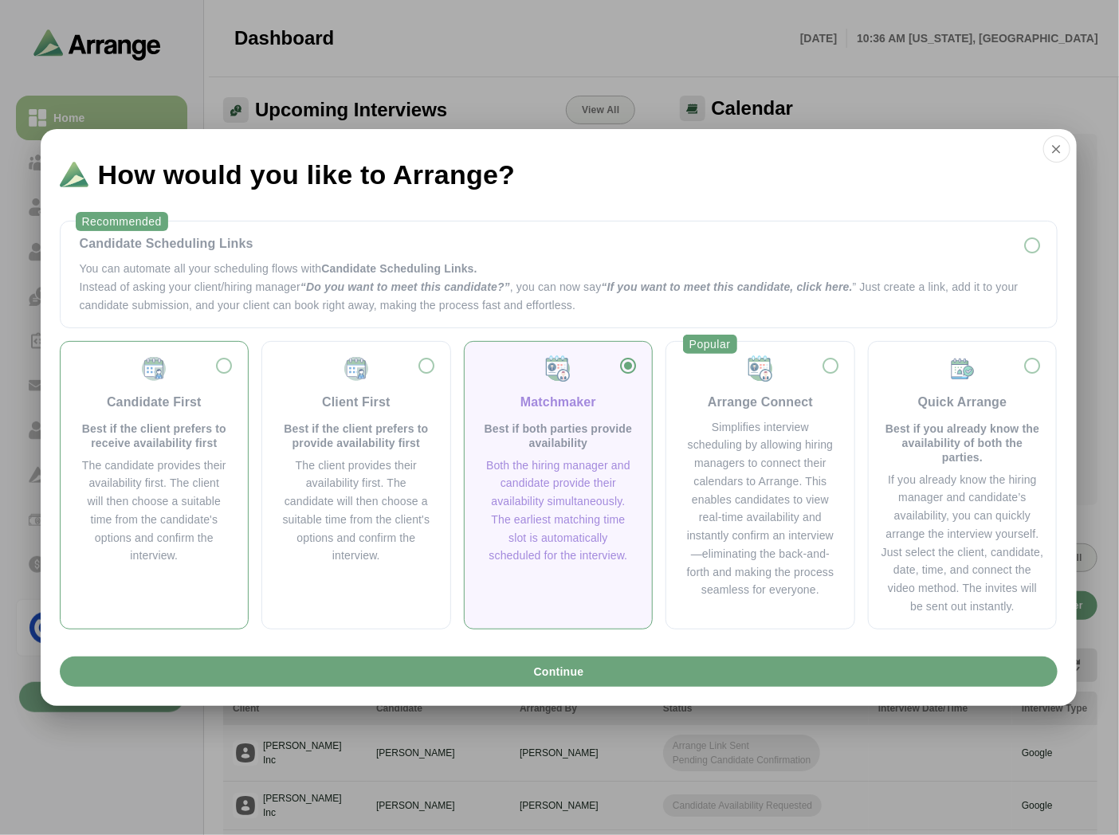
click at [248, 430] on div "Candidate First Best if the client prefers to receive availability first The ca…" at bounding box center [155, 485] width 190 height 289
click at [576, 412] on div "Matchmaker Best if both parties provide availability" at bounding box center [559, 403] width 150 height 96
click at [166, 265] on p "You can automate all your scheduling flows with Candidate Scheduling Links." at bounding box center [559, 269] width 958 height 18
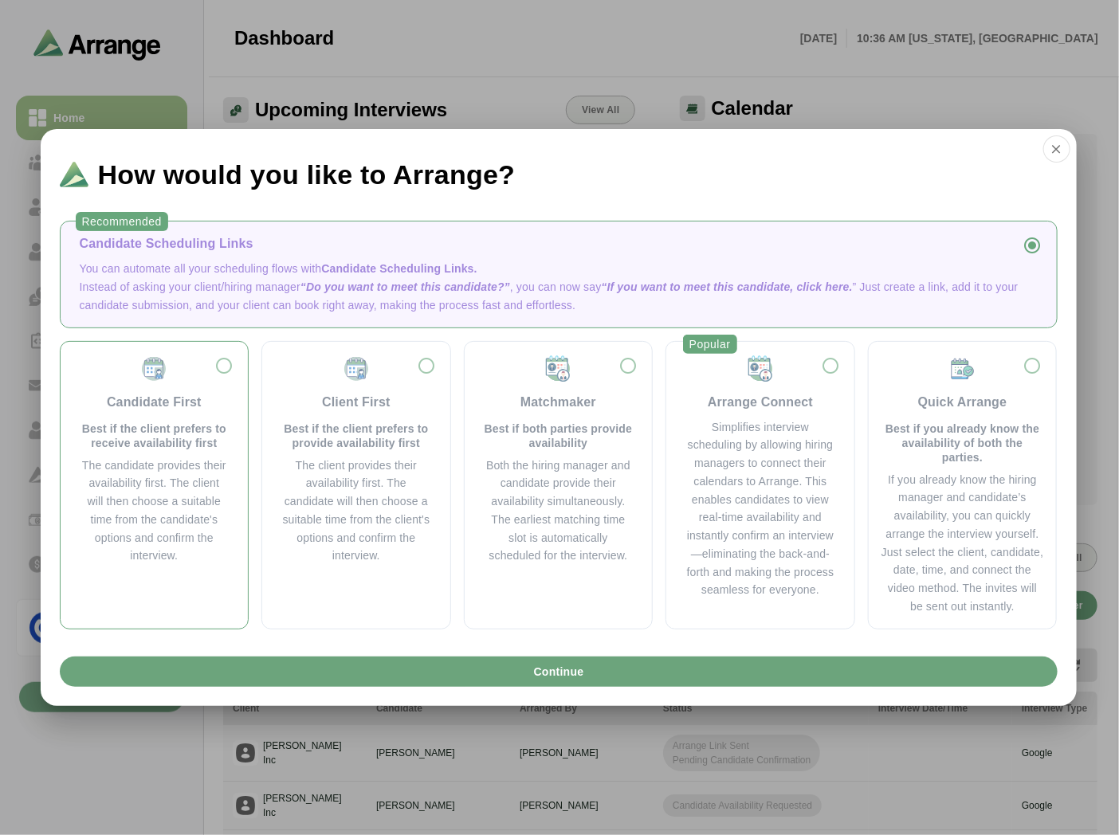
click at [116, 434] on p "Best if the client prefers to receive availability first" at bounding box center [155, 436] width 150 height 29
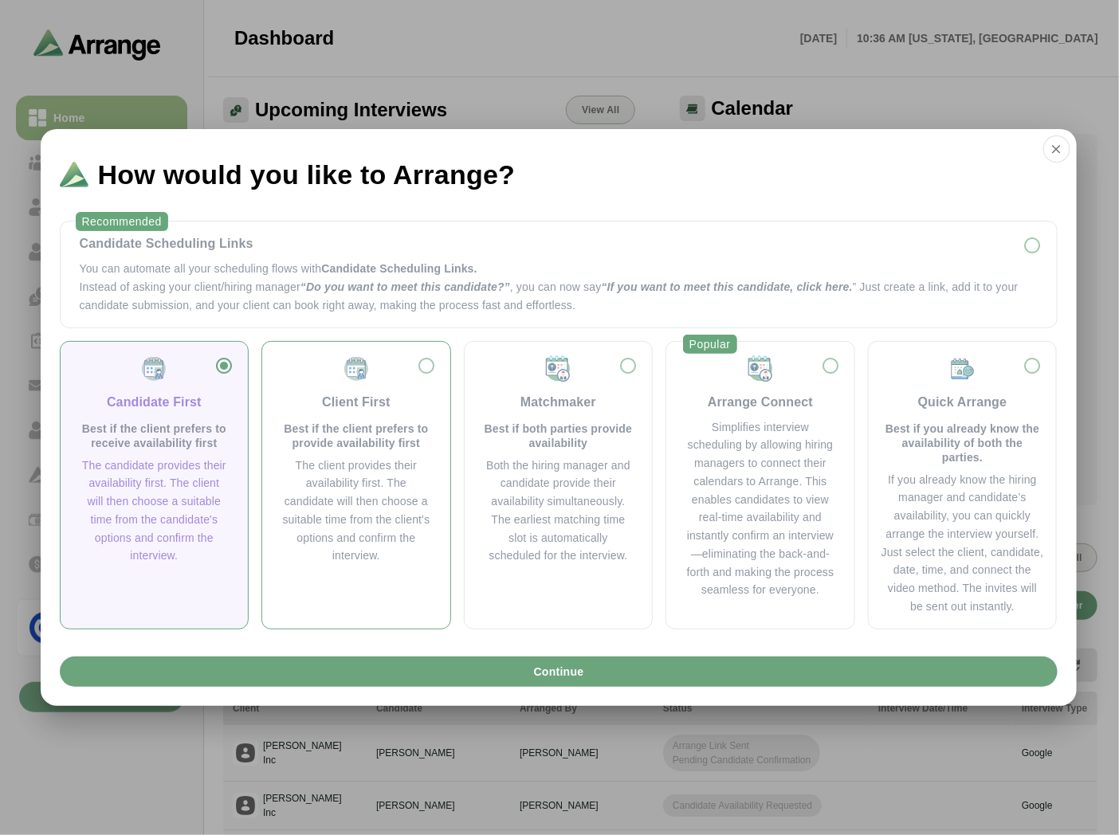
click at [269, 386] on div "Client First Best if the client prefers to provide availability first The clien…" at bounding box center [356, 485] width 190 height 289
click at [377, 397] on div "Client First" at bounding box center [356, 402] width 68 height 19
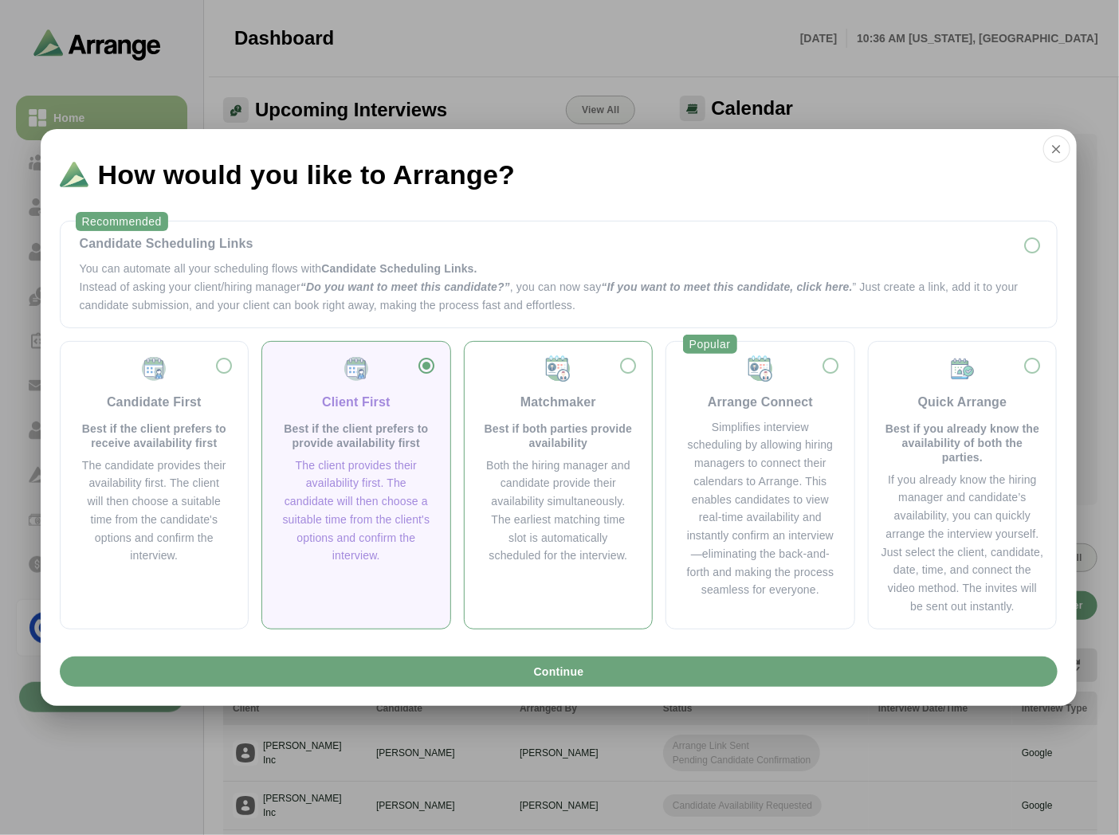
click at [505, 428] on p "Best if both parties provide availability" at bounding box center [559, 436] width 150 height 29
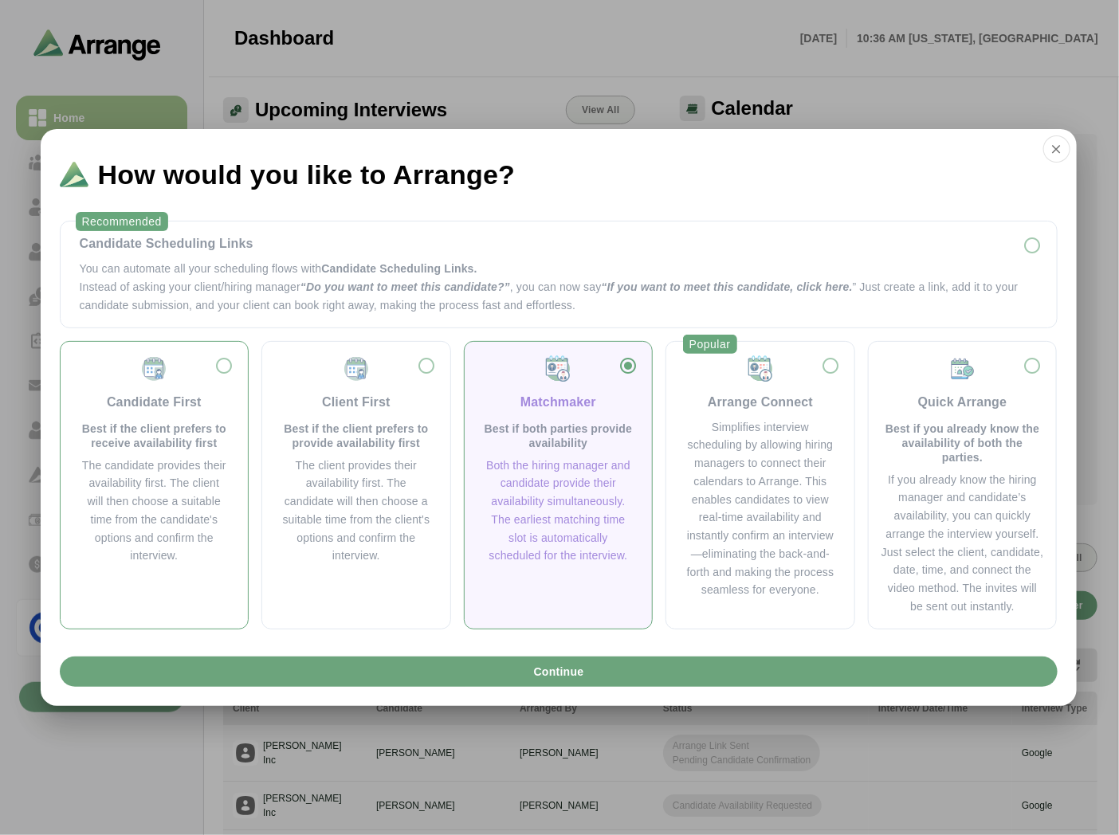
click at [214, 473] on div "The candidate provides their availability first. The client will then choose a …" at bounding box center [155, 511] width 150 height 109
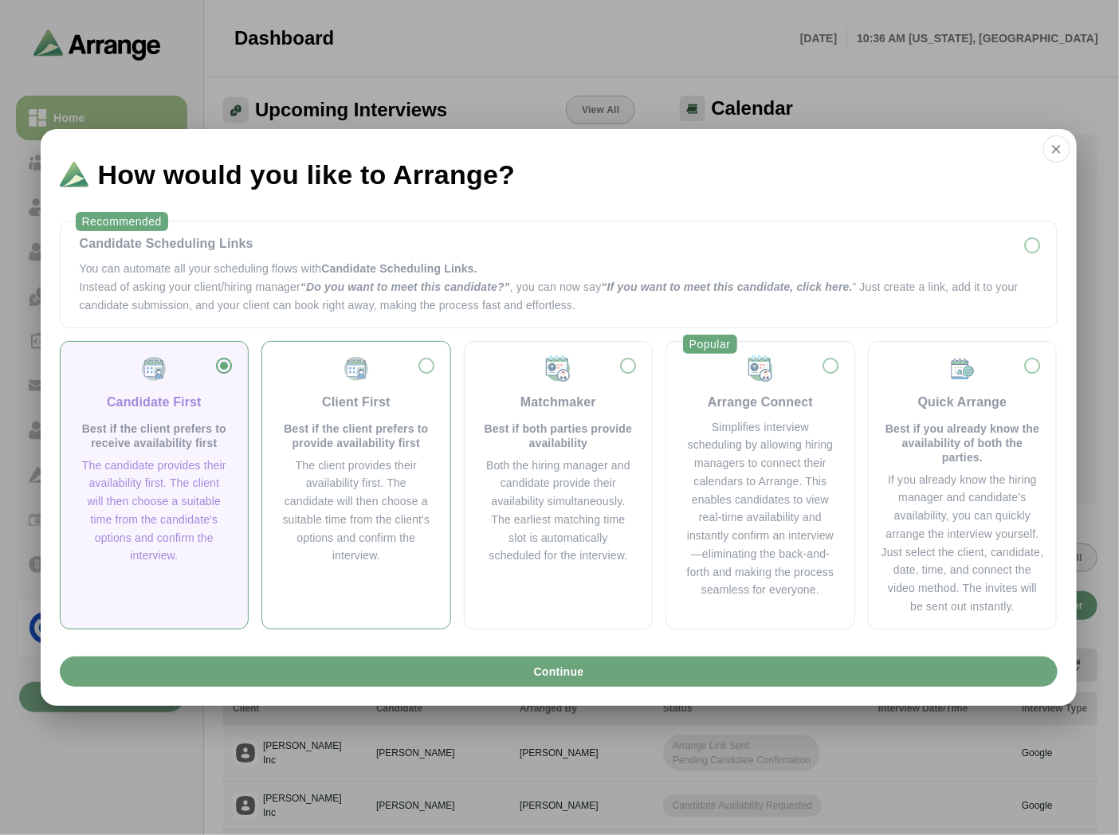
click at [349, 464] on div "The client provides their availability first. The candidate will then choose a …" at bounding box center [356, 511] width 150 height 109
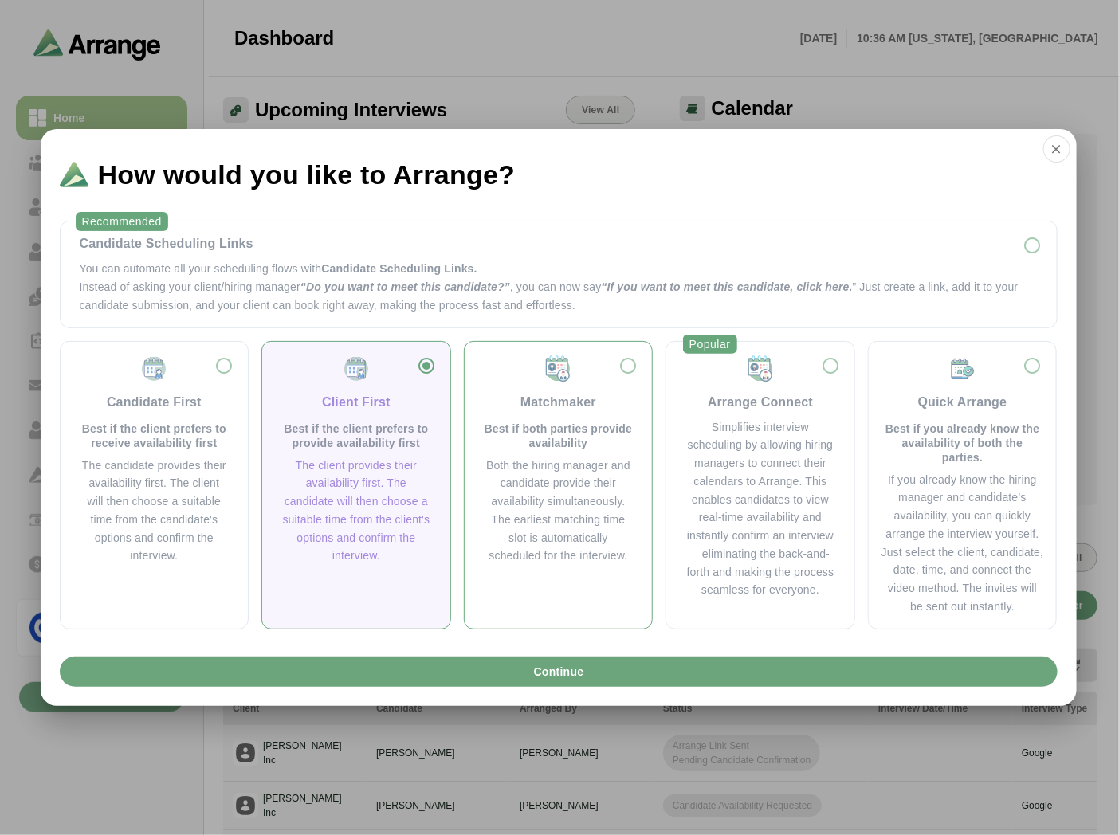
click at [495, 432] on p "Best if both parties provide availability" at bounding box center [559, 436] width 150 height 29
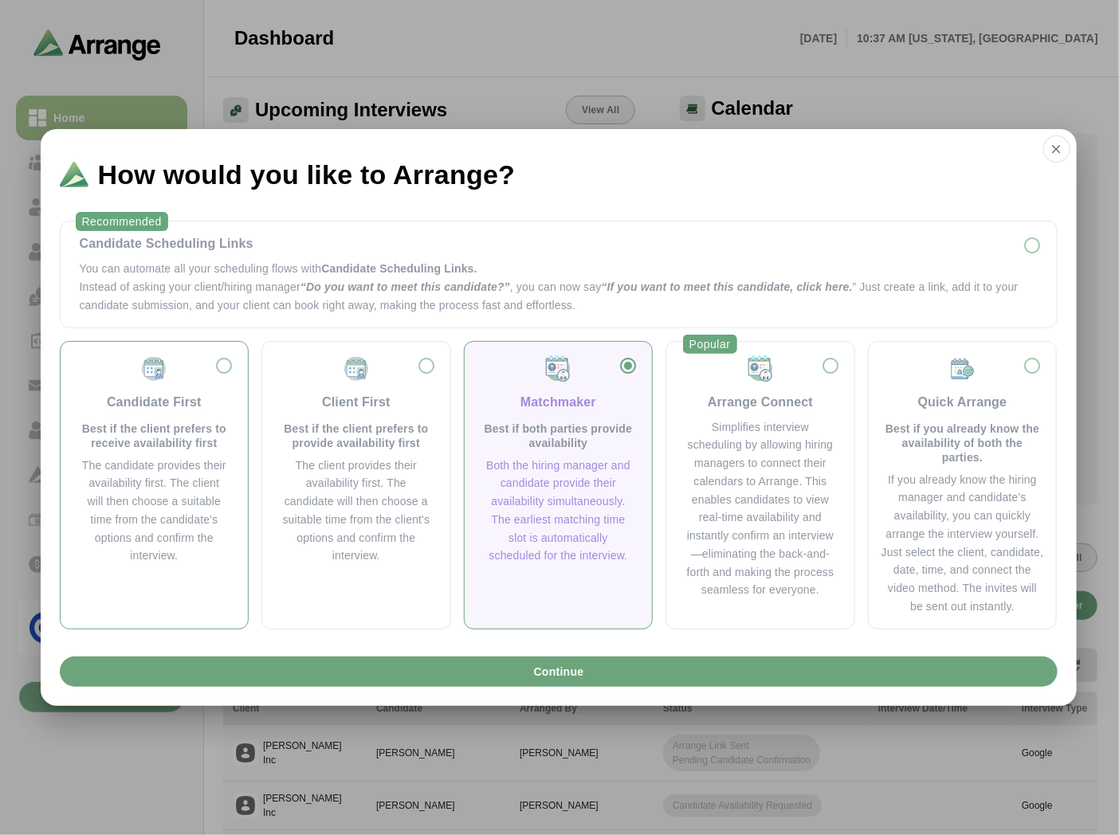
click at [215, 429] on p "Best if the client prefers to receive availability first" at bounding box center [155, 436] width 150 height 29
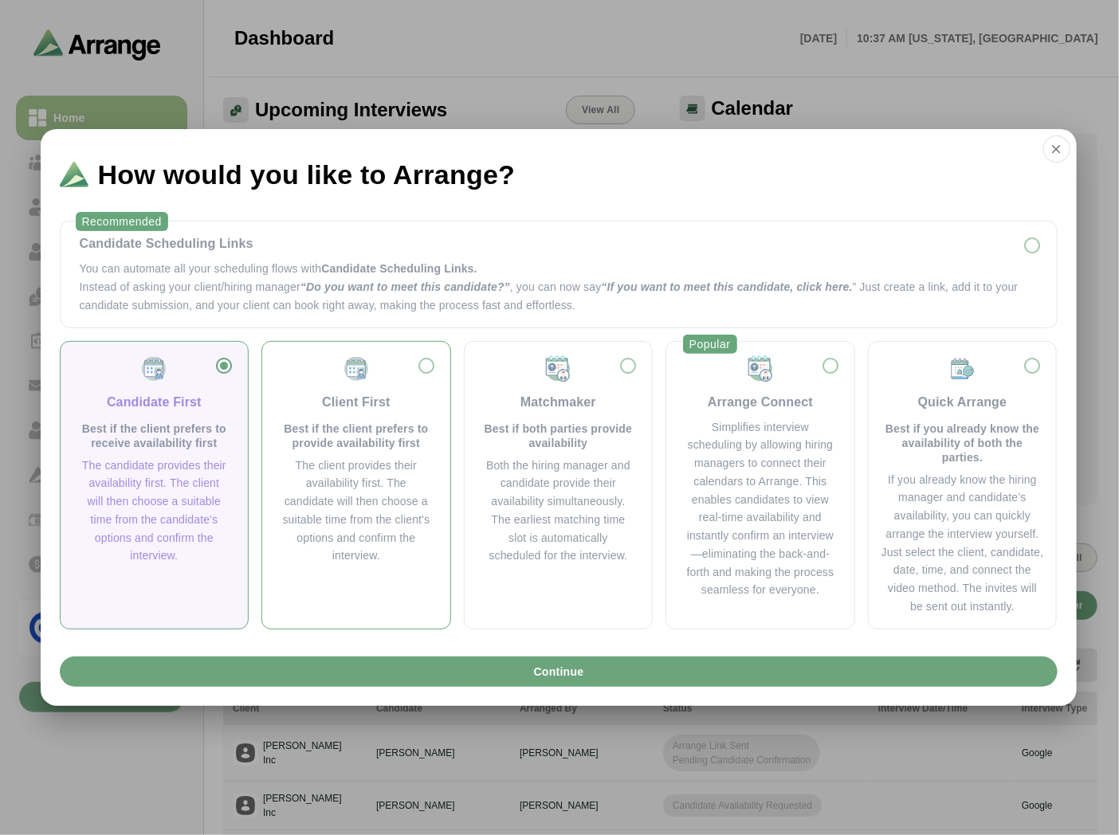
click at [298, 423] on p "Best if the client prefers to provide availability first" at bounding box center [356, 436] width 150 height 29
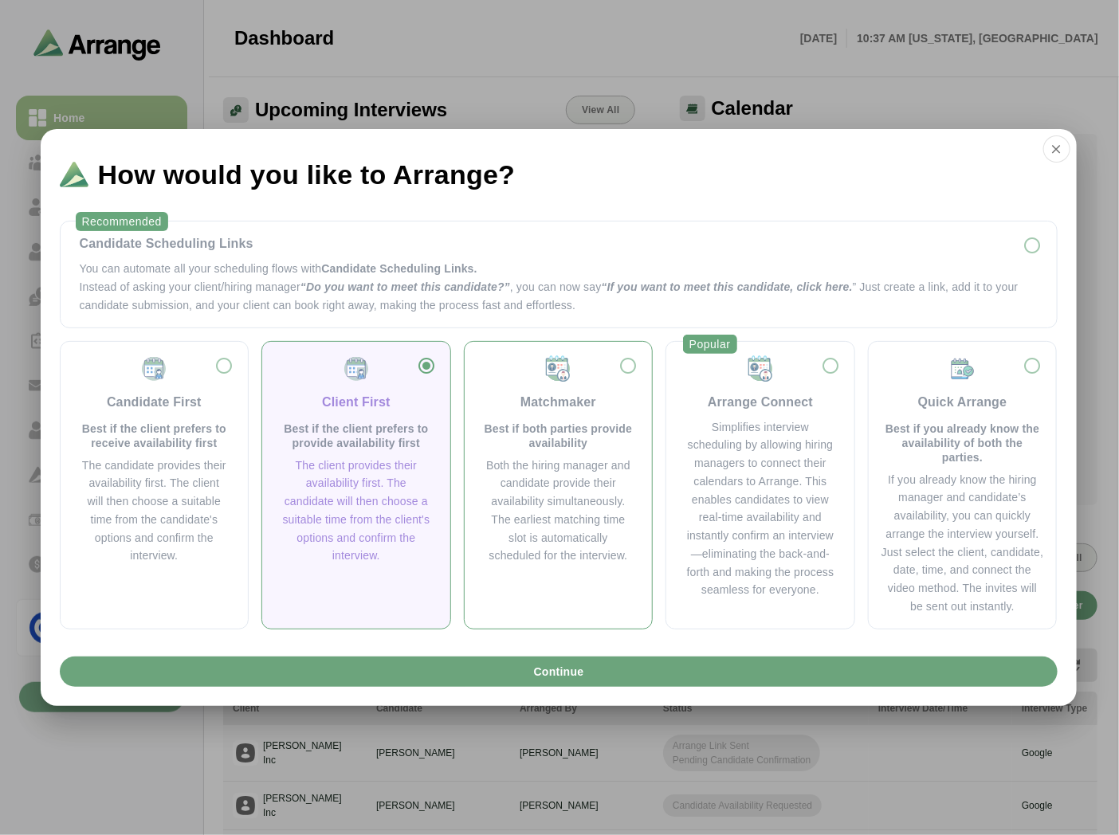
click at [516, 425] on p "Best if both parties provide availability" at bounding box center [559, 436] width 150 height 29
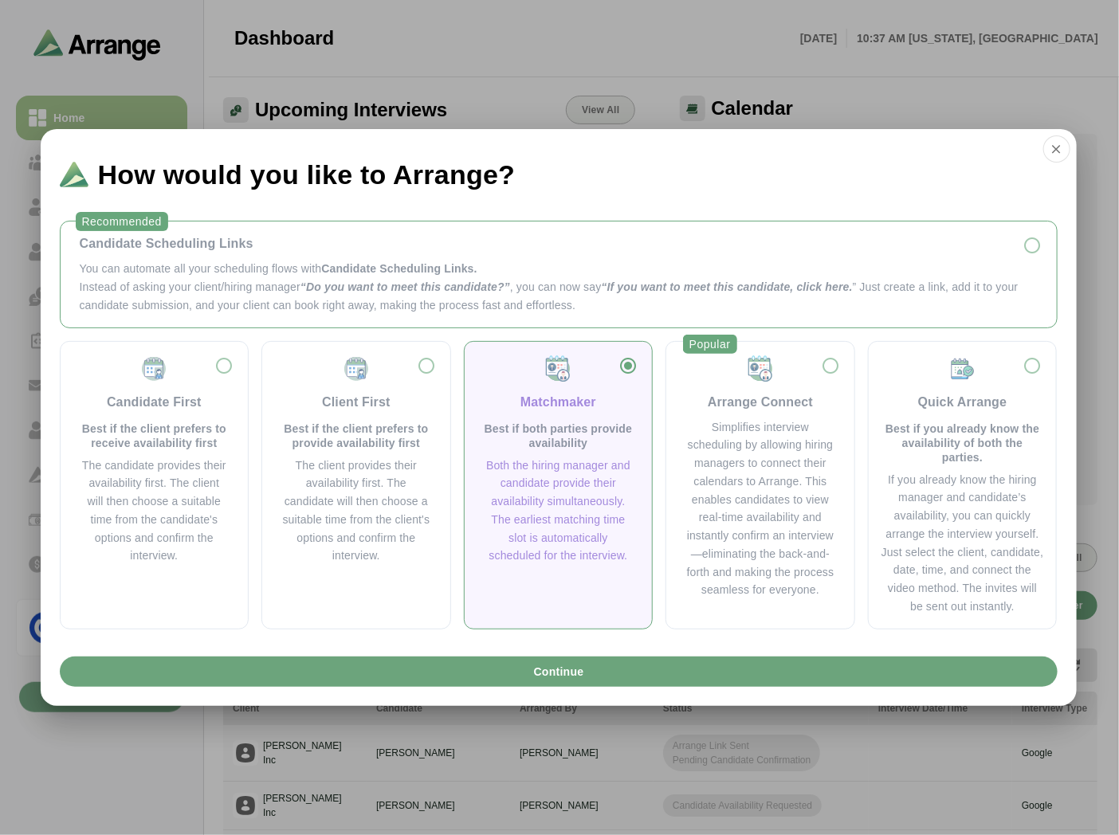
click at [609, 273] on p "You can automate all your scheduling flows with Candidate Scheduling Links." at bounding box center [559, 269] width 958 height 18
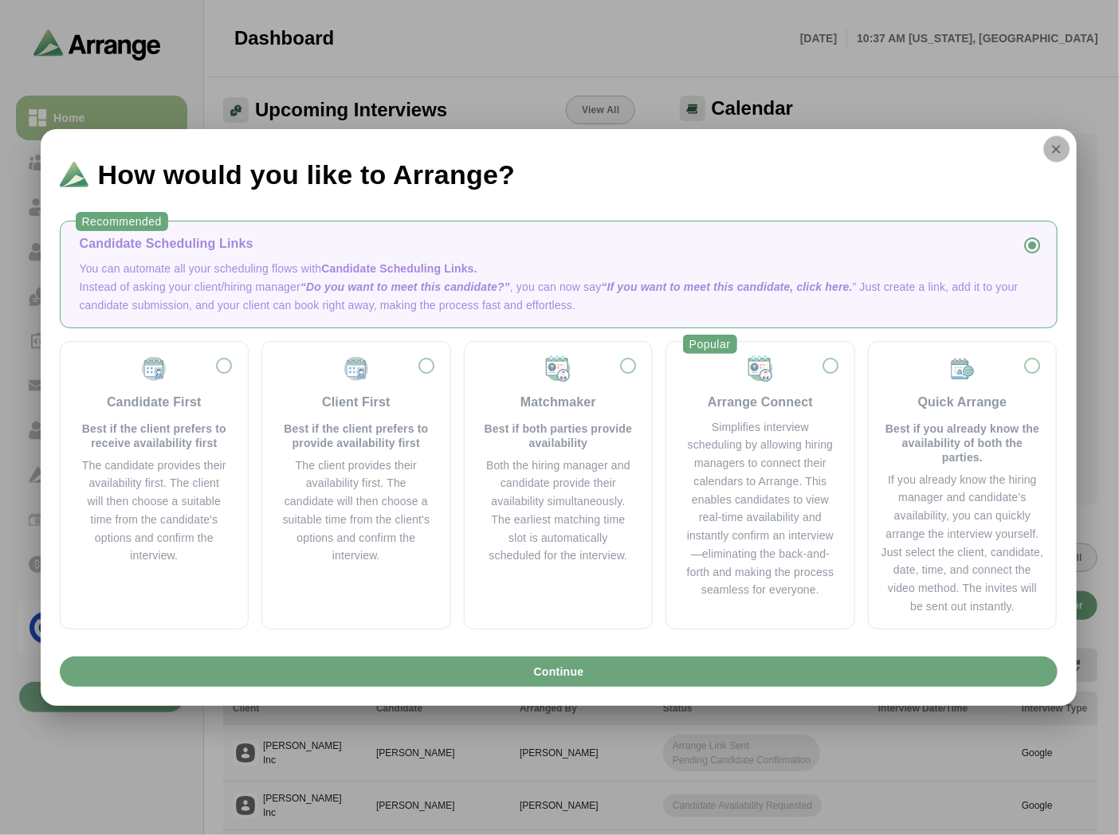
click at [1057, 154] on icon "button" at bounding box center [1057, 149] width 14 height 14
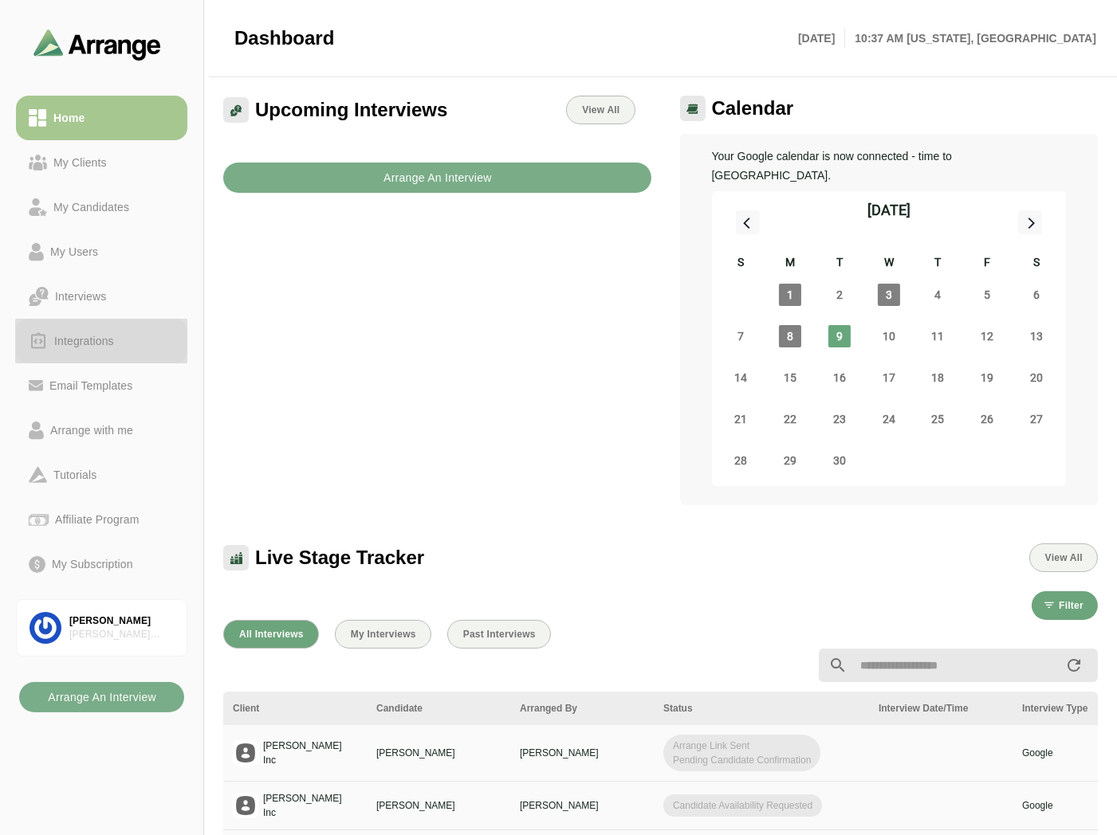
click at [61, 332] on div "Integrations" at bounding box center [102, 342] width 146 height 20
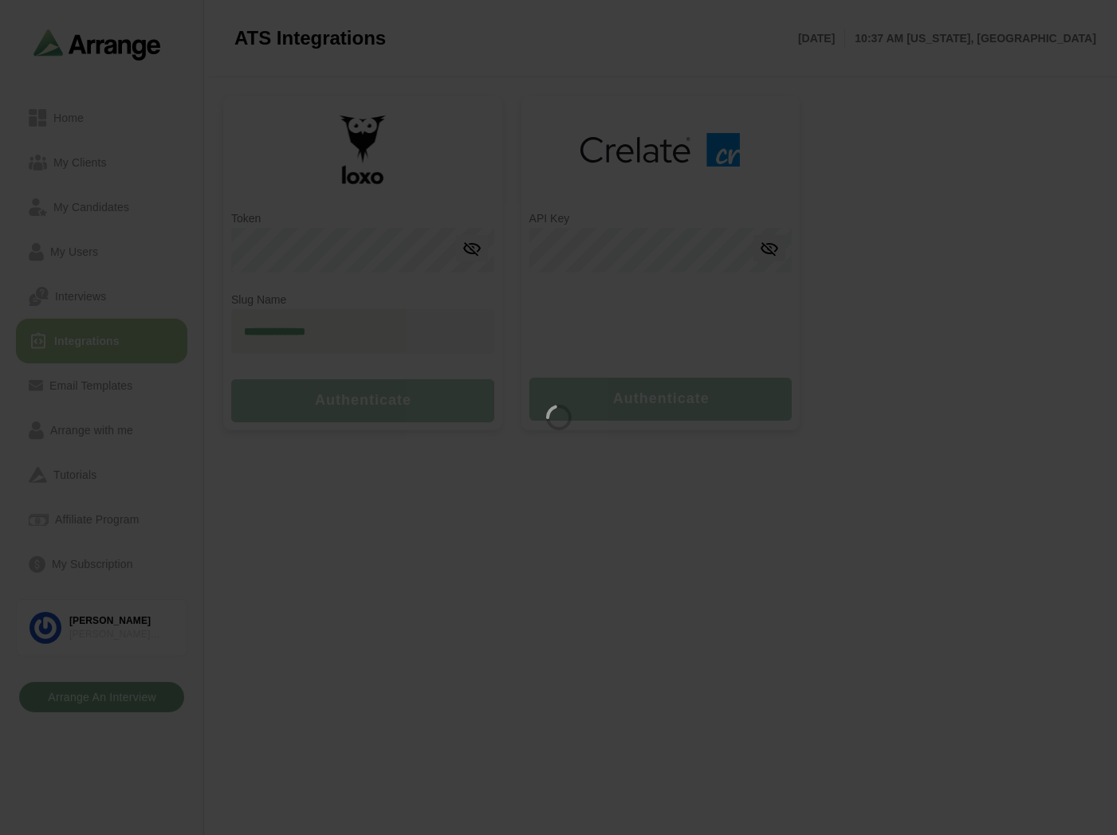
type input "**********"
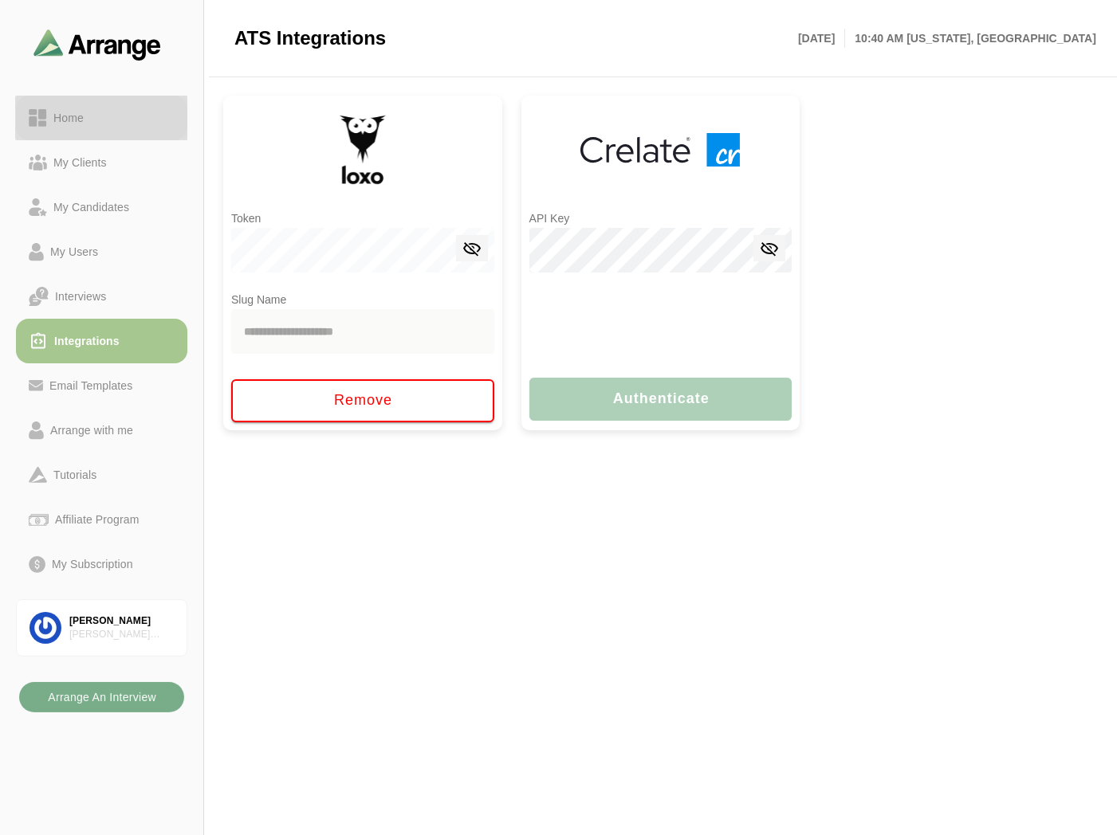
click at [96, 109] on div "Home" at bounding box center [102, 117] width 146 height 19
